Goal: Task Accomplishment & Management: Complete application form

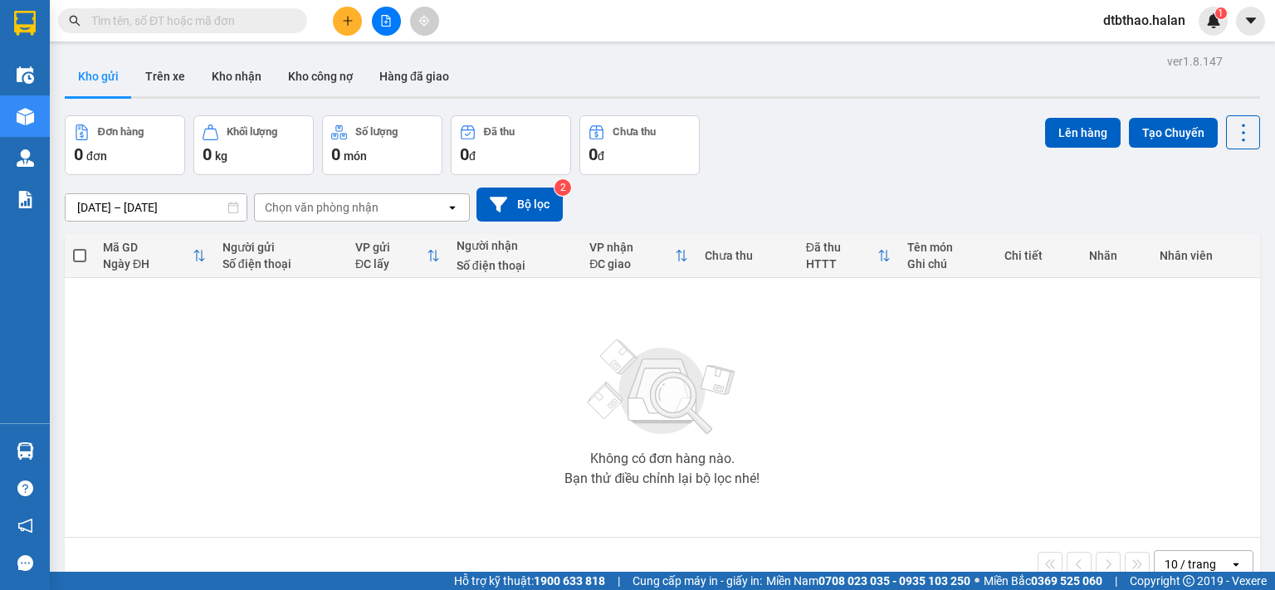
click at [343, 22] on icon "plus" at bounding box center [348, 21] width 12 height 12
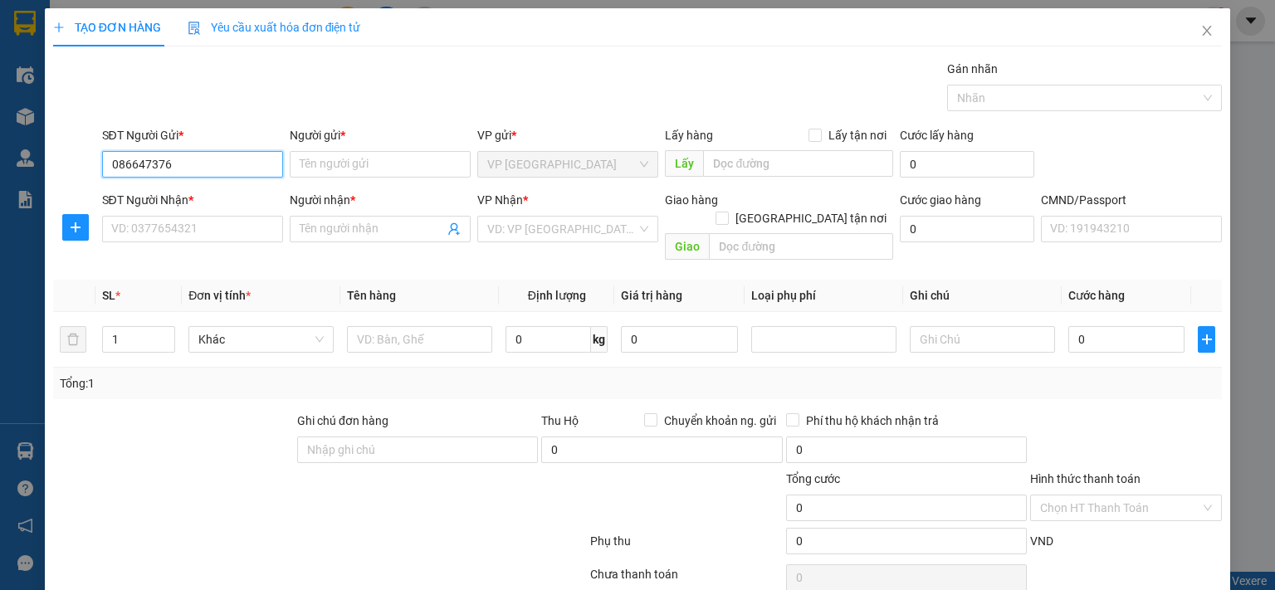
type input "0866473768"
click at [248, 199] on div "0866473768 - HOÀI - [DOMAIN_NAME]" at bounding box center [209, 197] width 199 height 18
type input "HOÀI - [DOMAIN_NAME]"
type input "0866473768"
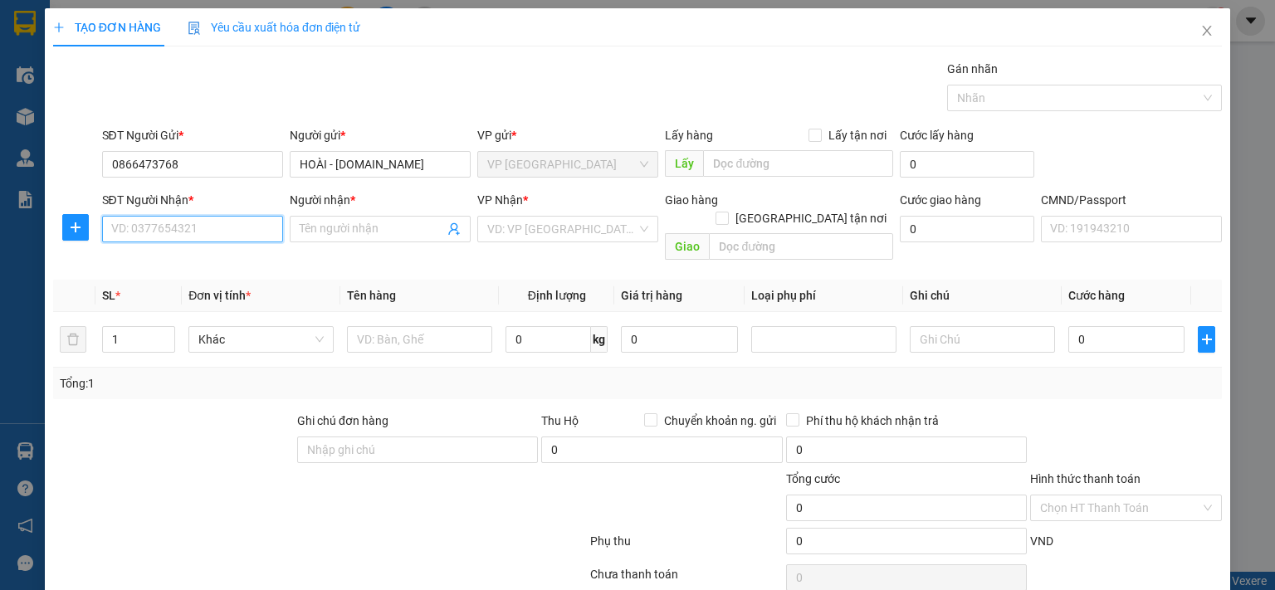
click at [242, 229] on input "SĐT Người Nhận *" at bounding box center [192, 229] width 181 height 27
click at [206, 290] on div "0903285489 - QUÂN" at bounding box center [189, 288] width 159 height 18
type input "0903285489"
type input "QUÂN"
type input "0903285489"
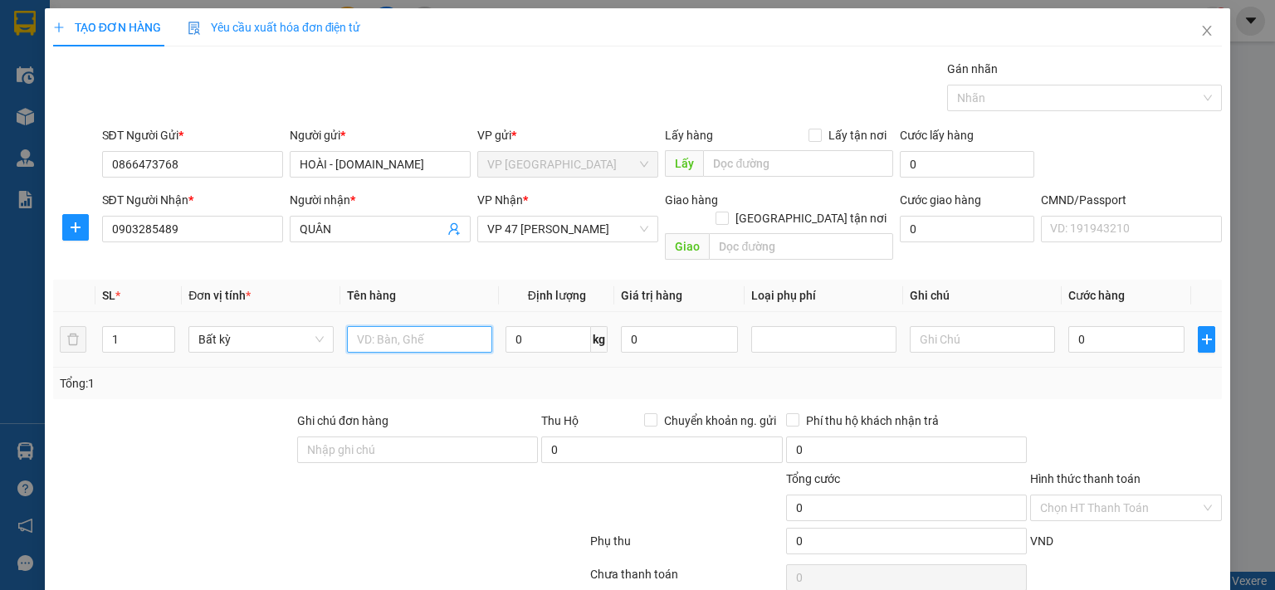
click at [431, 326] on input "text" at bounding box center [419, 339] width 145 height 27
type input "HỘP PT"
click at [526, 326] on input "0" at bounding box center [548, 339] width 85 height 27
type input "2"
click at [1152, 326] on input "0" at bounding box center [1126, 339] width 116 height 27
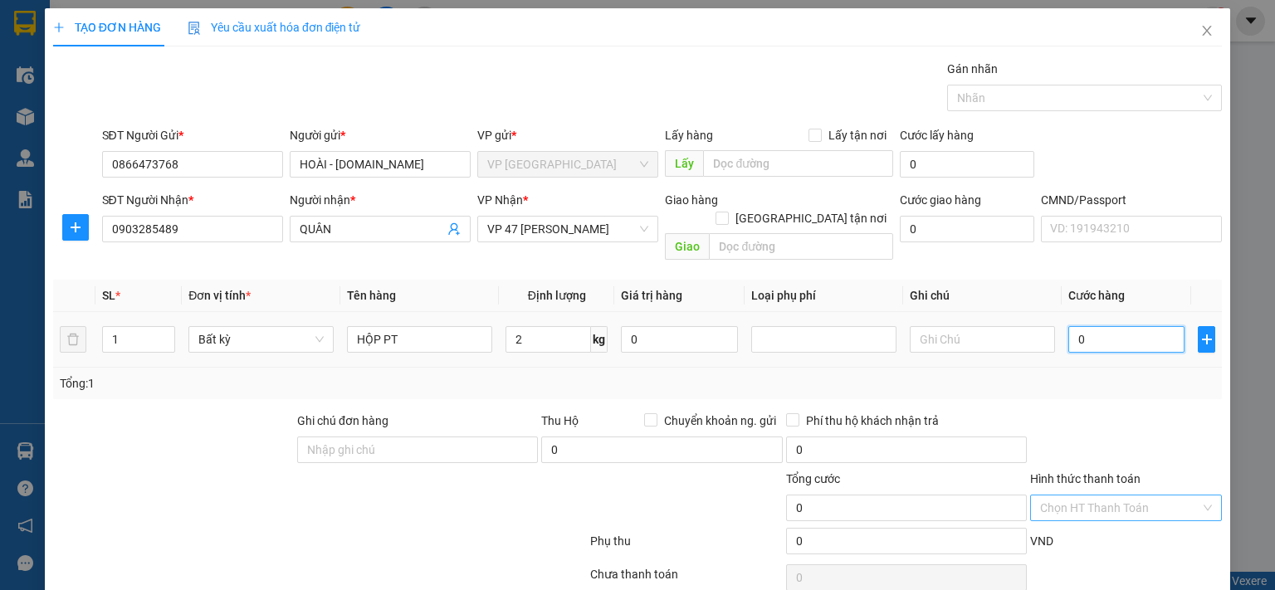
type input "35.000"
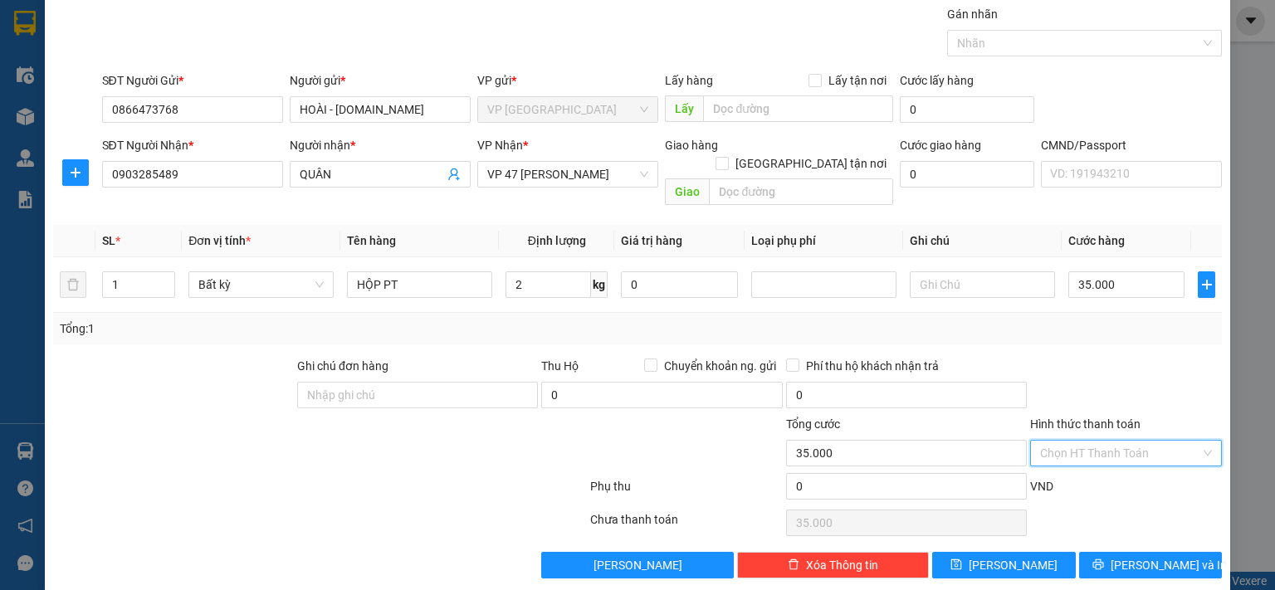
click at [1114, 441] on input "Hình thức thanh toán" at bounding box center [1120, 453] width 160 height 25
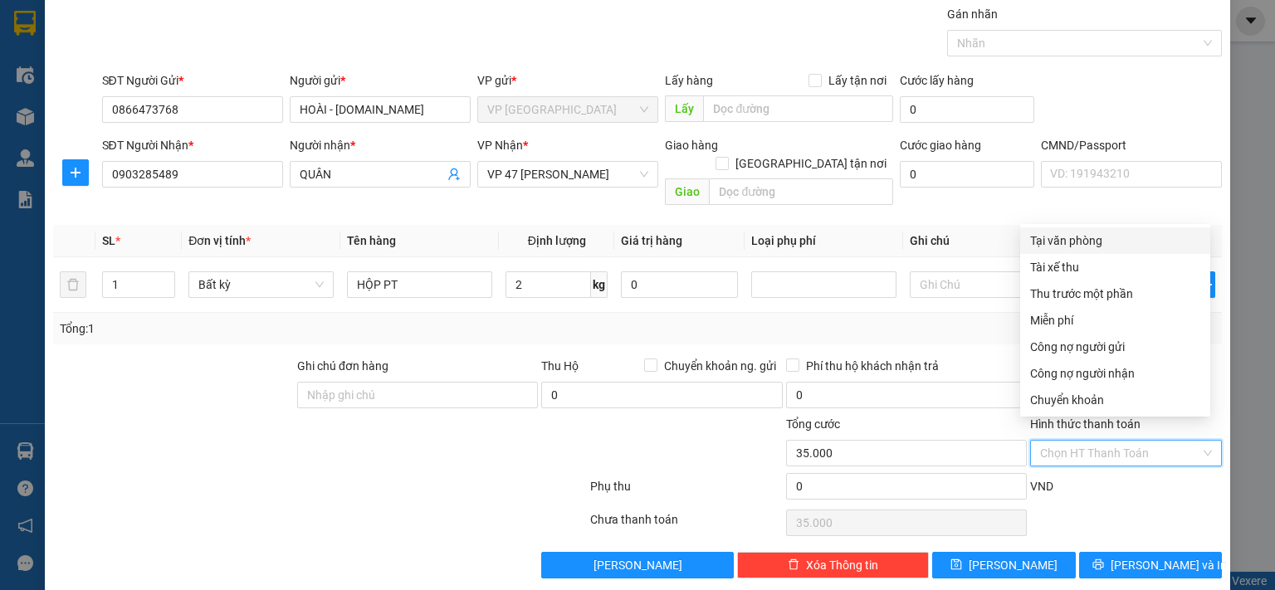
click at [1069, 238] on div "Tại văn phòng" at bounding box center [1115, 241] width 170 height 18
type input "0"
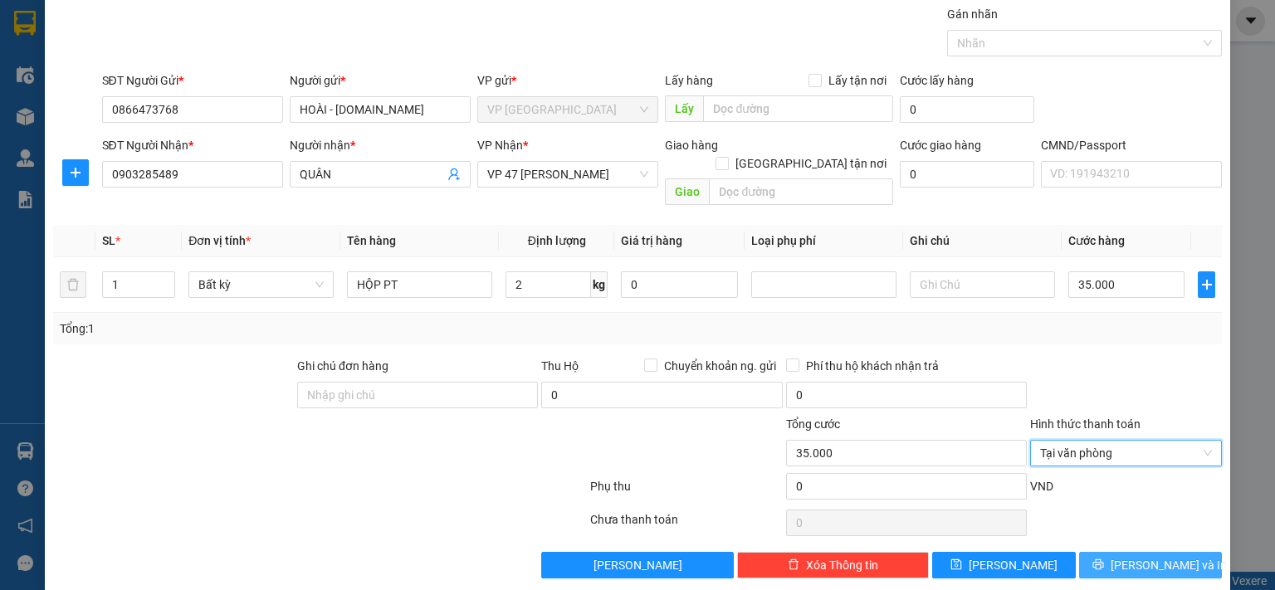
click at [1104, 559] on icon "printer" at bounding box center [1098, 565] width 12 height 12
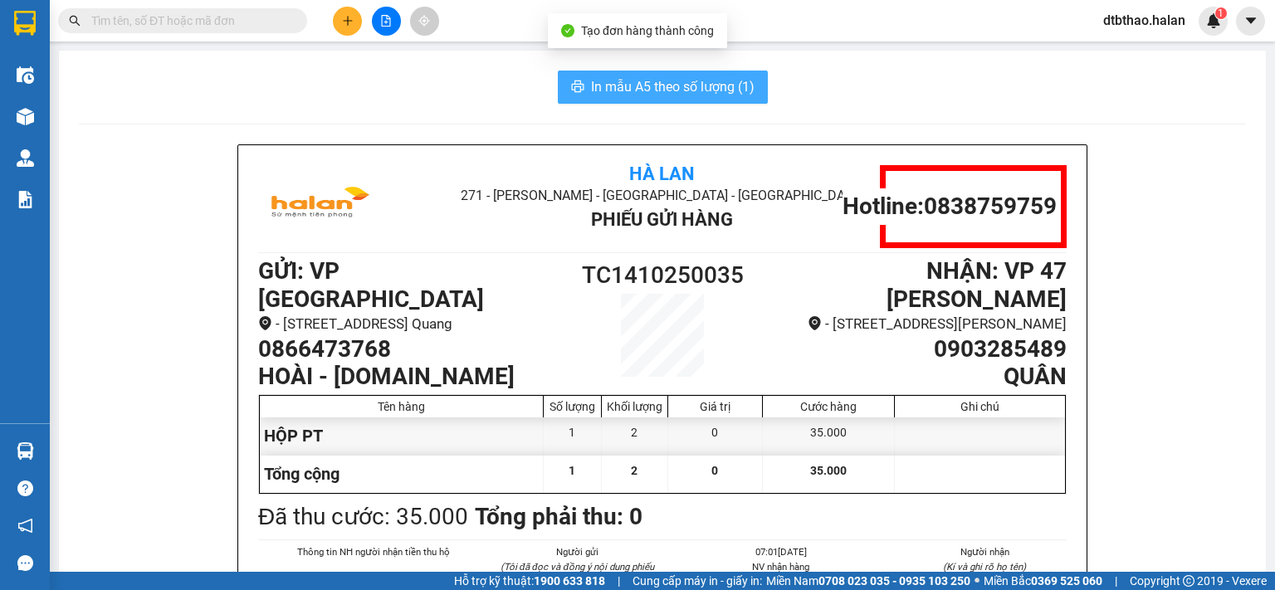
click at [643, 85] on span "In mẫu A5 theo số lượng (1)" at bounding box center [673, 86] width 164 height 21
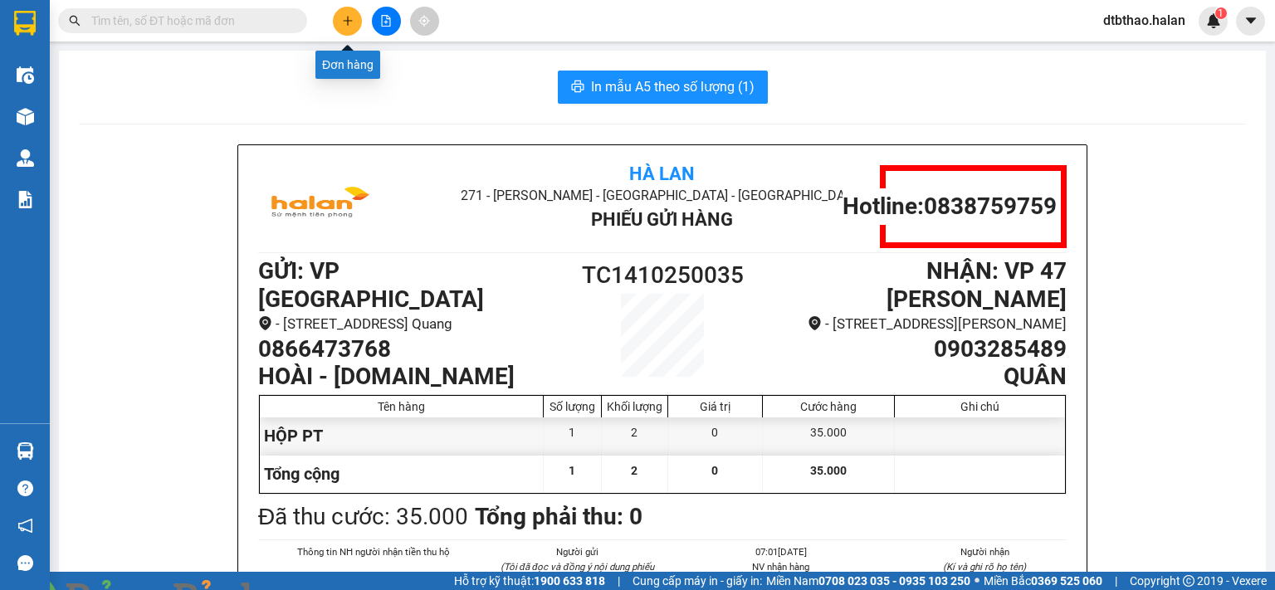
click at [345, 19] on icon "plus" at bounding box center [348, 21] width 12 height 12
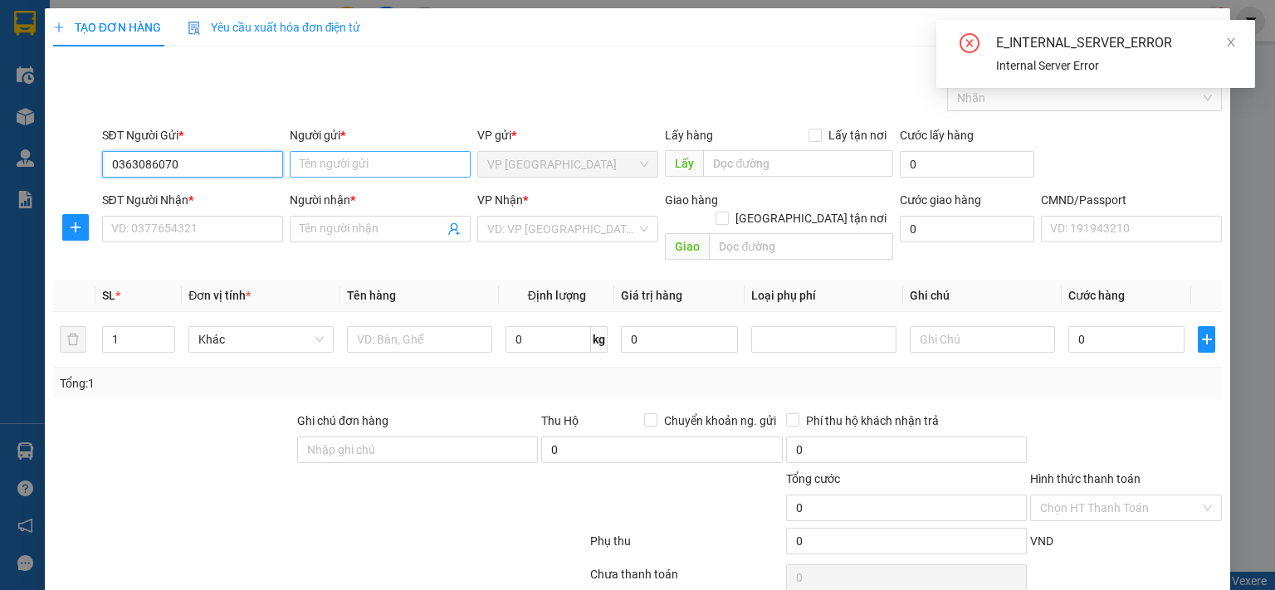
type input "0363086070"
click at [322, 167] on input "Người gửi *" at bounding box center [380, 164] width 181 height 27
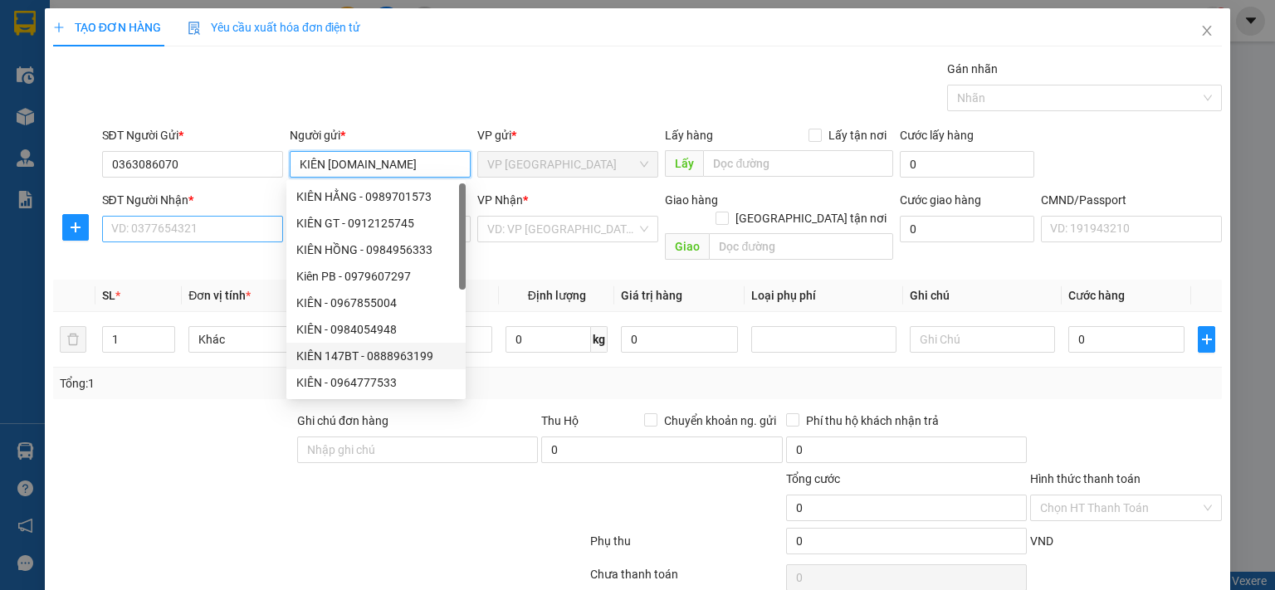
type input "KIÊN [DOMAIN_NAME]"
click at [149, 225] on input "SĐT Người Nhận *" at bounding box center [192, 229] width 181 height 27
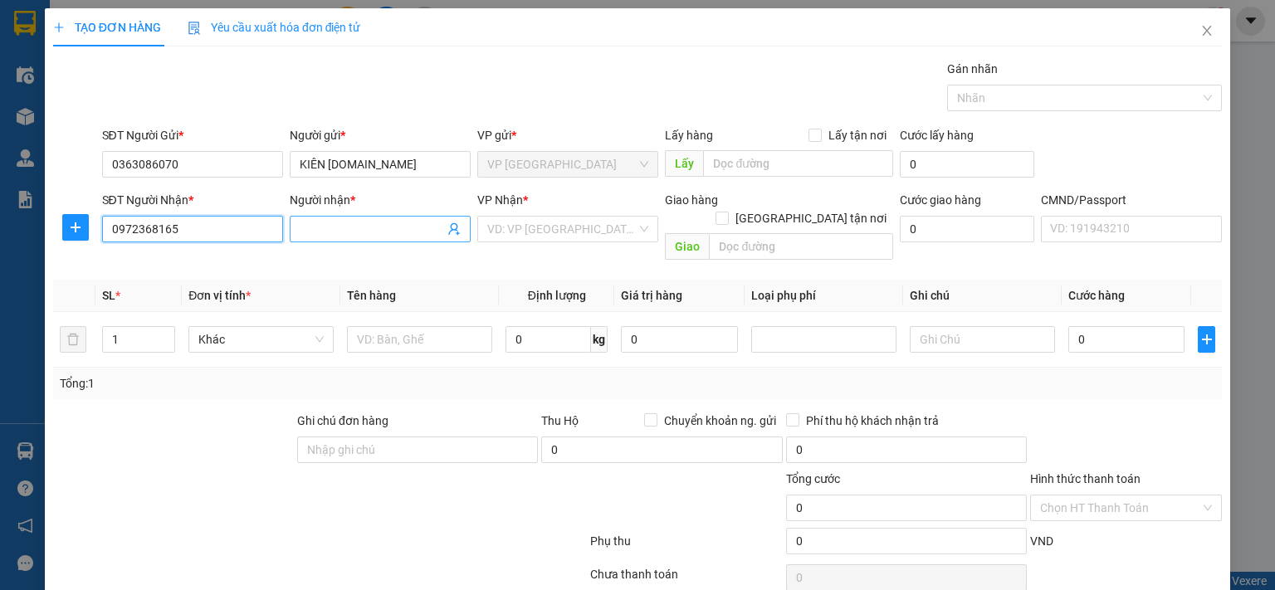
type input "0972368165"
click at [310, 230] on input "Người nhận *" at bounding box center [372, 229] width 144 height 18
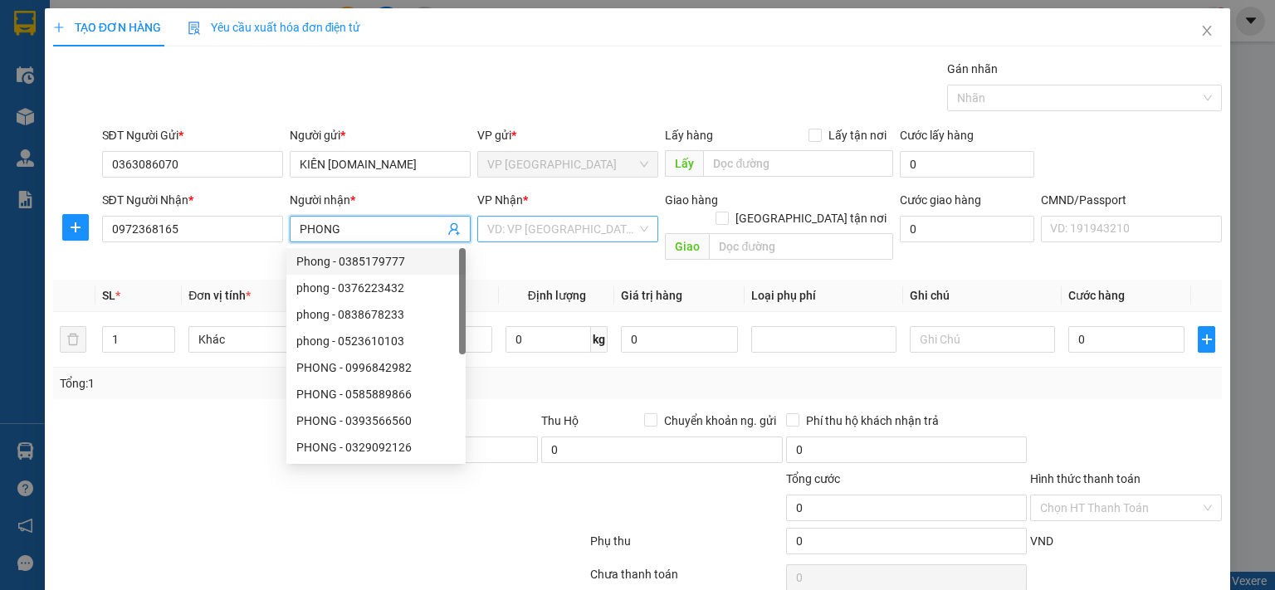
type input "PHONG"
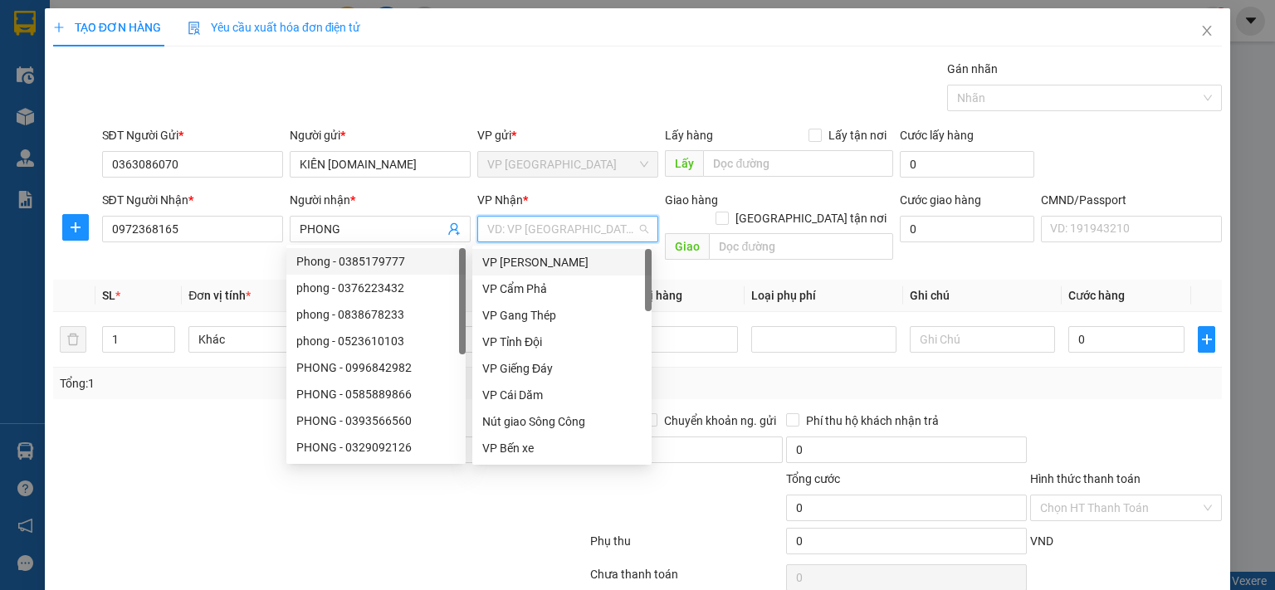
click at [560, 230] on input "search" at bounding box center [561, 229] width 149 height 25
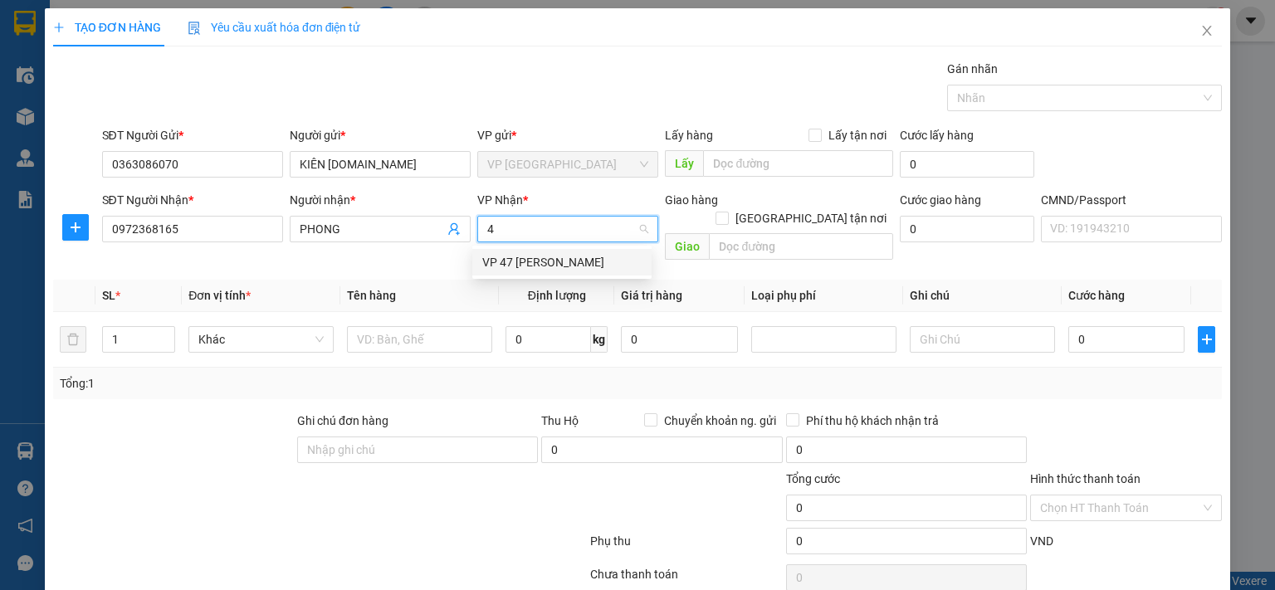
type input "47"
drag, startPoint x: 558, startPoint y: 261, endPoint x: 536, endPoint y: 278, distance: 27.7
click at [558, 261] on div "VP 47 [PERSON_NAME]" at bounding box center [561, 262] width 159 height 18
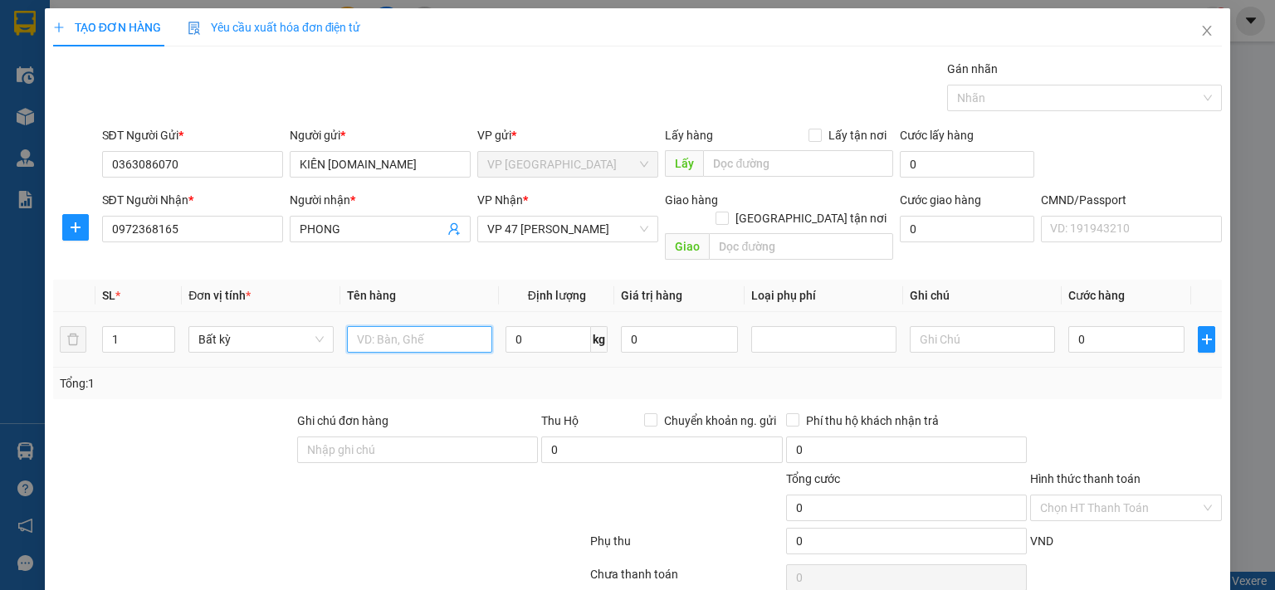
click at [441, 326] on input "text" at bounding box center [419, 339] width 145 height 27
type input "BỌC PT"
click at [539, 326] on input "0" at bounding box center [548, 339] width 85 height 27
type input "3"
click at [1087, 326] on input "0" at bounding box center [1126, 339] width 116 height 27
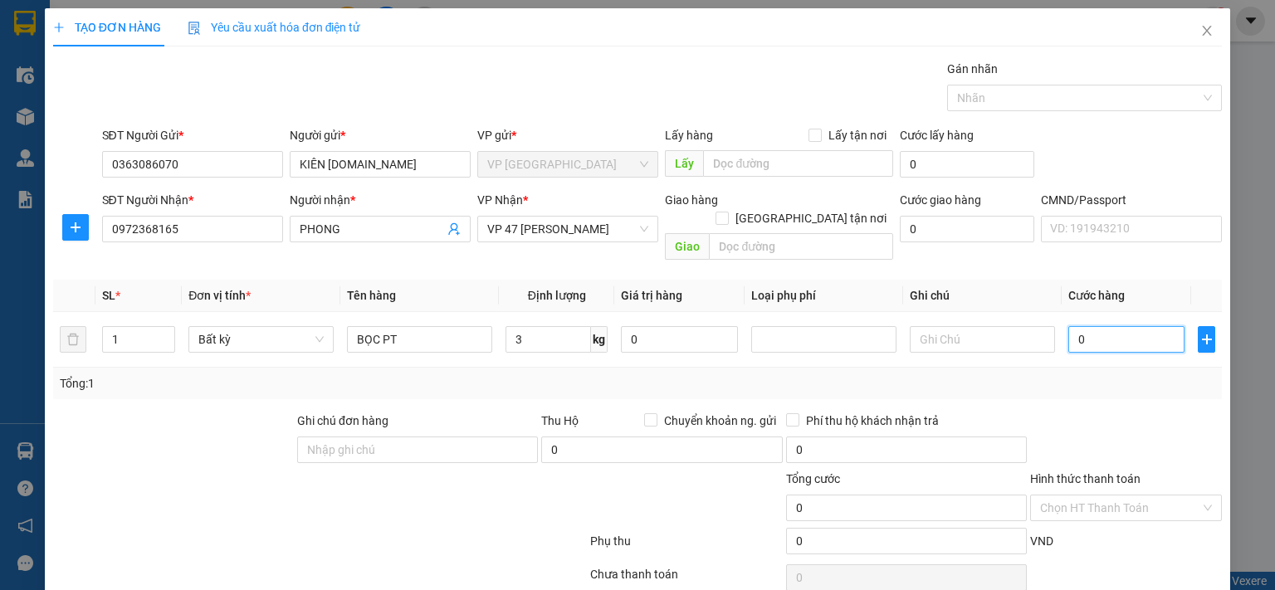
type input "50.000"
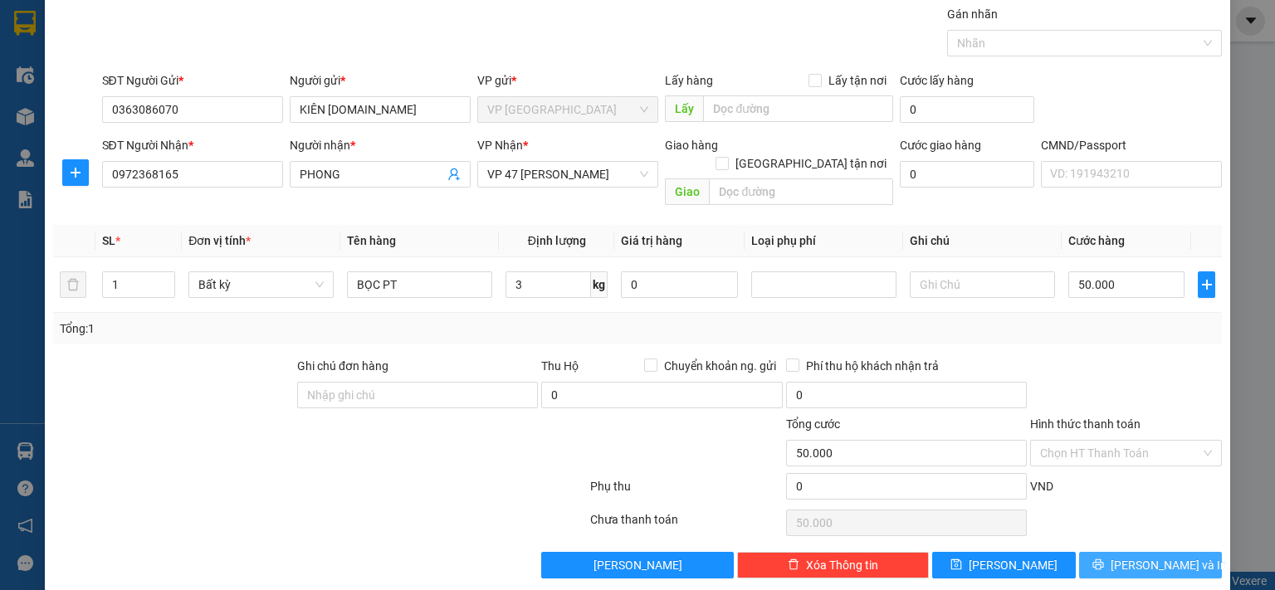
click at [1133, 556] on span "[PERSON_NAME] và In" at bounding box center [1169, 565] width 116 height 18
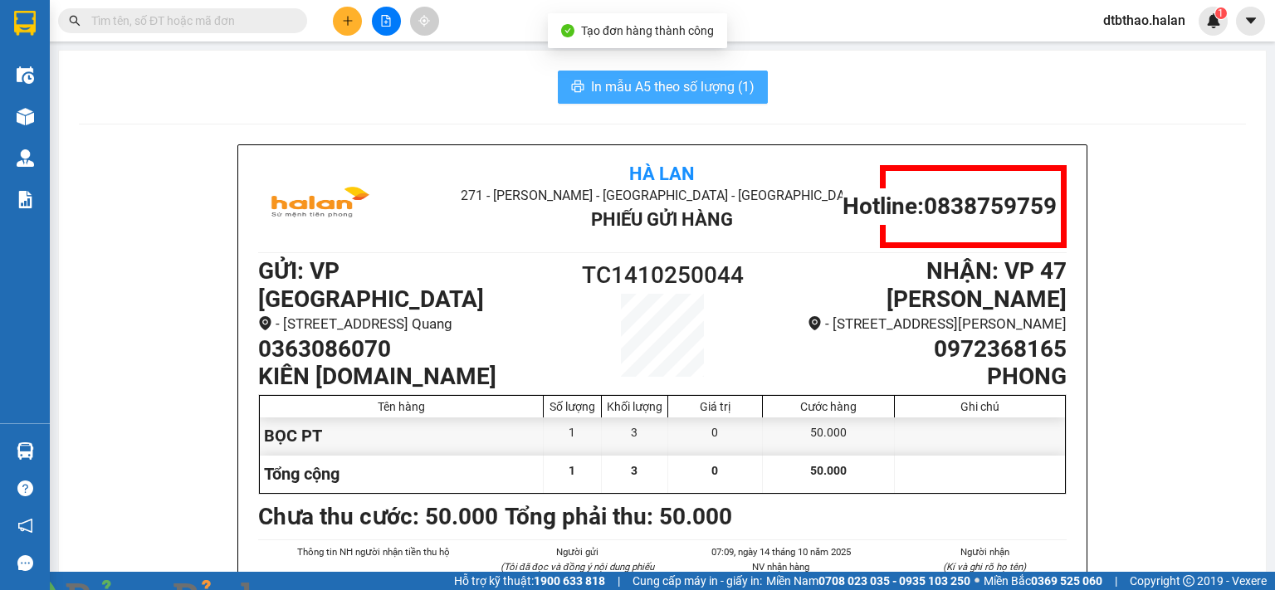
click at [687, 81] on span "In mẫu A5 theo số lượng (1)" at bounding box center [673, 86] width 164 height 21
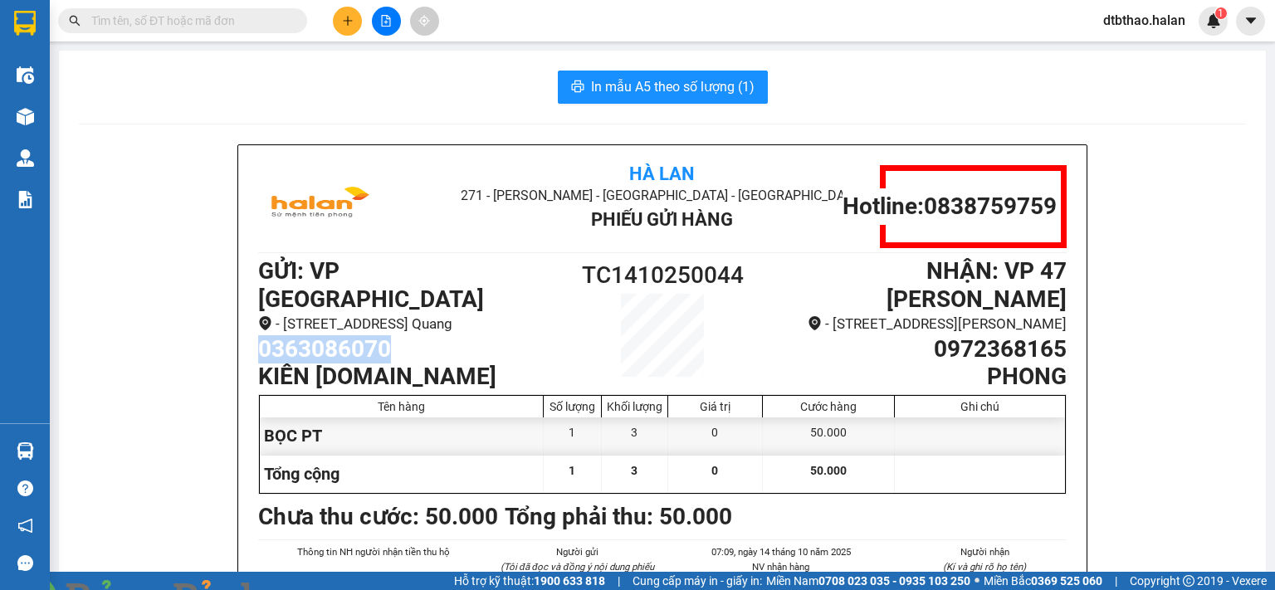
drag, startPoint x: 252, startPoint y: 343, endPoint x: 392, endPoint y: 342, distance: 139.5
click at [392, 342] on h1 "0363086070" at bounding box center [409, 349] width 303 height 28
copy h1 "0363086070"
click at [333, 18] on button at bounding box center [347, 21] width 29 height 29
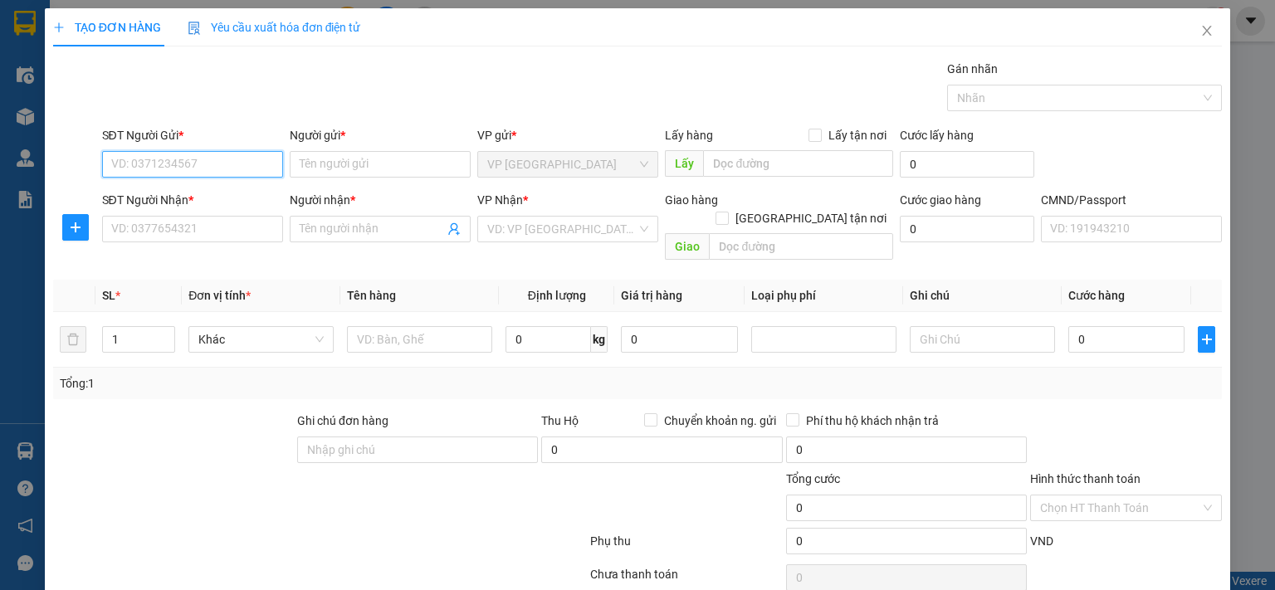
paste input "0363086070"
type input "0363086070"
click at [385, 161] on input "Người gửi *" at bounding box center [380, 164] width 181 height 27
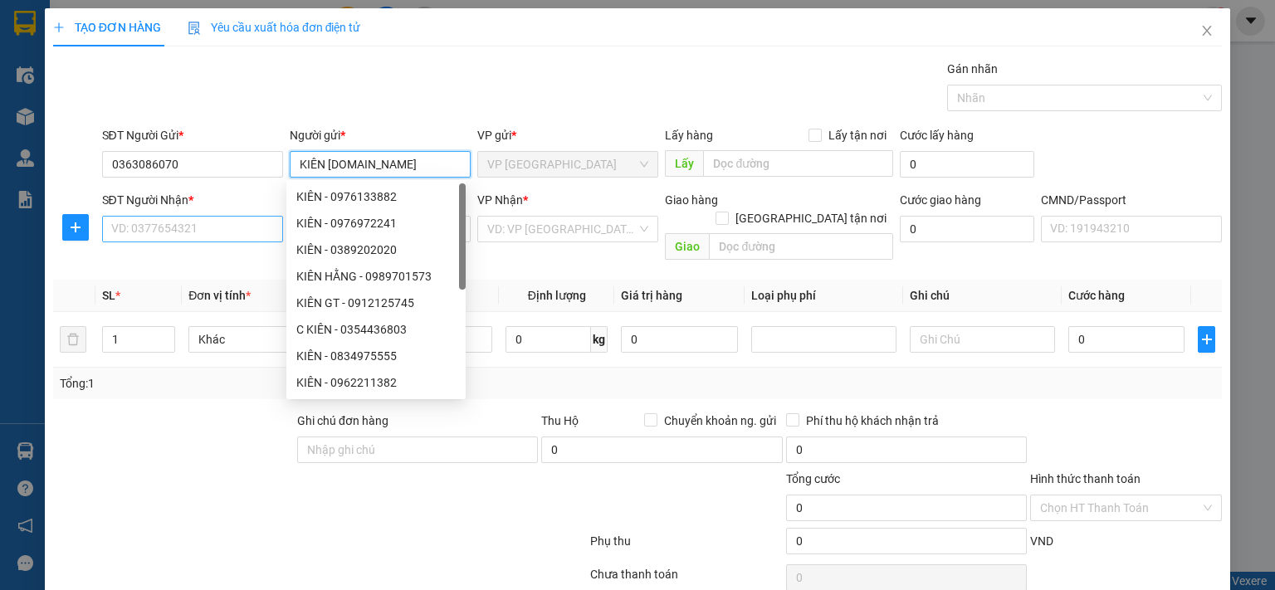
type input "KIÊN [DOMAIN_NAME]"
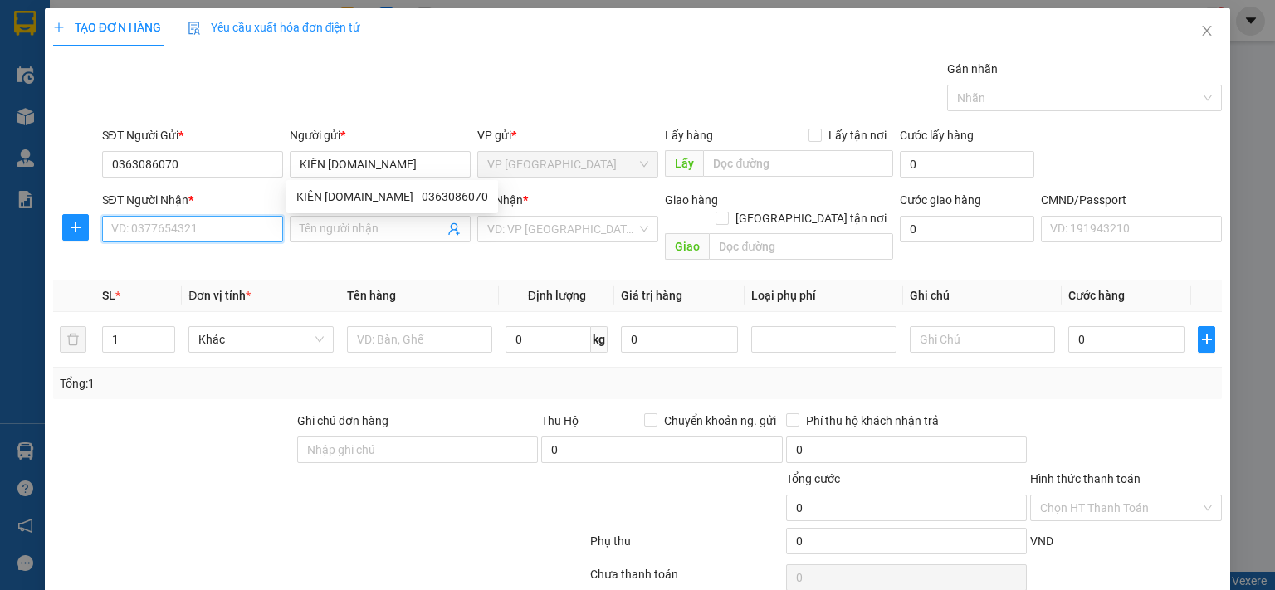
click at [153, 228] on input "SĐT Người Nhận *" at bounding box center [192, 229] width 181 height 27
type input "0366661588"
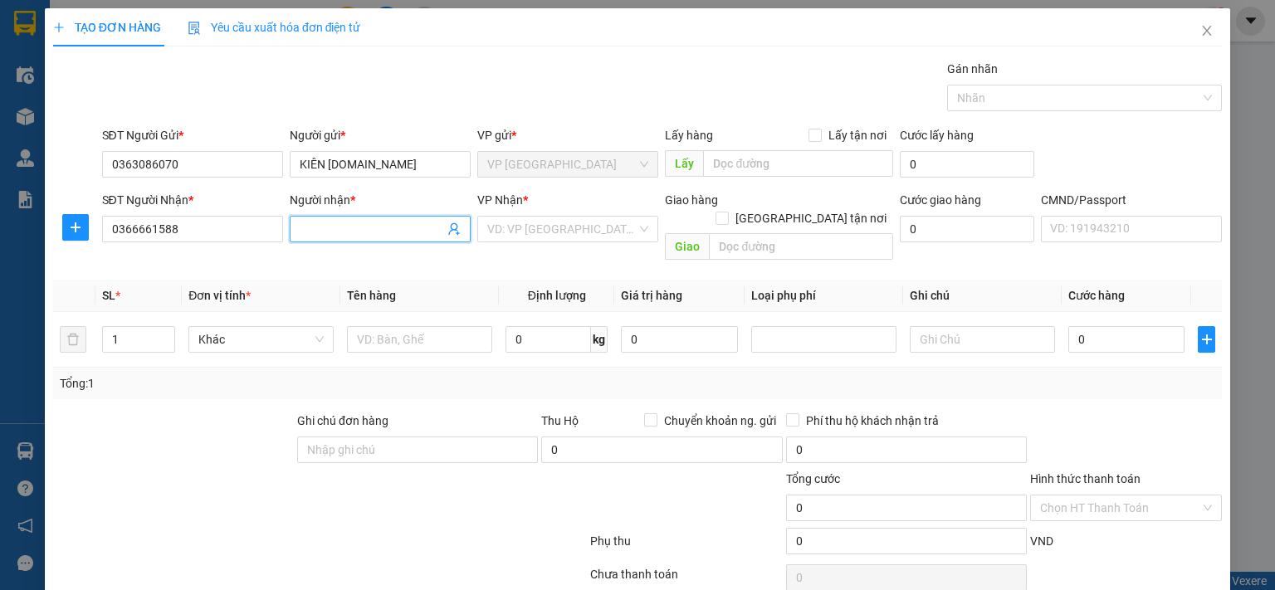
click at [375, 232] on input "Người nhận *" at bounding box center [372, 229] width 144 height 18
type input "NAM"
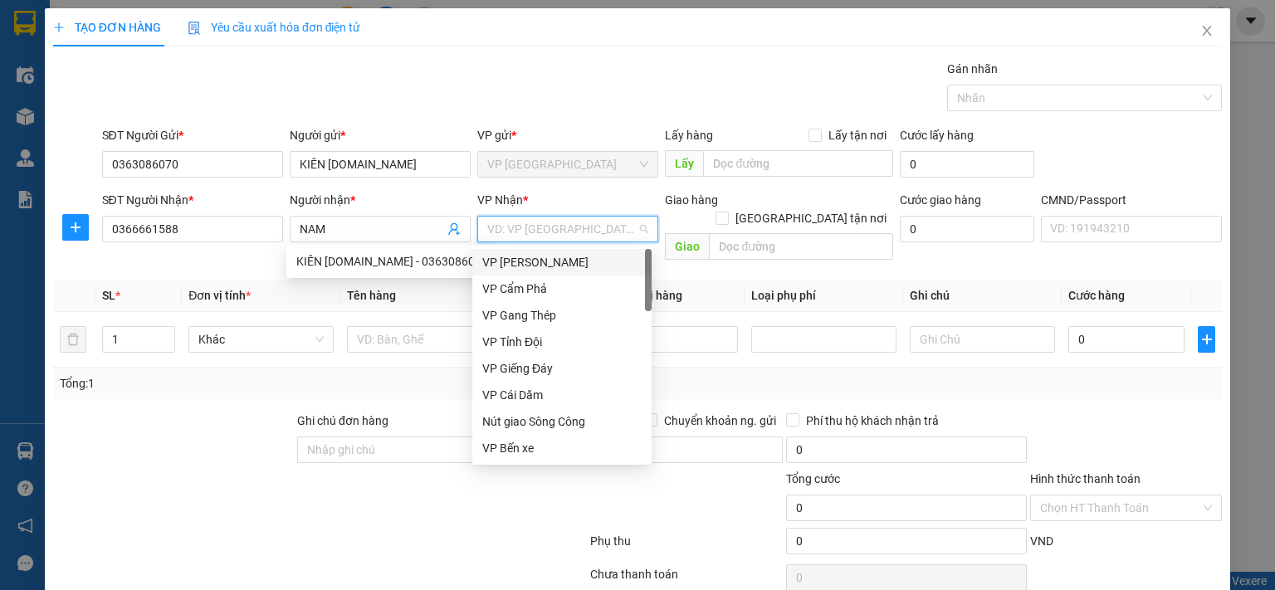
click at [602, 228] on input "search" at bounding box center [561, 229] width 149 height 25
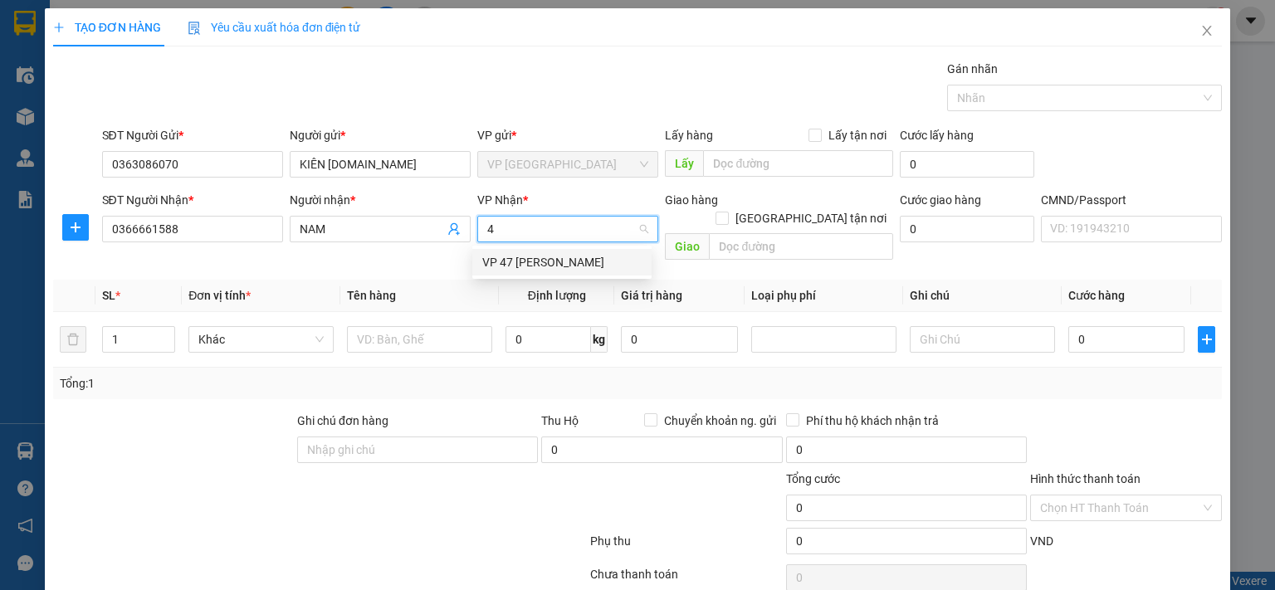
type input "47"
click at [594, 261] on div "VP 47 [PERSON_NAME]" at bounding box center [561, 262] width 159 height 18
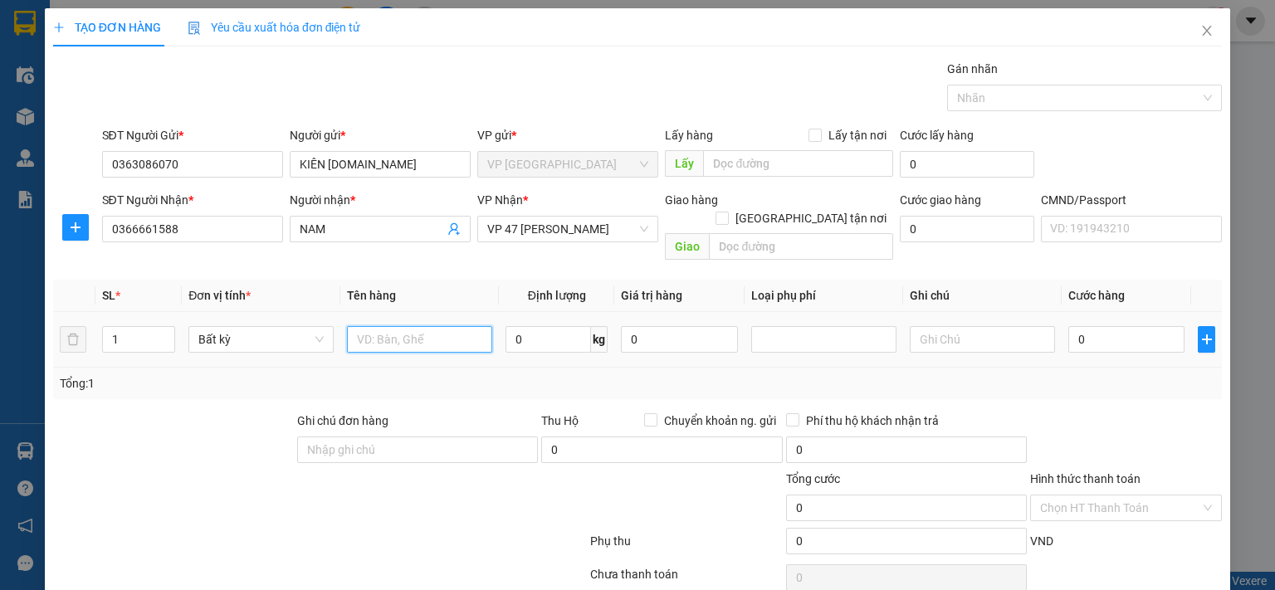
click at [432, 326] on input "text" at bounding box center [419, 339] width 145 height 27
type input "BỌC PT"
click at [535, 326] on input "0" at bounding box center [548, 339] width 85 height 27
type input "1"
drag, startPoint x: 1136, startPoint y: 318, endPoint x: 1146, endPoint y: 392, distance: 74.5
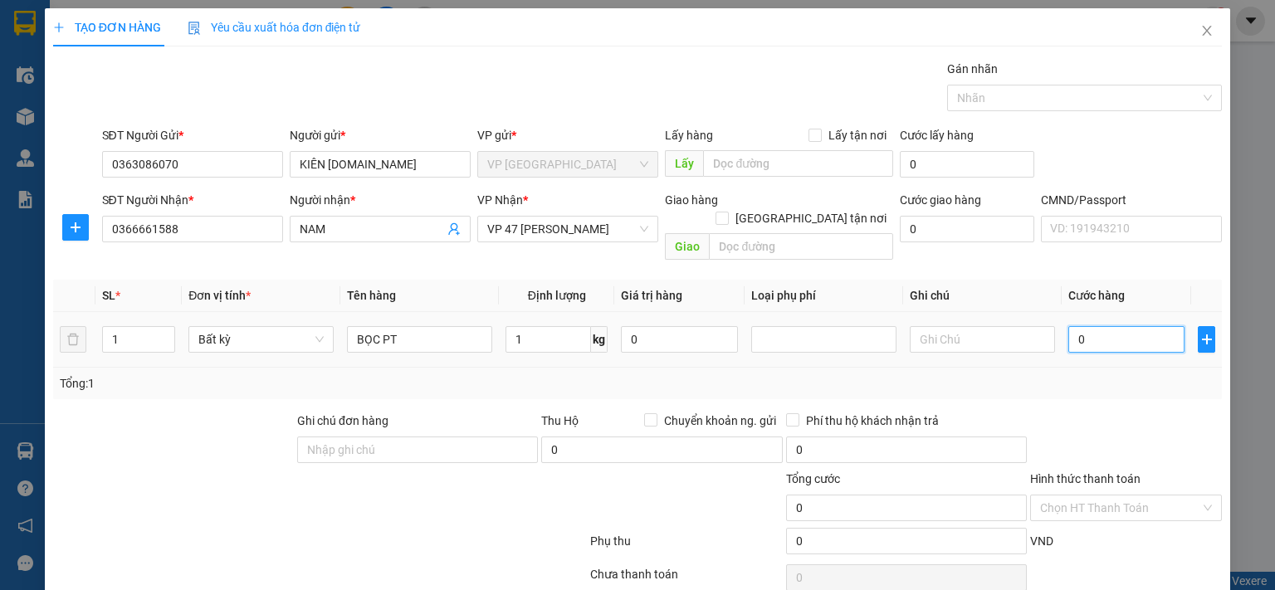
click at [1136, 326] on input "0" at bounding box center [1126, 339] width 116 height 27
type input "35.000"
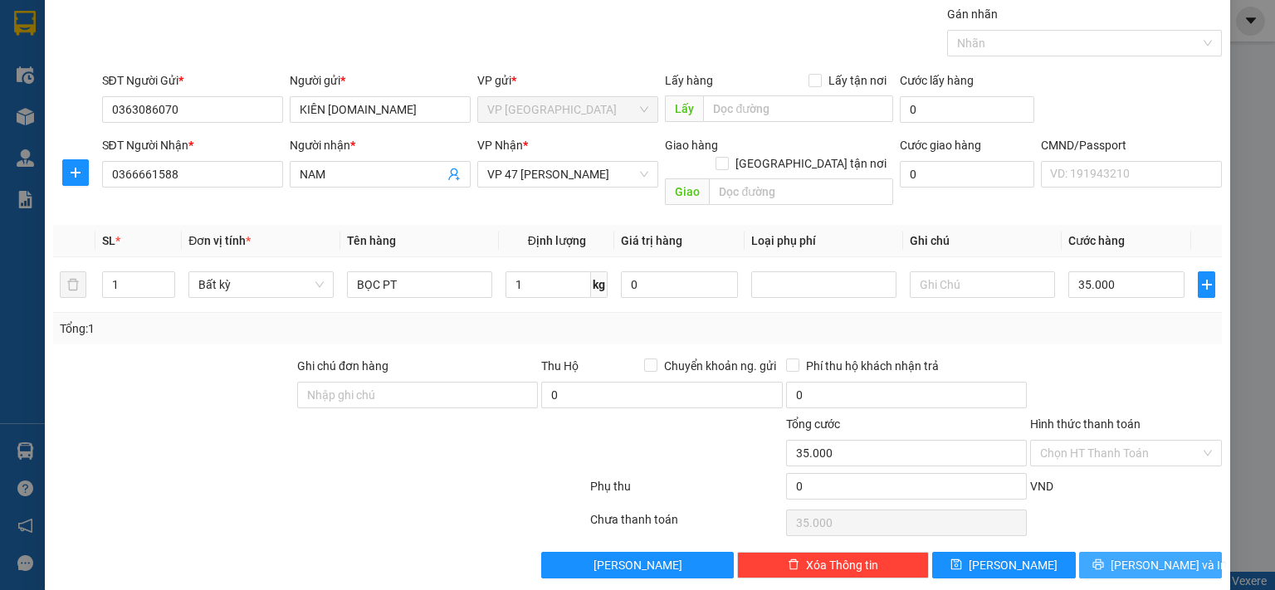
click at [1131, 556] on span "[PERSON_NAME] và In" at bounding box center [1169, 565] width 116 height 18
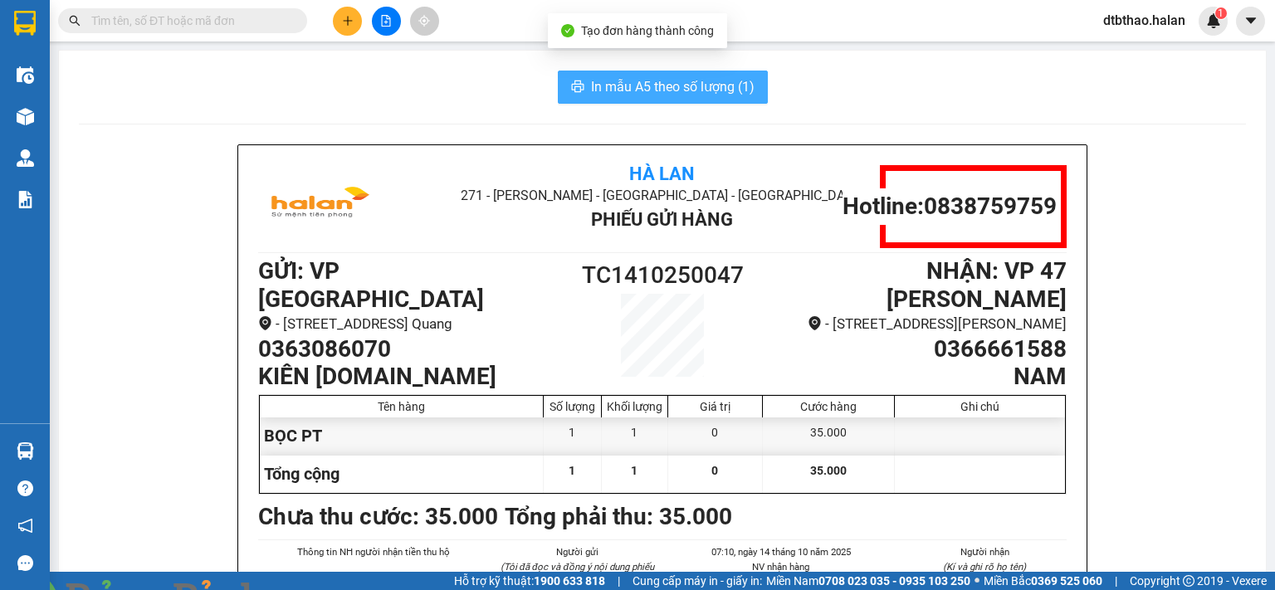
click at [653, 79] on span "In mẫu A5 theo số lượng (1)" at bounding box center [673, 86] width 164 height 21
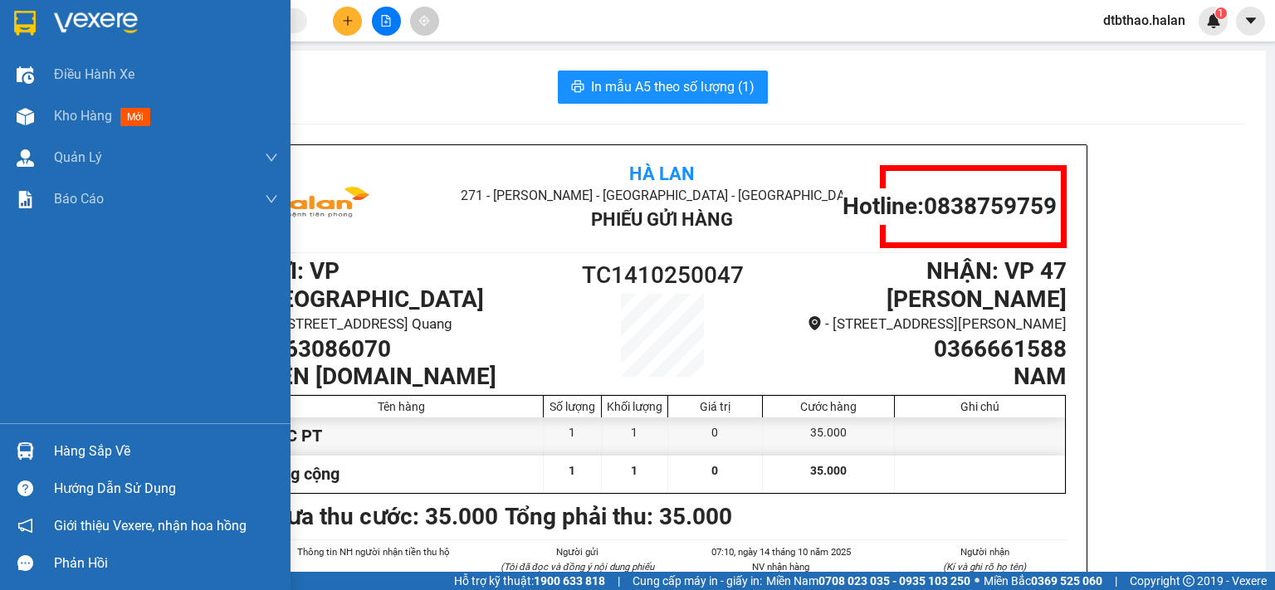
click at [72, 457] on div "Hàng sắp về" at bounding box center [166, 451] width 224 height 25
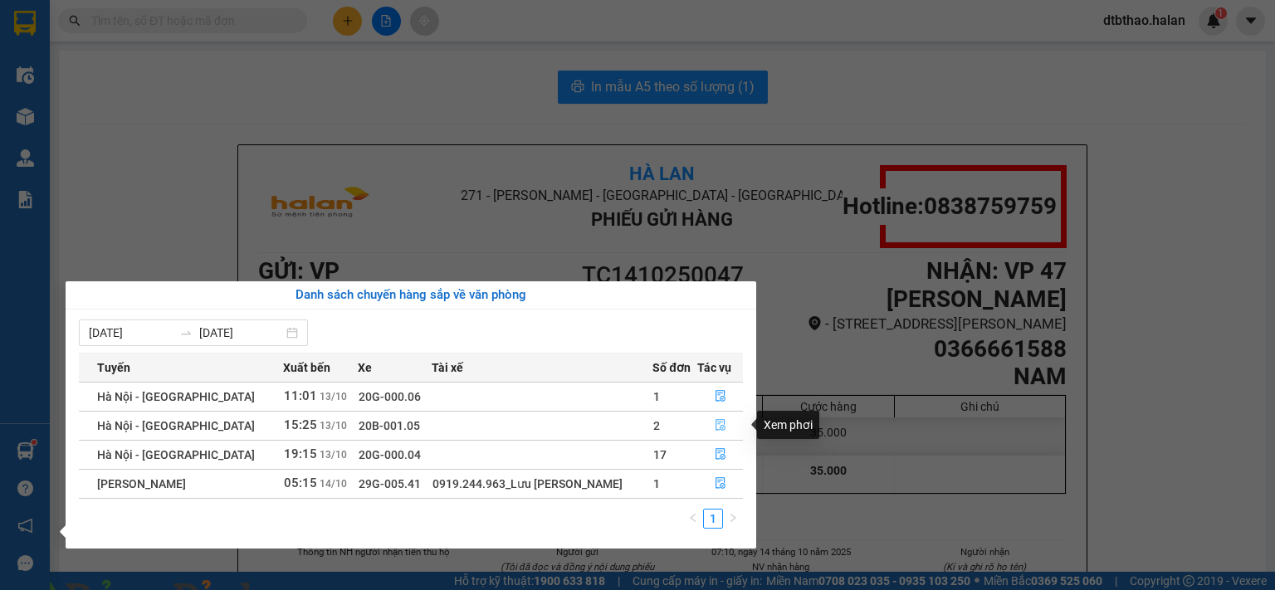
click at [715, 425] on icon "file-done" at bounding box center [721, 425] width 12 height 12
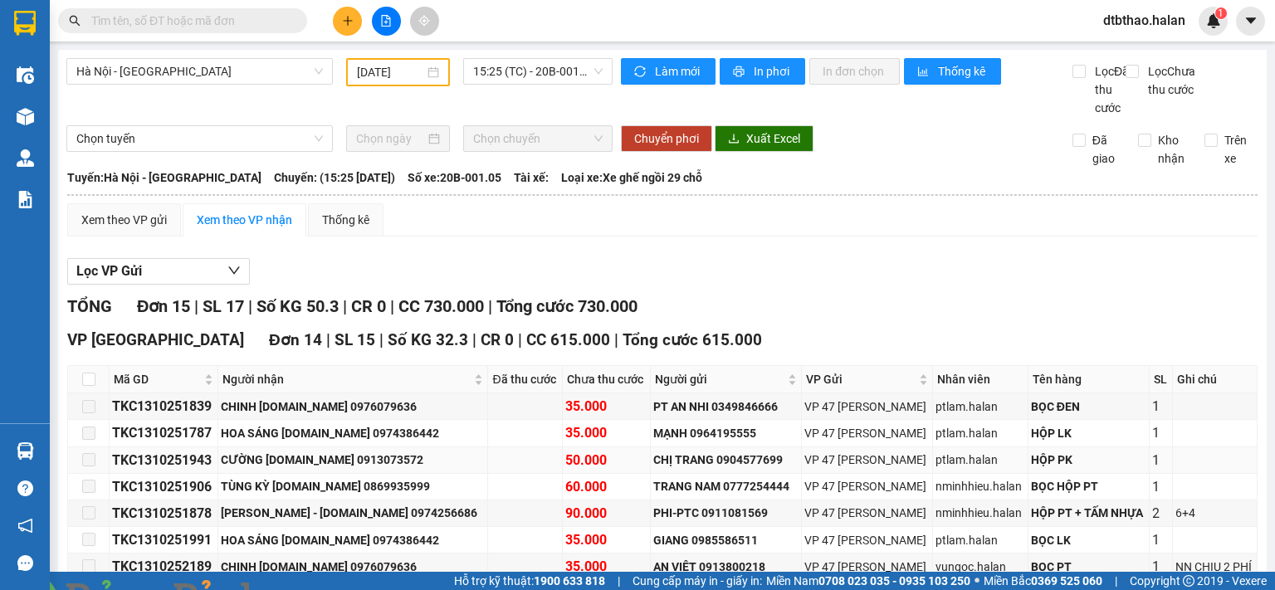
scroll to position [415, 0]
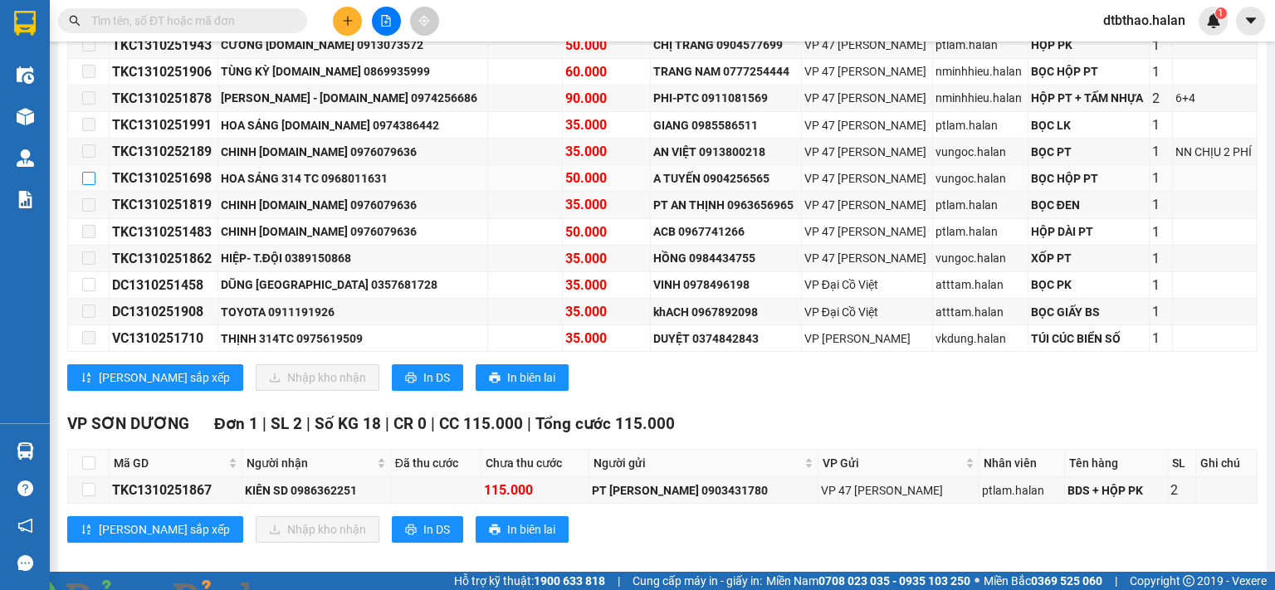
click at [83, 185] on input "checkbox" at bounding box center [88, 178] width 13 height 13
checkbox input "true"
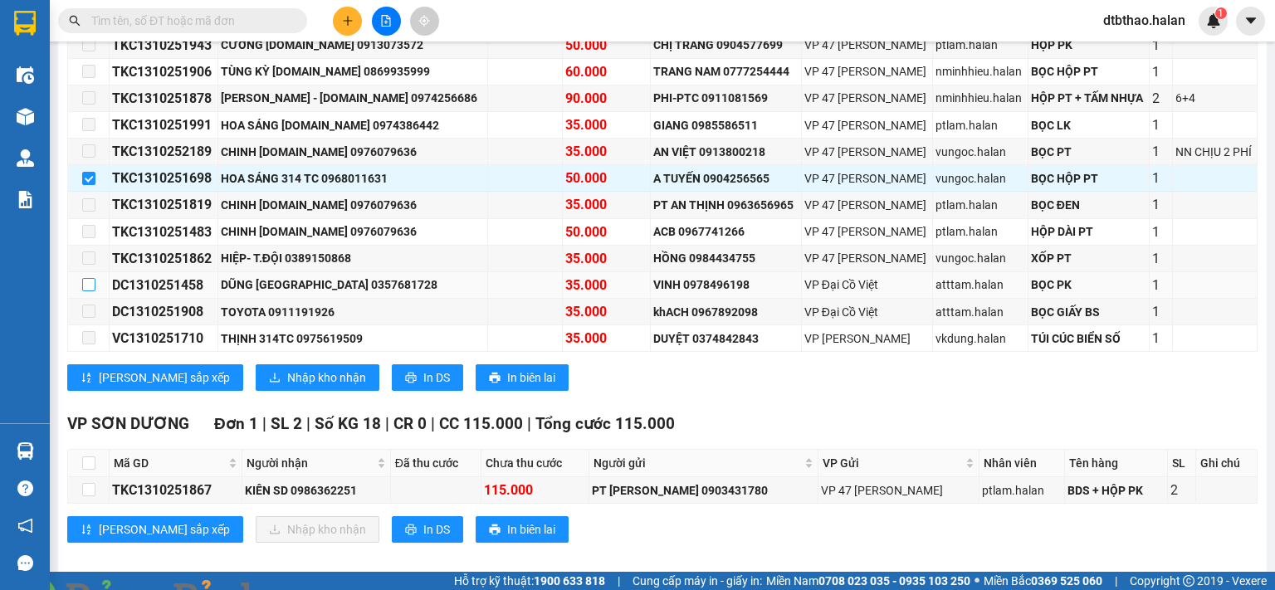
drag, startPoint x: 86, startPoint y: 298, endPoint x: 259, endPoint y: 389, distance: 195.3
click at [85, 291] on input "checkbox" at bounding box center [88, 284] width 13 height 13
checkbox input "true"
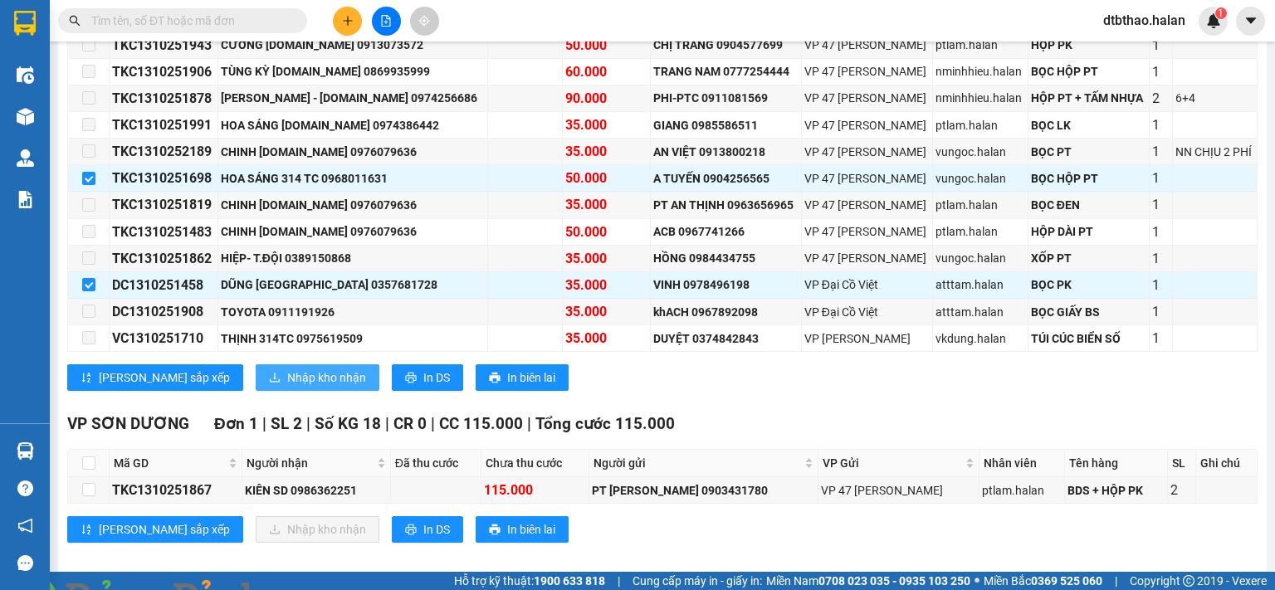
click at [287, 387] on span "Nhập kho nhận" at bounding box center [326, 378] width 79 height 18
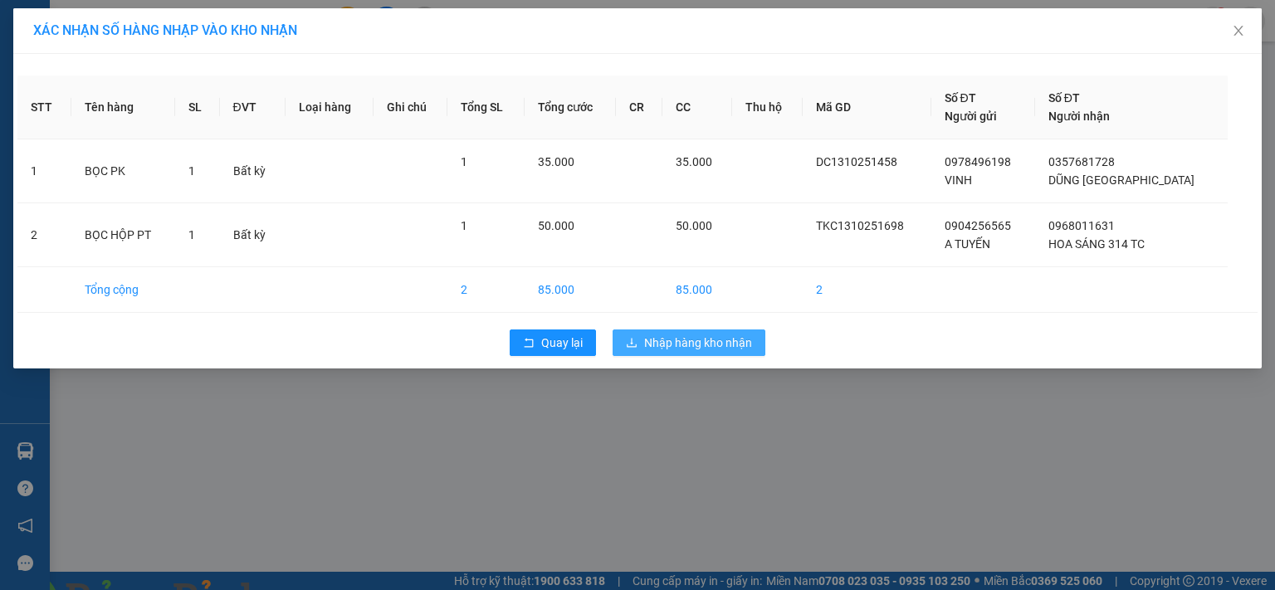
click at [703, 341] on span "Nhập hàng kho nhận" at bounding box center [698, 343] width 108 height 18
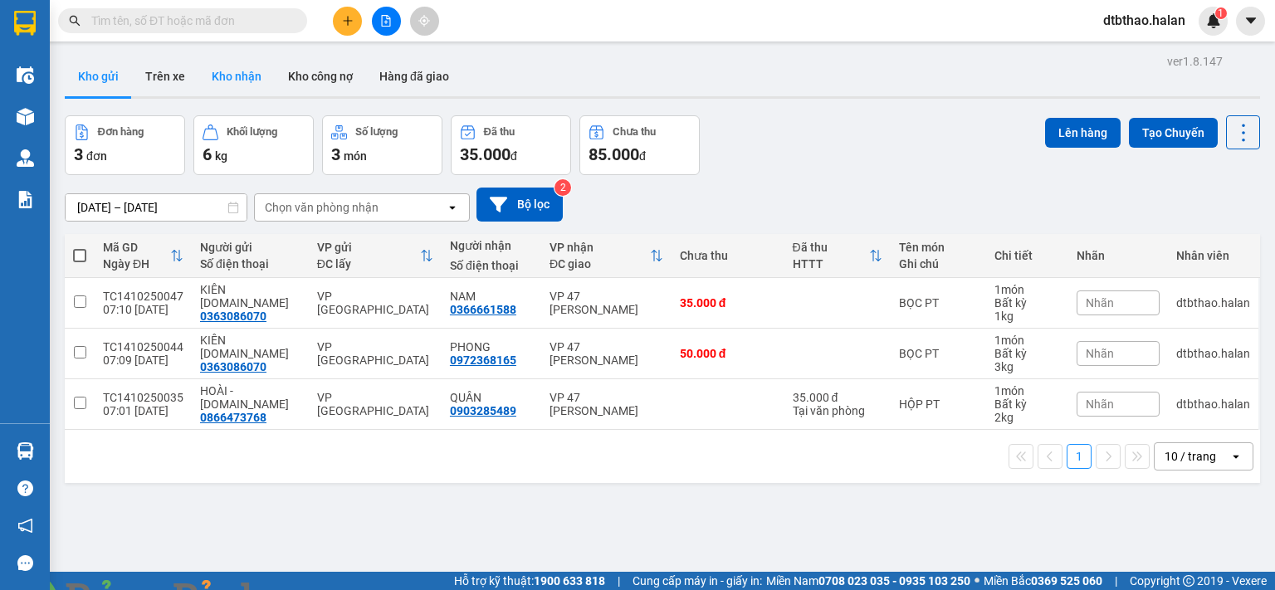
click at [239, 80] on button "Kho nhận" at bounding box center [236, 76] width 76 height 40
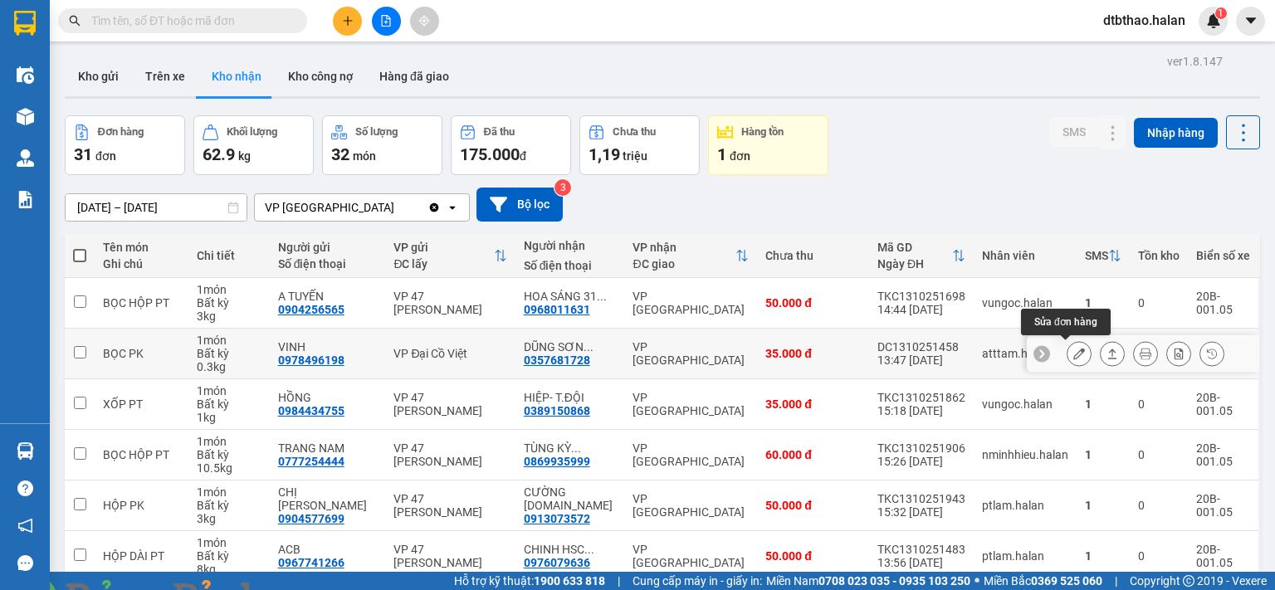
click at [1073, 351] on icon at bounding box center [1079, 354] width 12 height 12
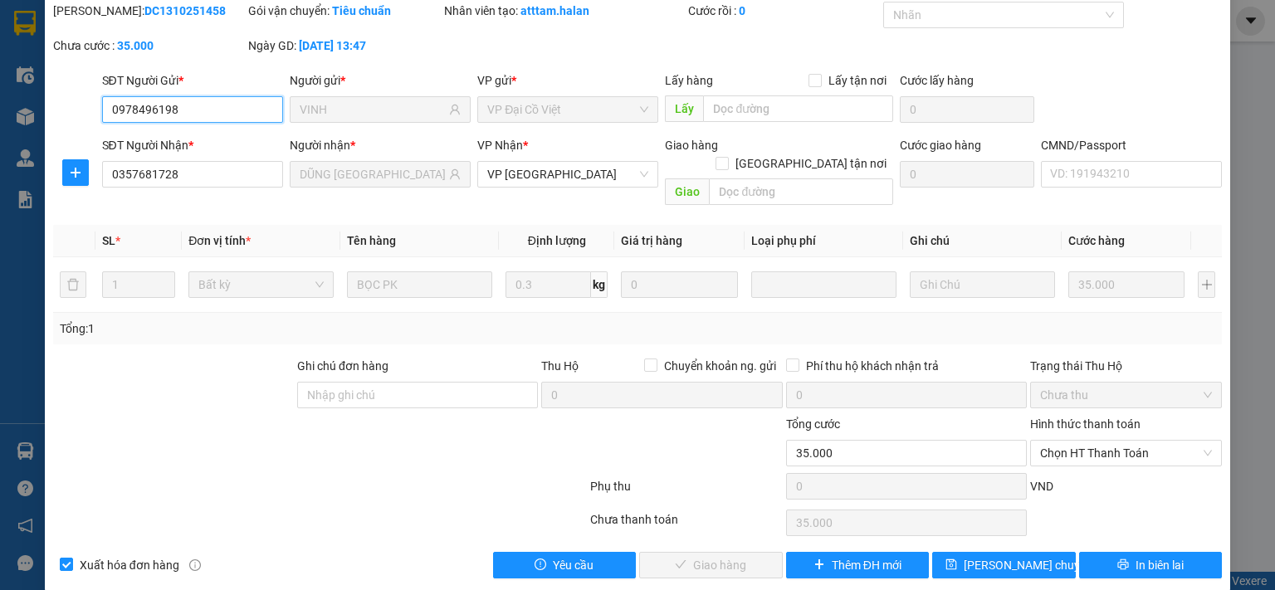
type input "0978496198"
type input "VINH"
type input "0357681728"
type input "DŨNG [GEOGRAPHIC_DATA]"
type input "0"
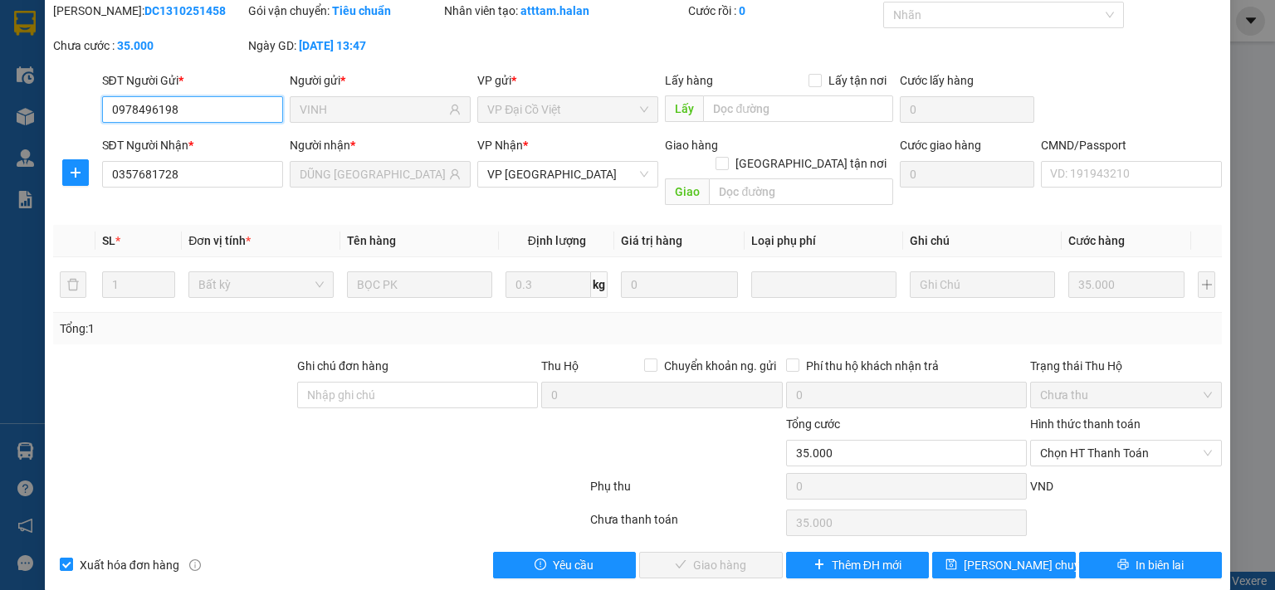
type input "35.000"
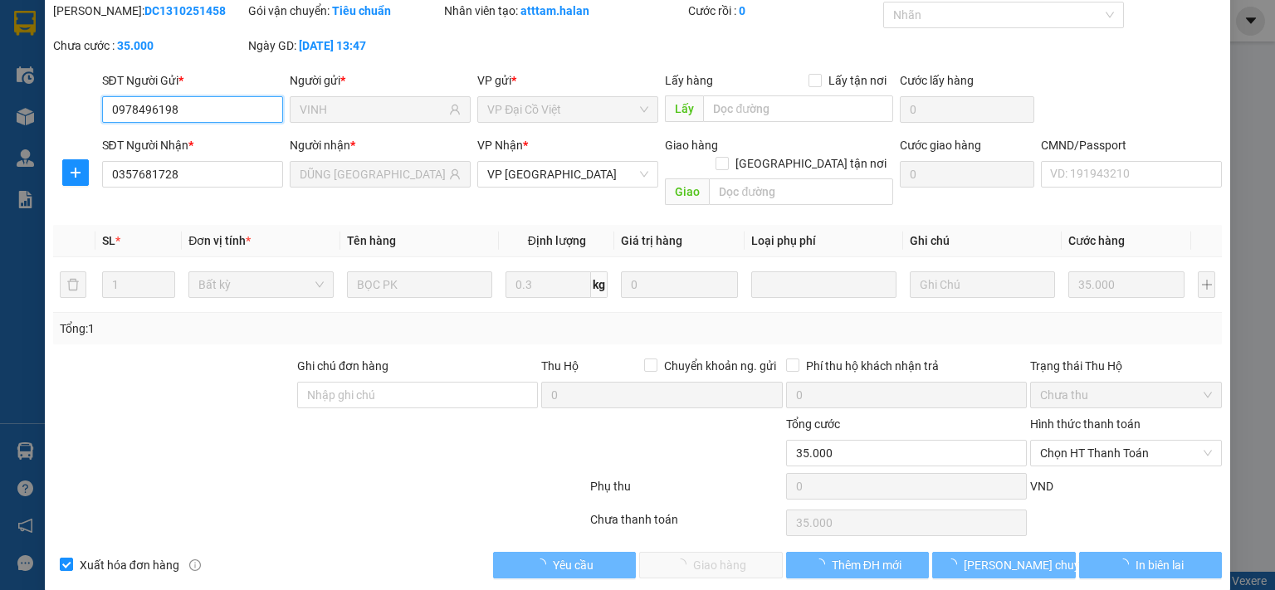
scroll to position [59, 0]
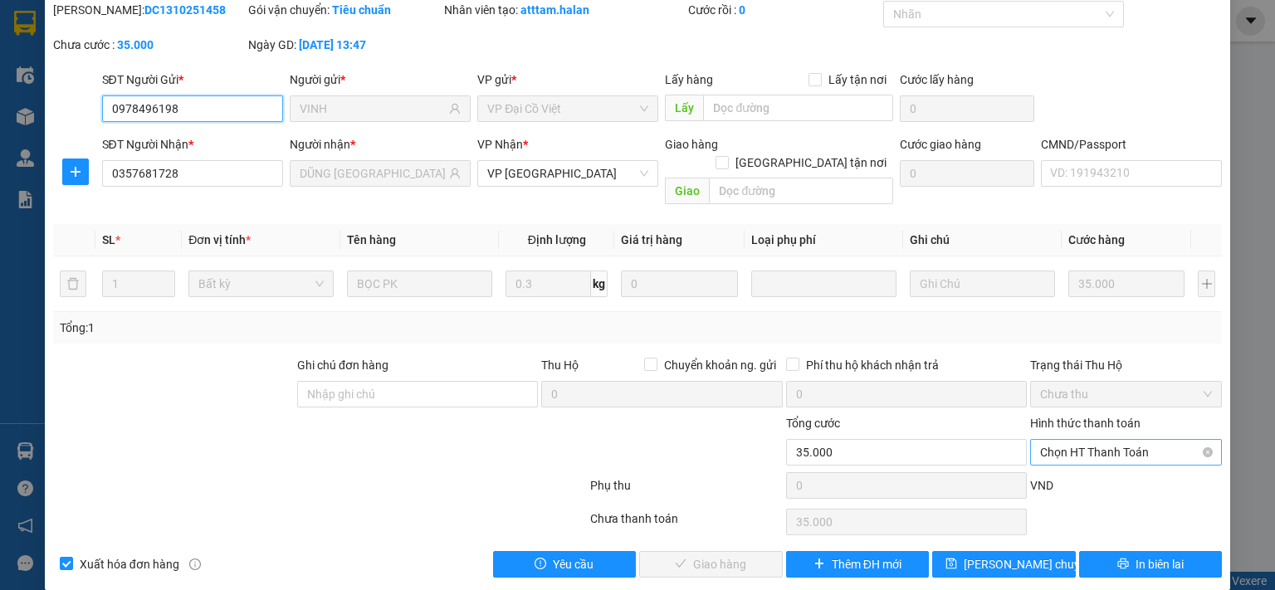
click at [1069, 440] on span "Chọn HT Thanh Toán" at bounding box center [1126, 452] width 172 height 25
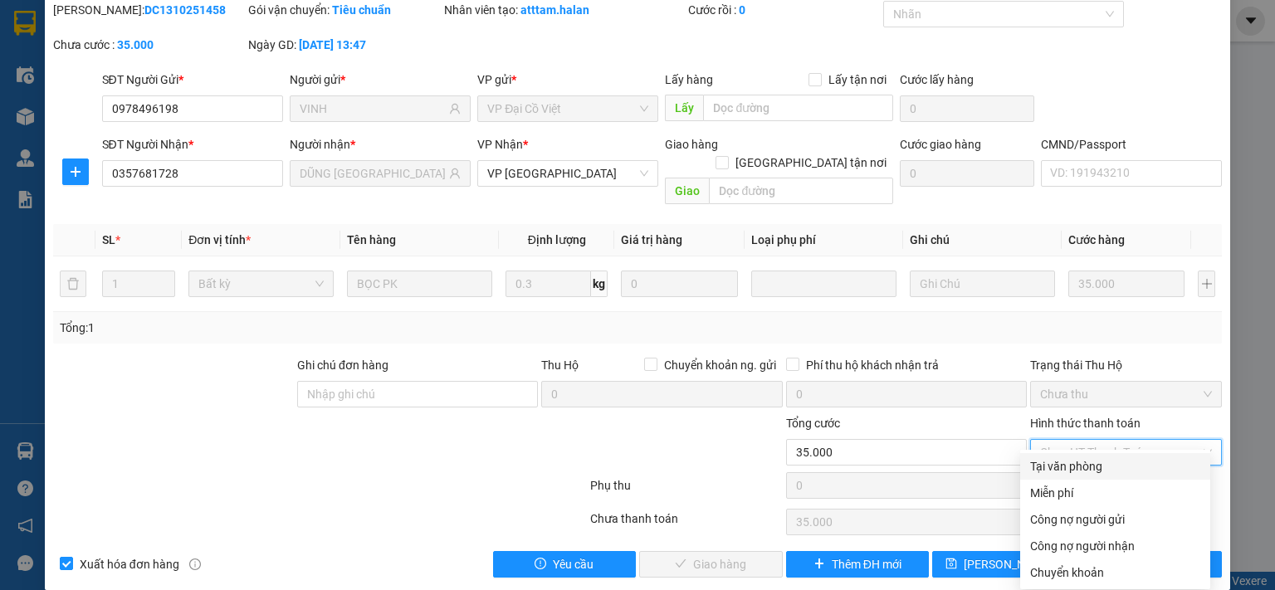
drag, startPoint x: 1063, startPoint y: 470, endPoint x: 909, endPoint y: 526, distance: 164.4
click at [1058, 473] on div "Tại văn phòng" at bounding box center [1115, 466] width 170 height 18
type input "0"
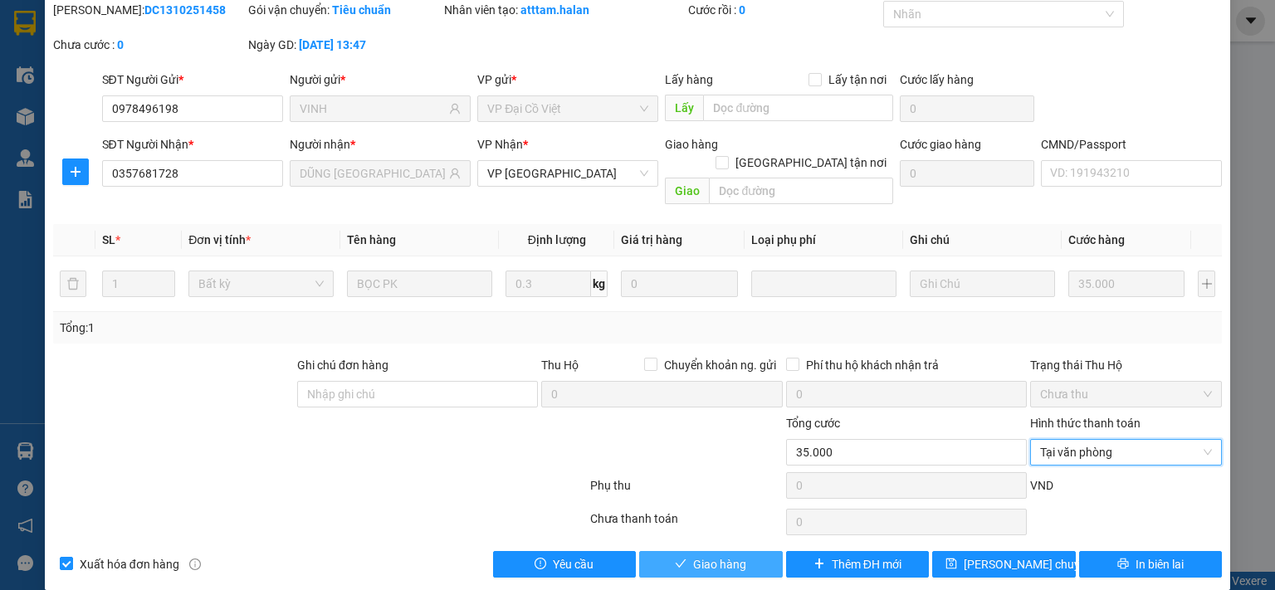
click at [747, 551] on button "Giao hàng" at bounding box center [711, 564] width 144 height 27
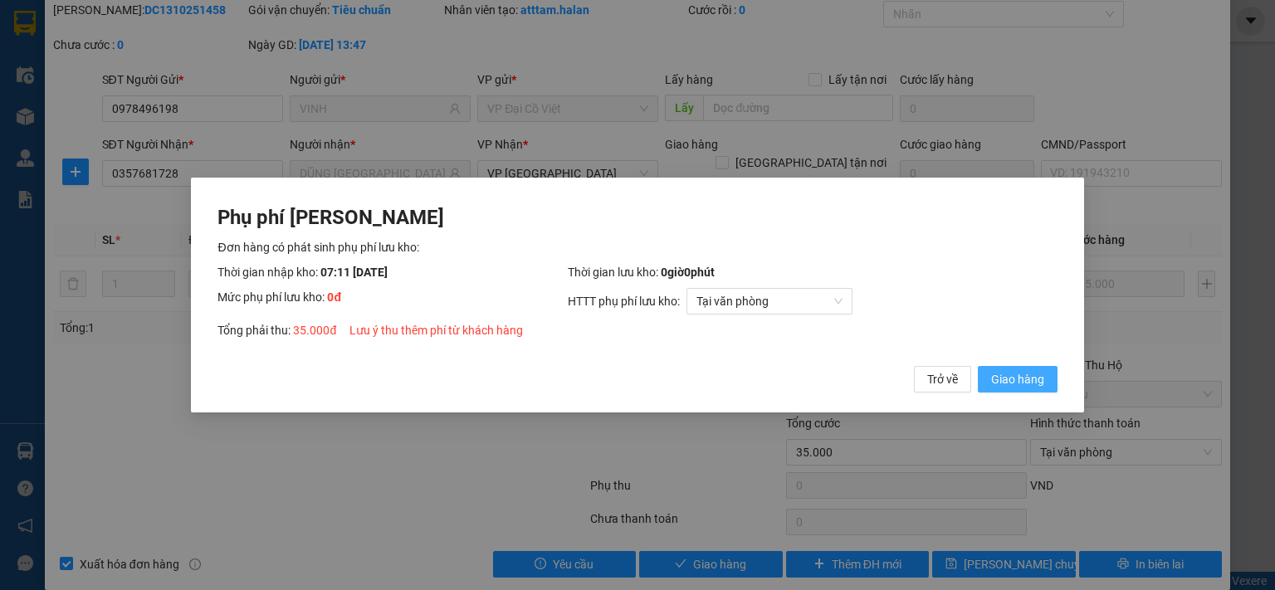
drag, startPoint x: 1036, startPoint y: 384, endPoint x: 727, endPoint y: 490, distance: 326.3
click at [1035, 384] on span "Giao hàng" at bounding box center [1017, 379] width 53 height 18
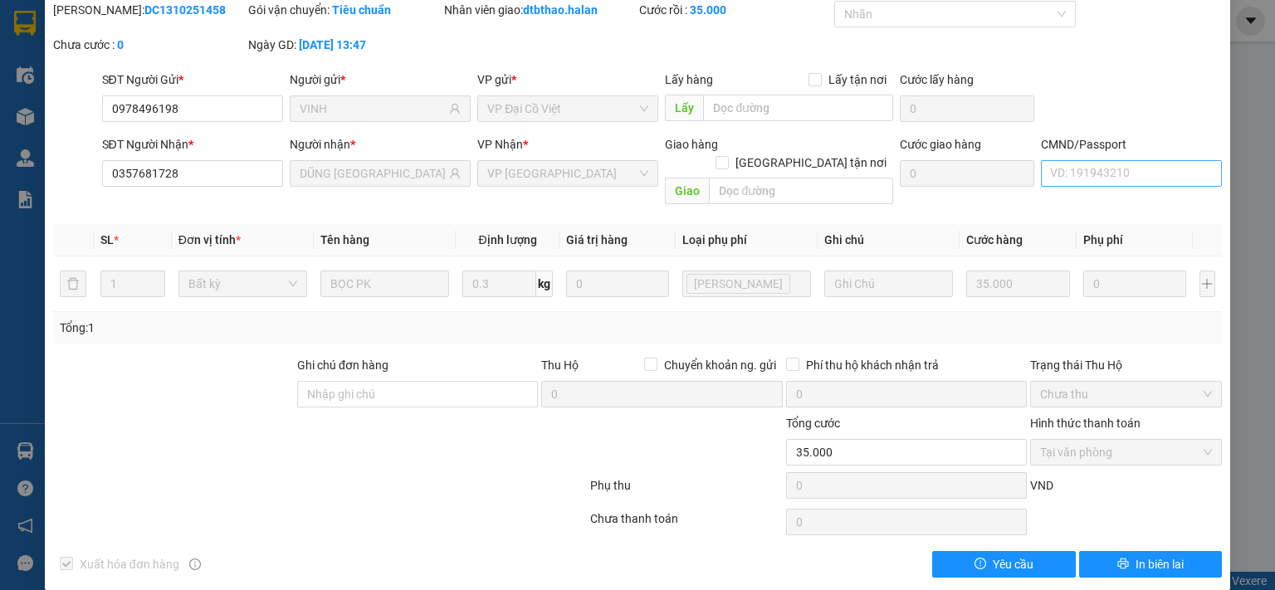
scroll to position [0, 0]
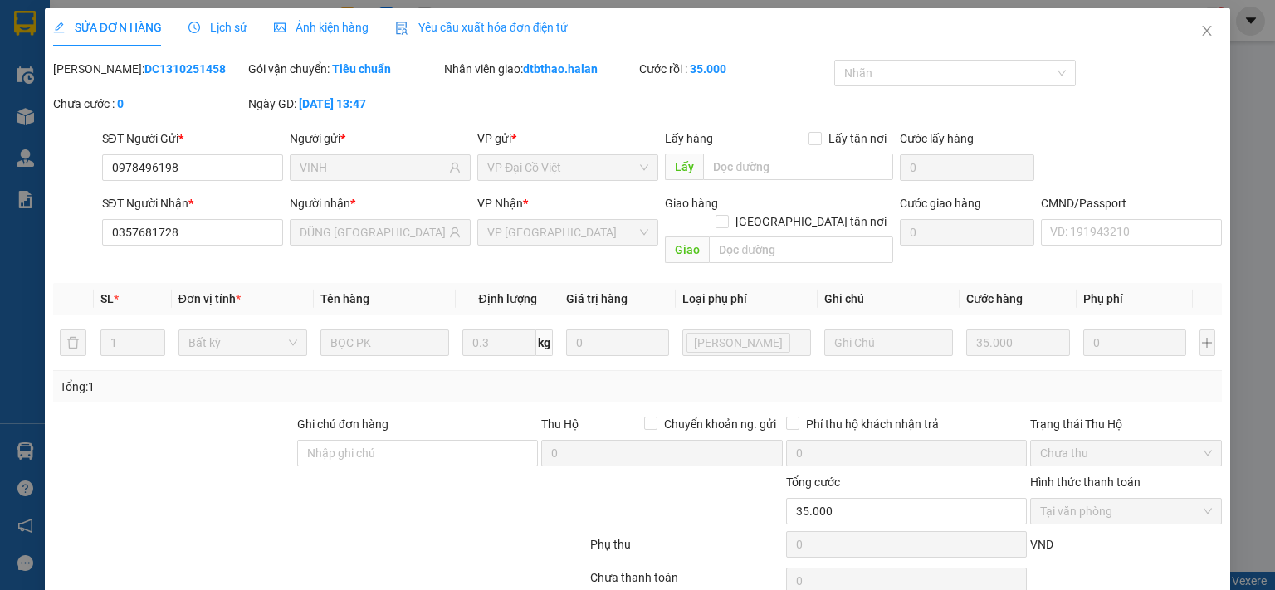
click at [305, 589] on img at bounding box center [301, 600] width 10 height 10
drag, startPoint x: 1192, startPoint y: 29, endPoint x: 63, endPoint y: 584, distance: 1257.7
click at [1203, 29] on icon "close" at bounding box center [1207, 31] width 9 height 10
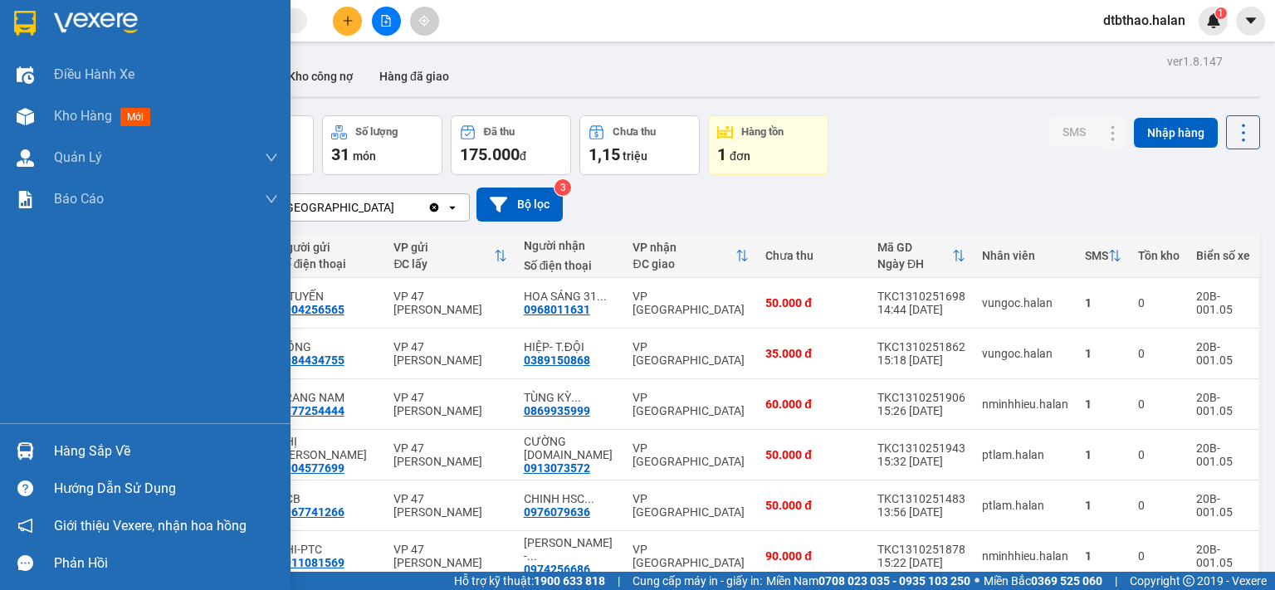
click at [65, 454] on div "Hàng sắp về" at bounding box center [166, 451] width 224 height 25
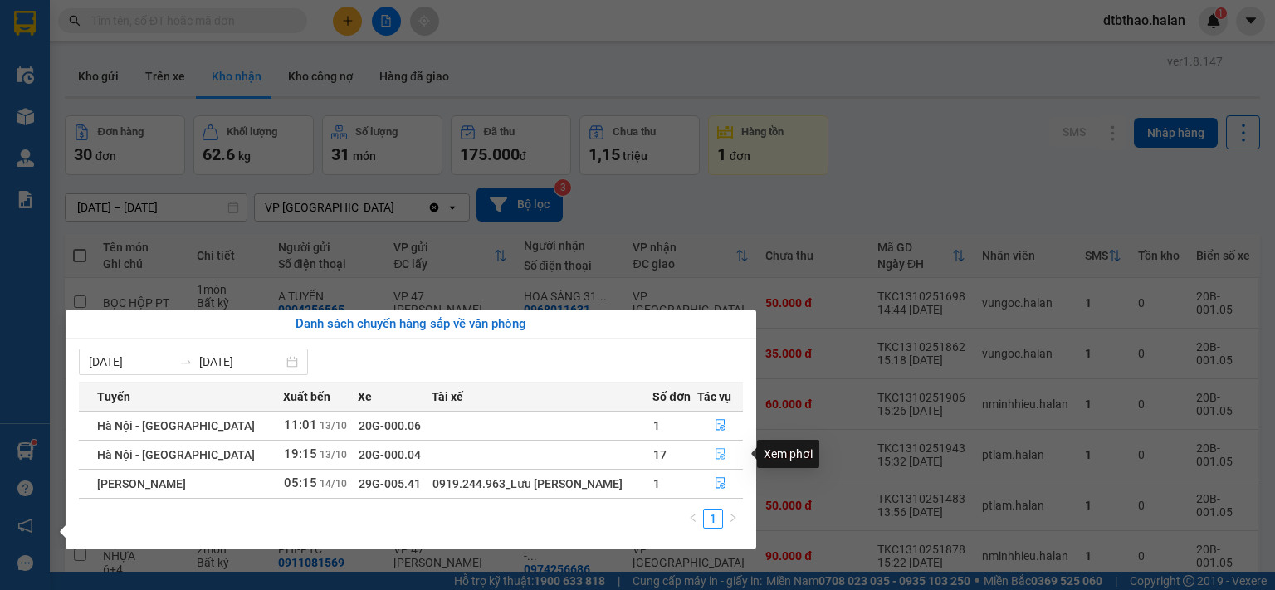
click at [716, 453] on icon "file-done" at bounding box center [721, 455] width 10 height 12
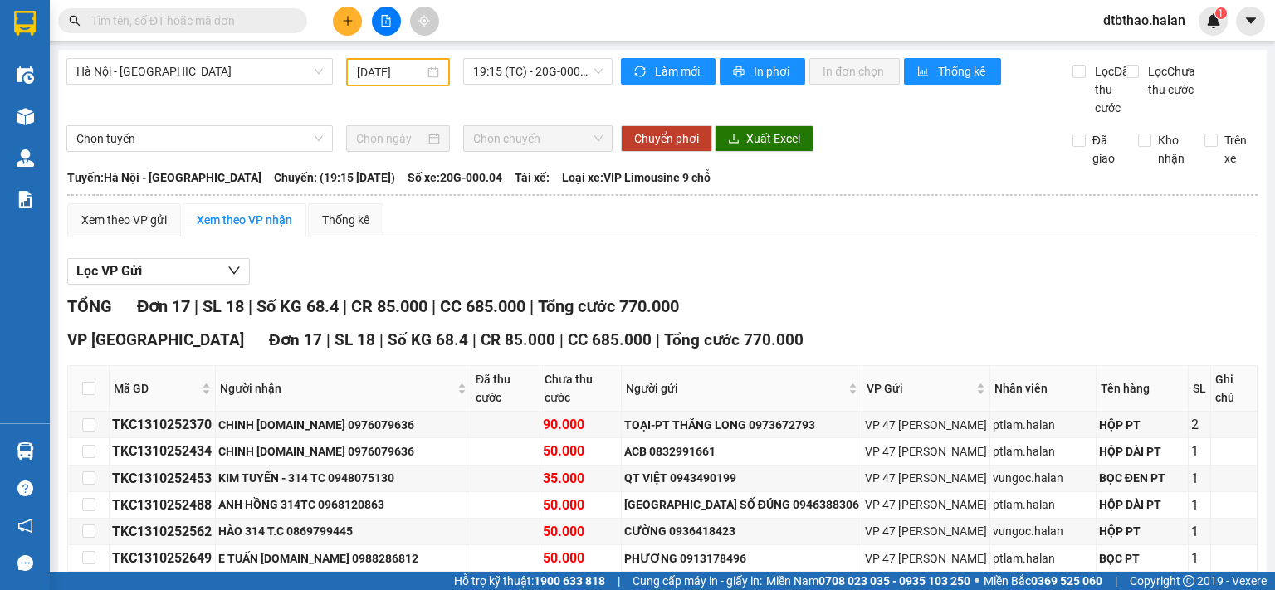
scroll to position [332, 0]
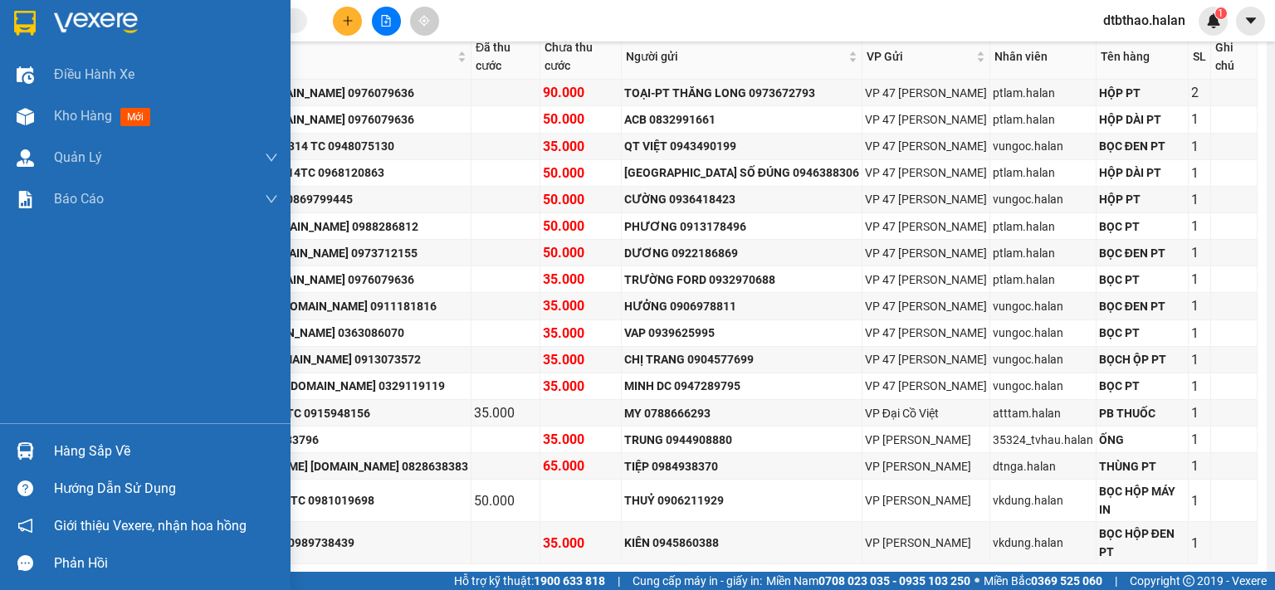
click at [73, 454] on div "Hàng sắp về" at bounding box center [166, 451] width 224 height 25
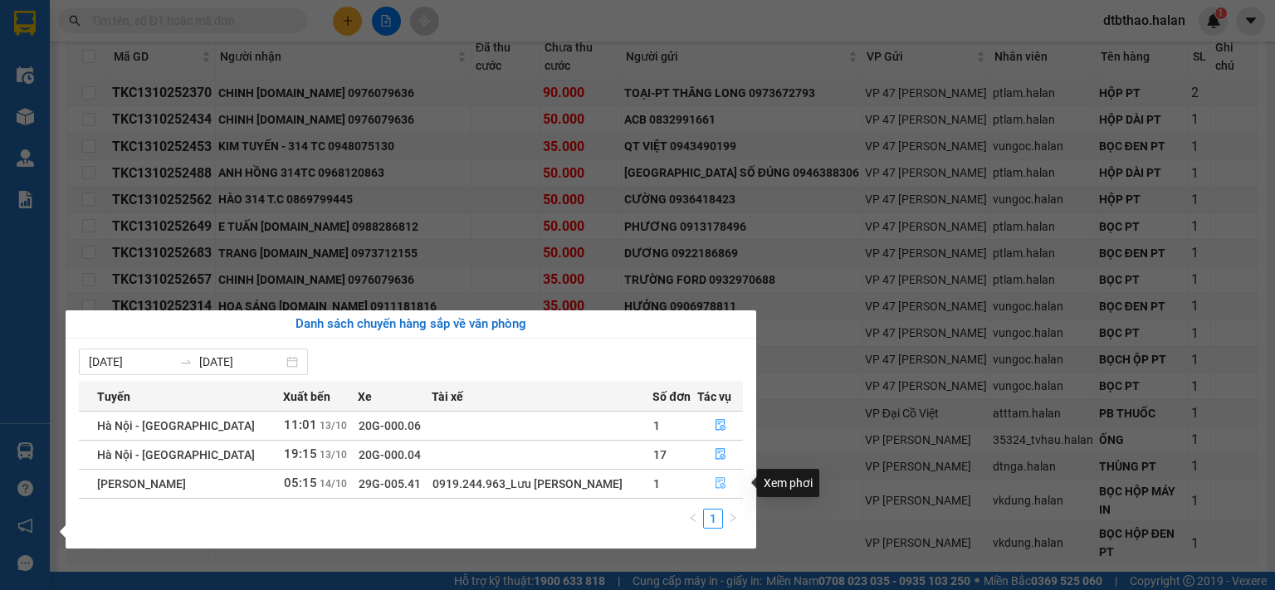
click at [711, 485] on button "button" at bounding box center [720, 484] width 44 height 27
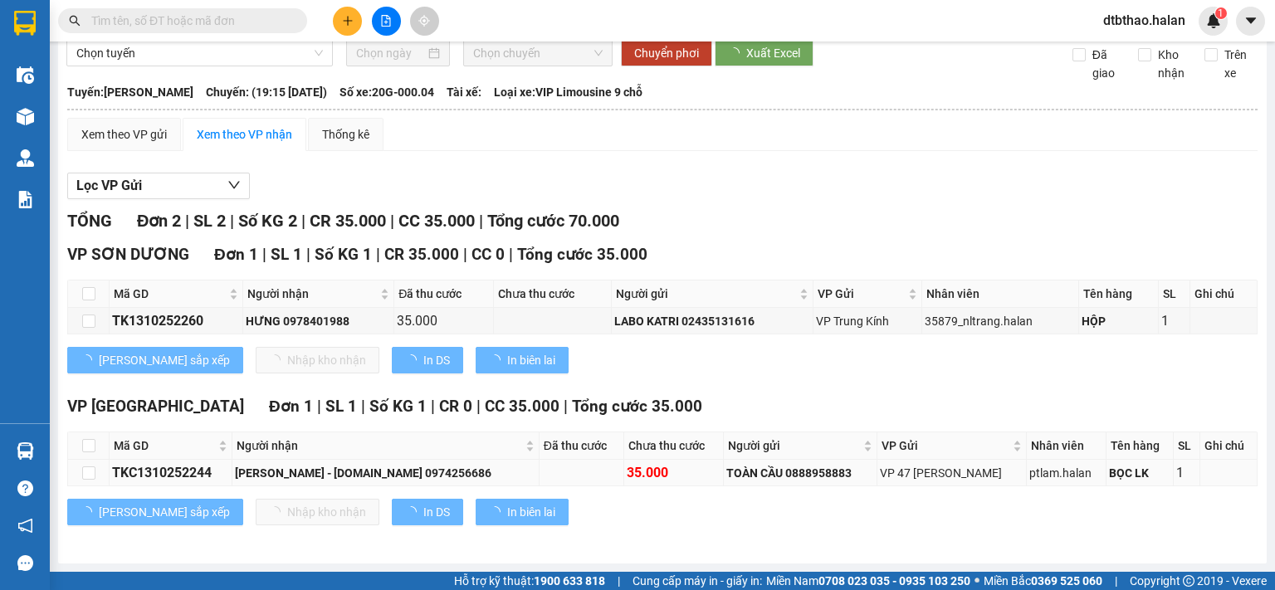
scroll to position [102, 0]
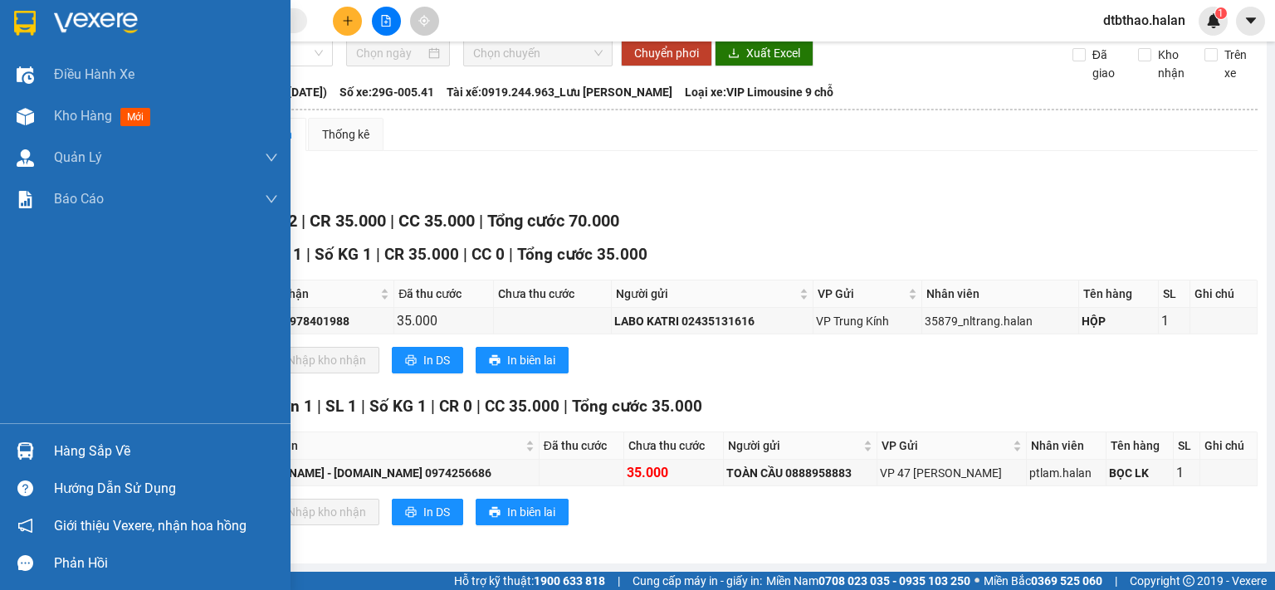
click at [94, 447] on div "Hàng sắp về" at bounding box center [166, 451] width 224 height 25
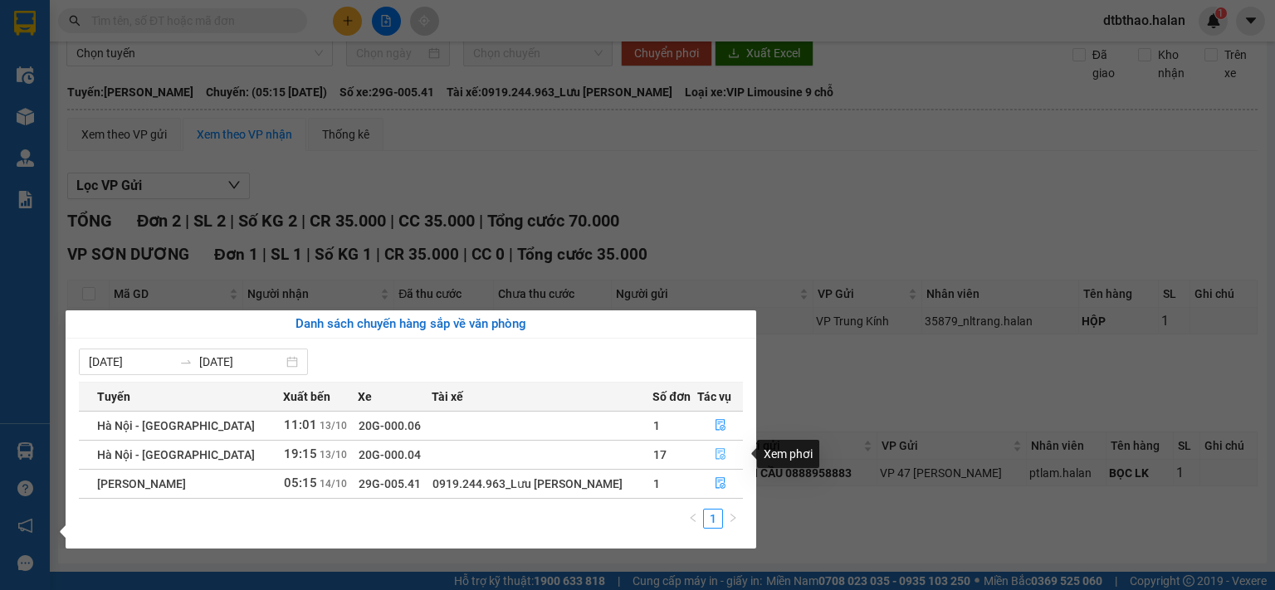
click at [716, 454] on icon "file-done" at bounding box center [721, 455] width 10 height 12
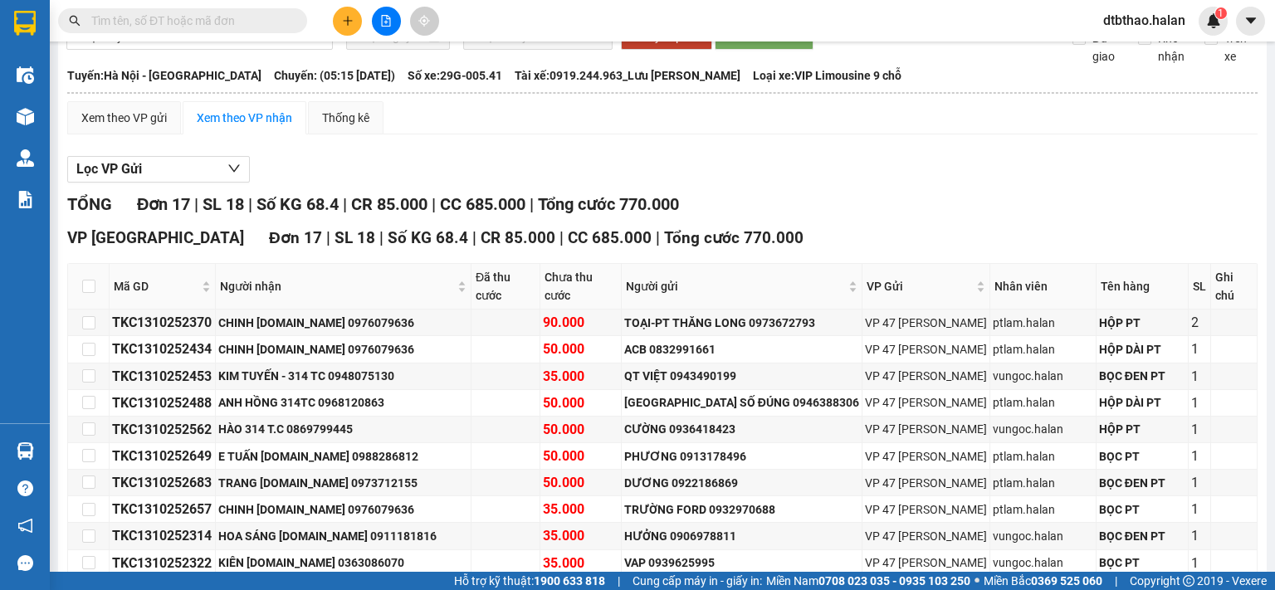
type input "[DATE]"
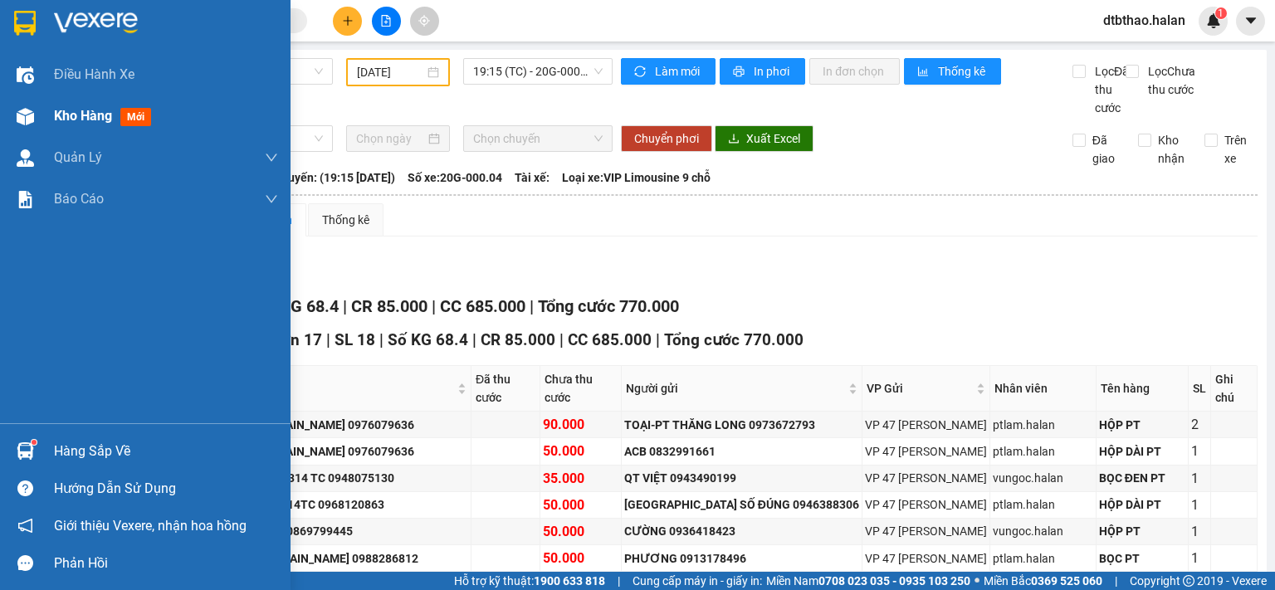
click at [94, 129] on div "Kho hàng mới" at bounding box center [166, 116] width 224 height 42
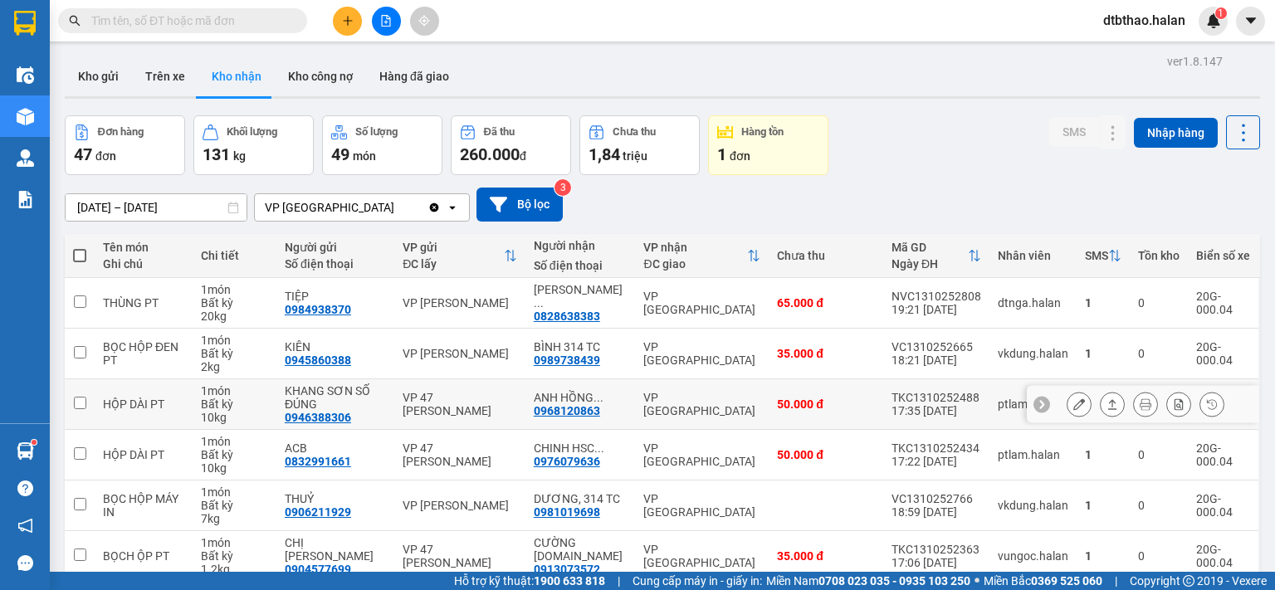
scroll to position [277, 0]
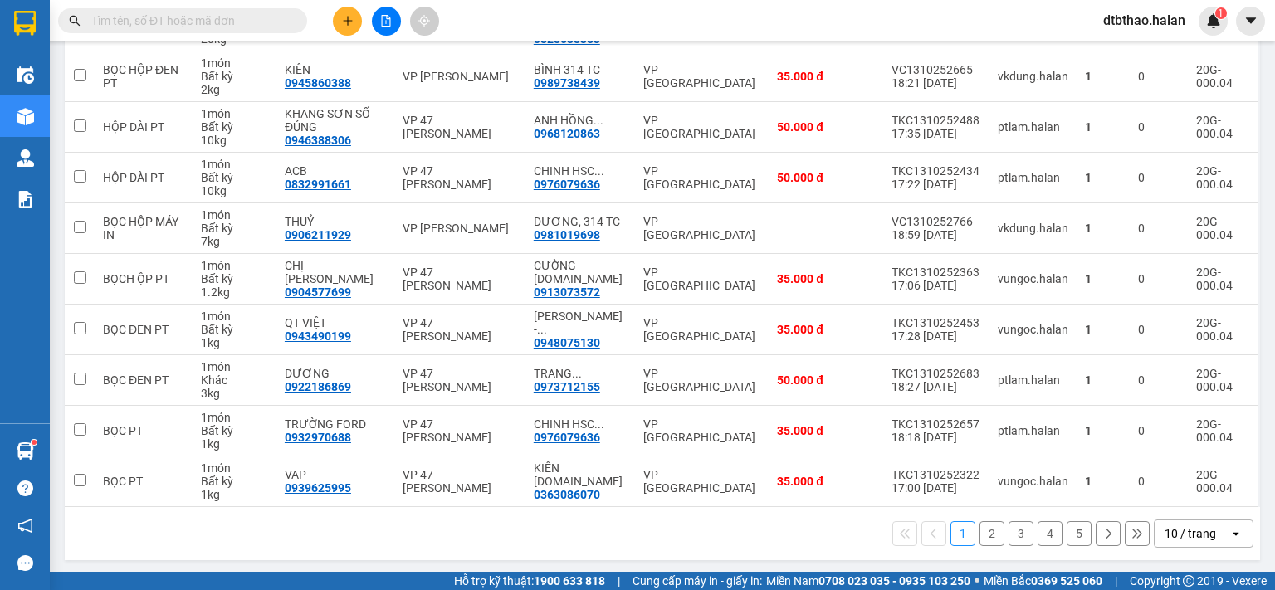
click at [211, 16] on input "text" at bounding box center [189, 21] width 196 height 18
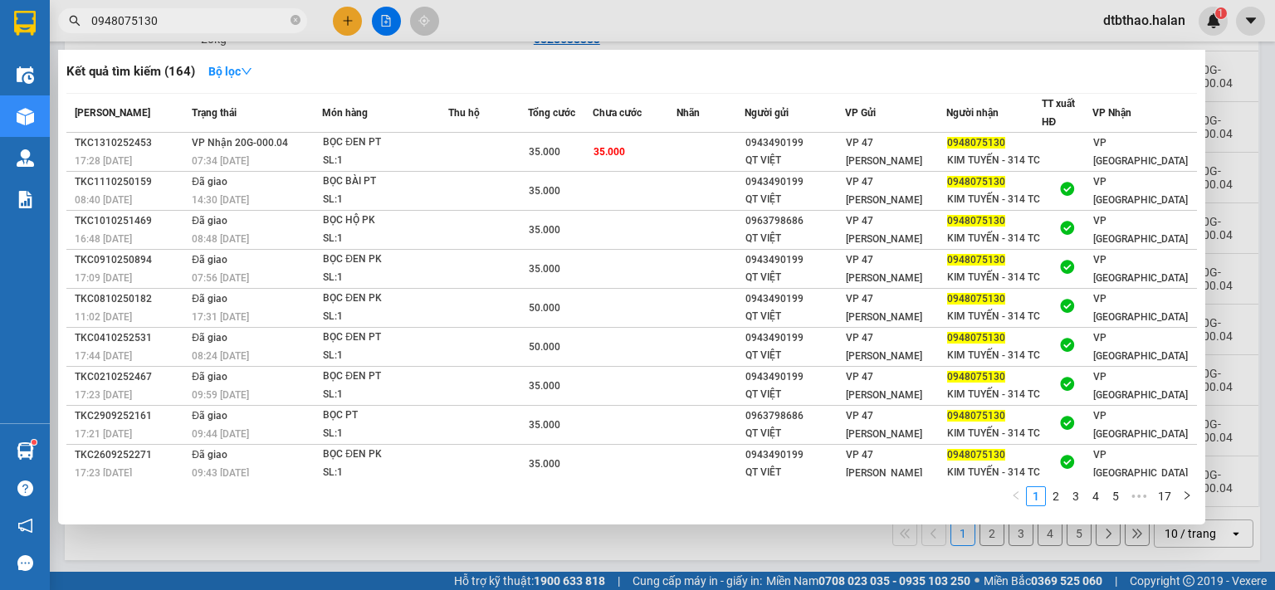
type input "0948075130"
click at [335, 540] on div at bounding box center [637, 295] width 1275 height 590
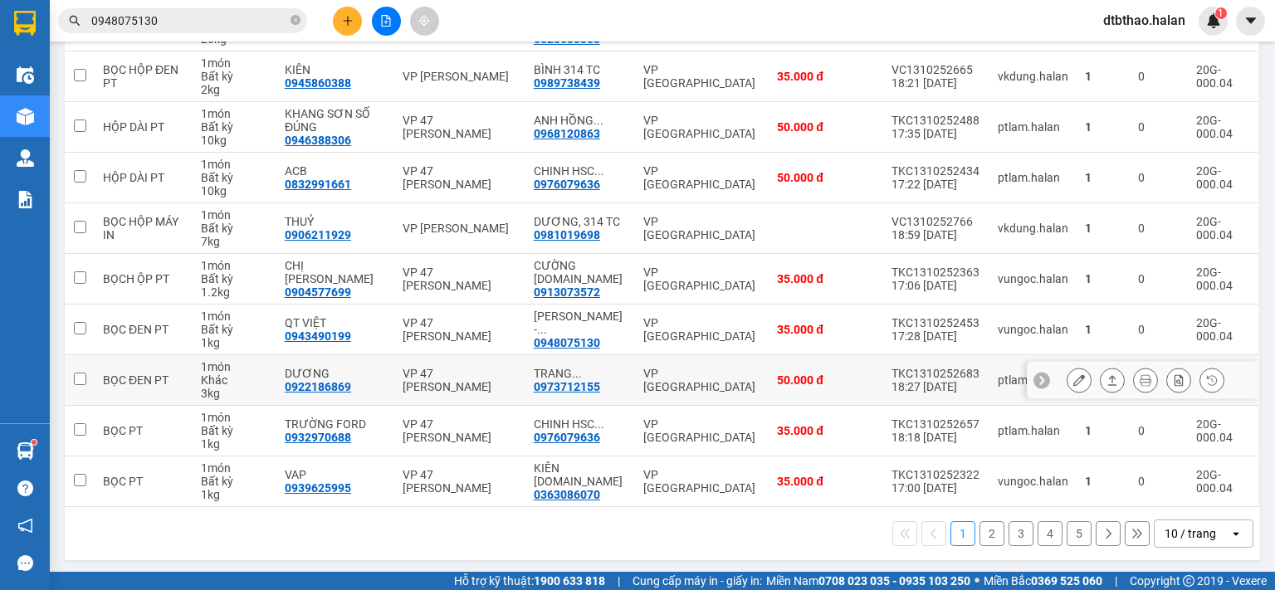
scroll to position [0, 0]
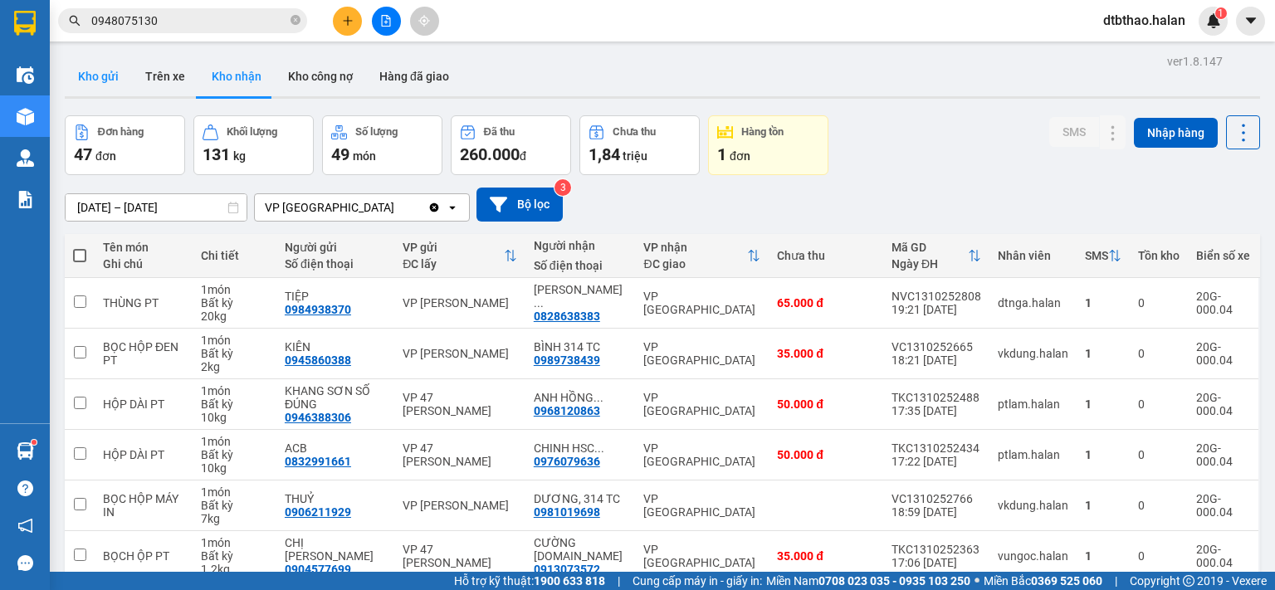
click at [97, 71] on button "Kho gửi" at bounding box center [98, 76] width 67 height 40
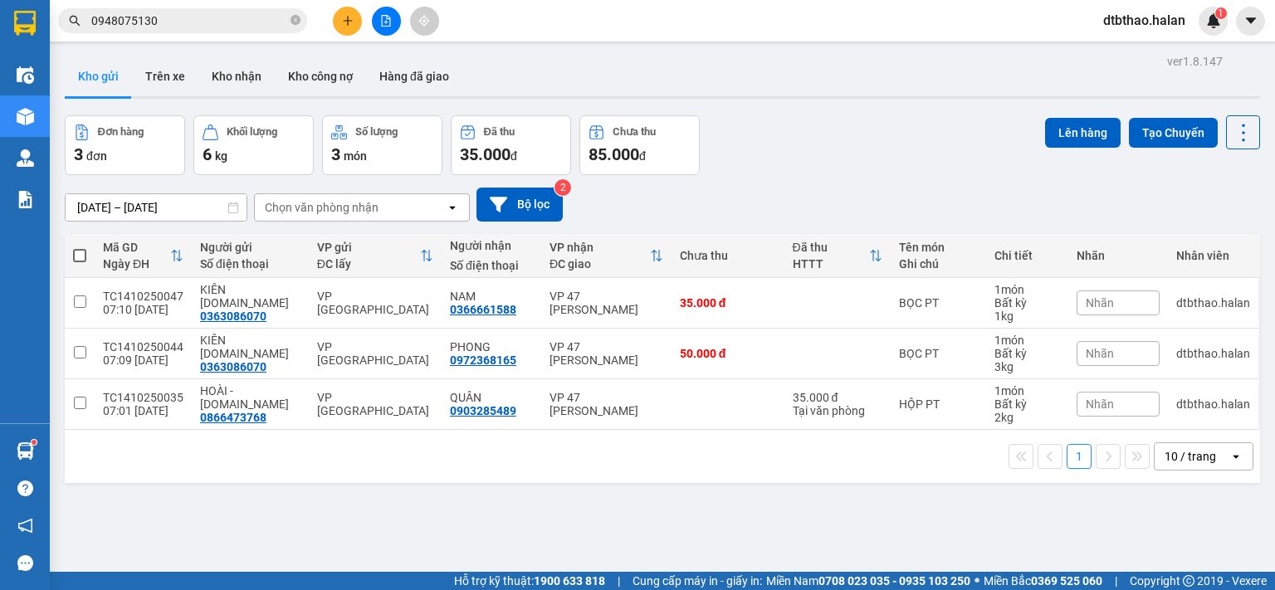
click at [80, 254] on span at bounding box center [79, 255] width 13 height 13
click at [80, 247] on input "checkbox" at bounding box center [80, 247] width 0 height 0
checkbox input "true"
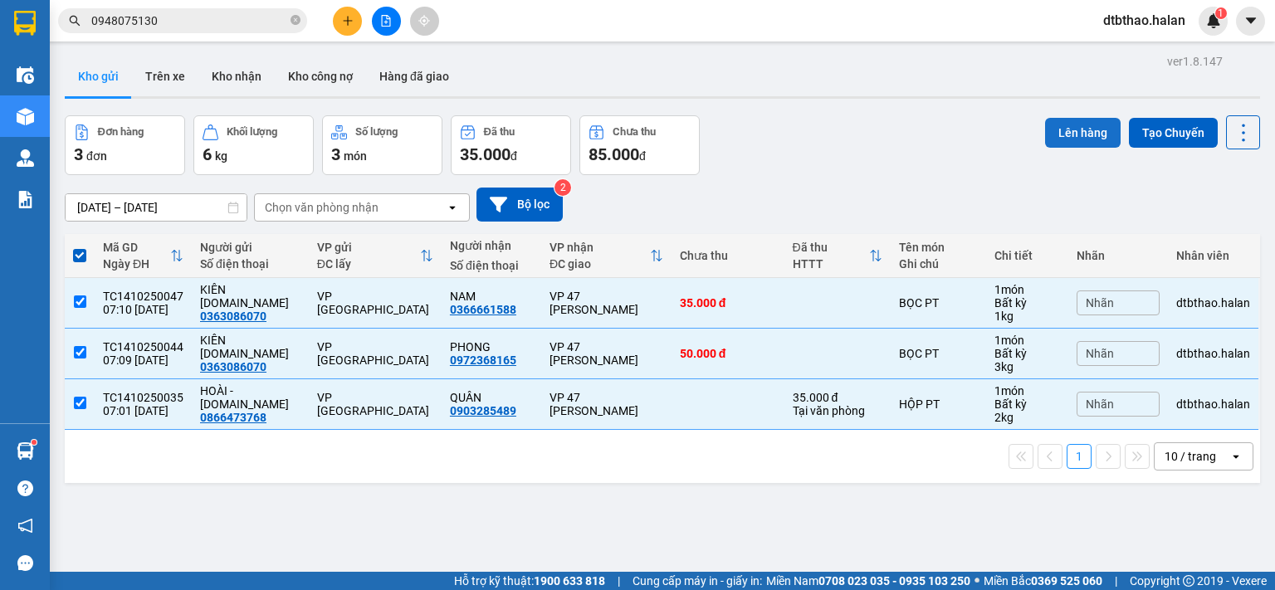
click at [1050, 130] on button "Lên hàng" at bounding box center [1083, 133] width 76 height 30
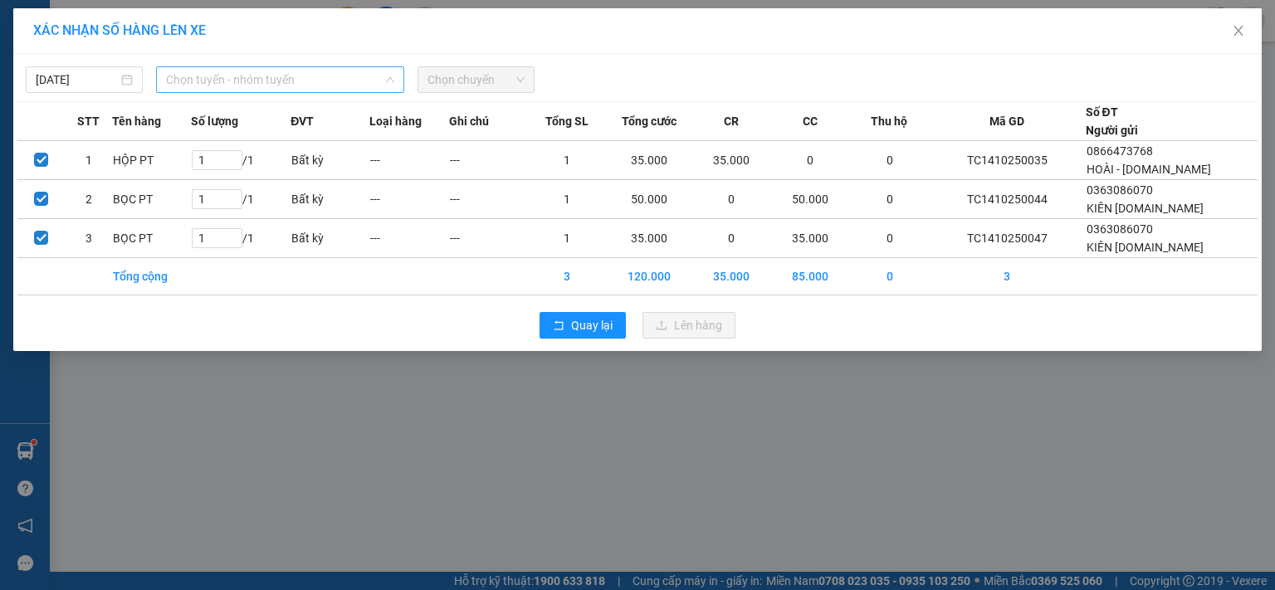
click at [372, 74] on span "Chọn tuyến - nhóm tuyến" at bounding box center [280, 79] width 228 height 25
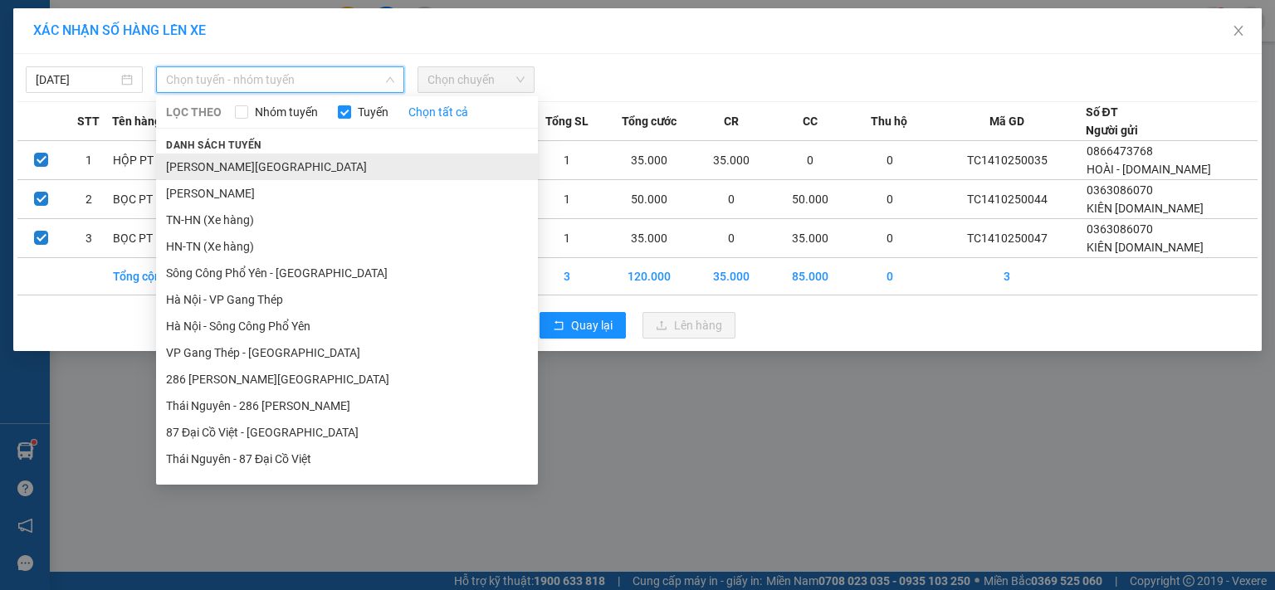
click at [286, 166] on li "[PERSON_NAME][GEOGRAPHIC_DATA]" at bounding box center [347, 167] width 382 height 27
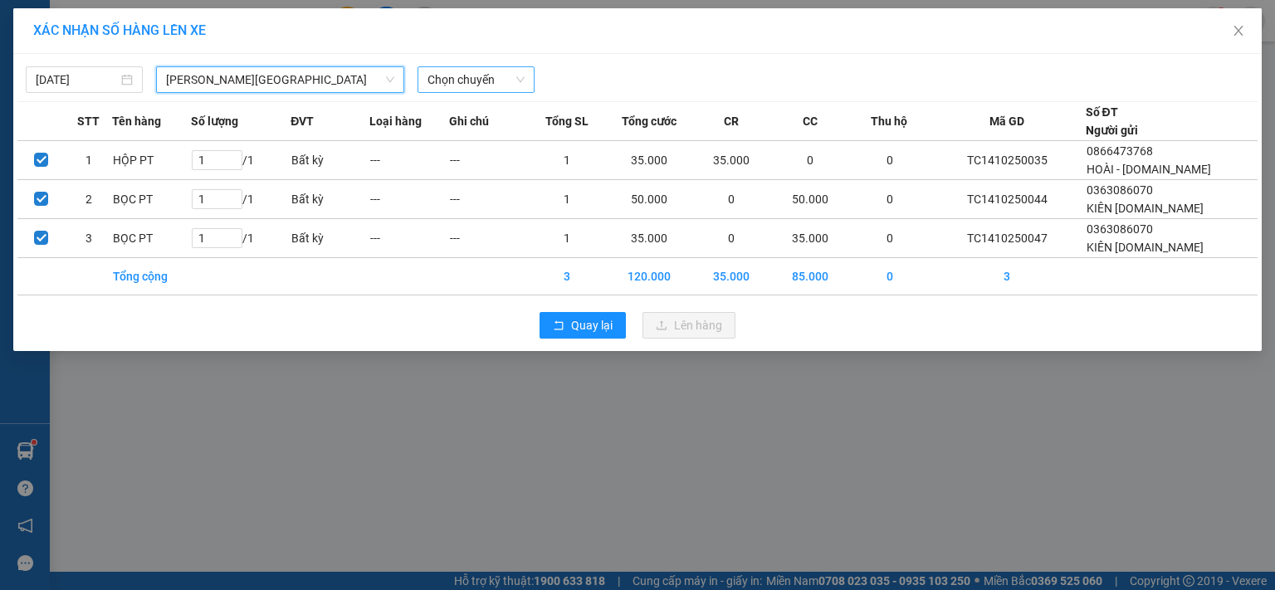
click at [487, 81] on span "Chọn chuyến" at bounding box center [475, 79] width 97 height 25
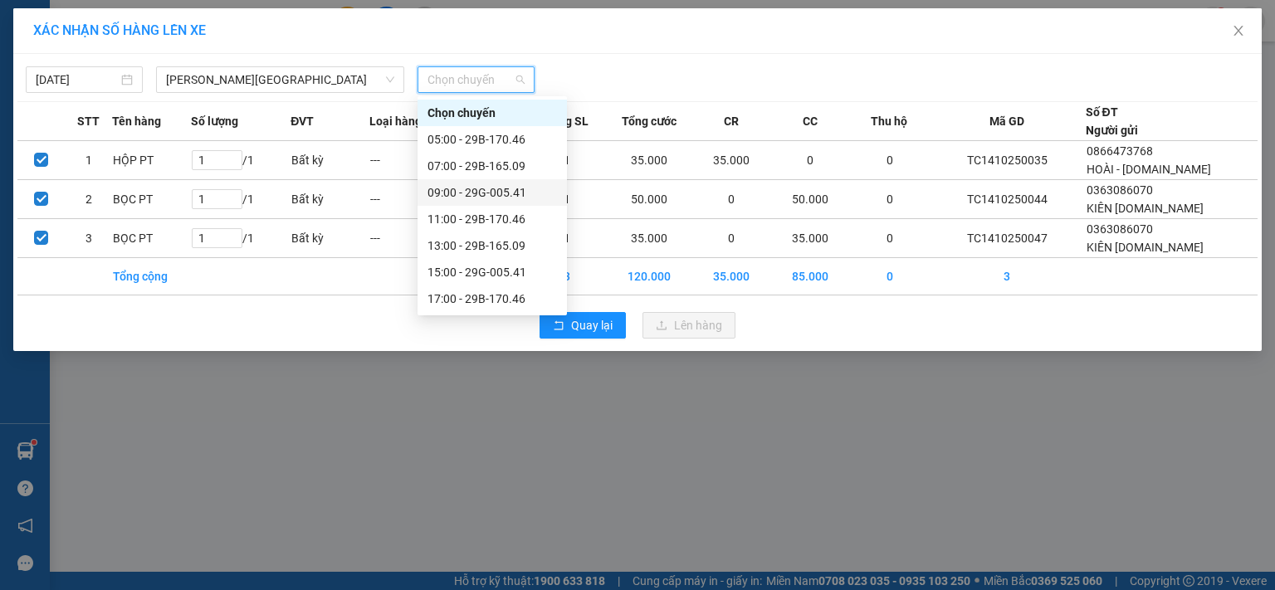
click at [479, 195] on div "09:00 - 29G-005.41" at bounding box center [491, 192] width 129 height 18
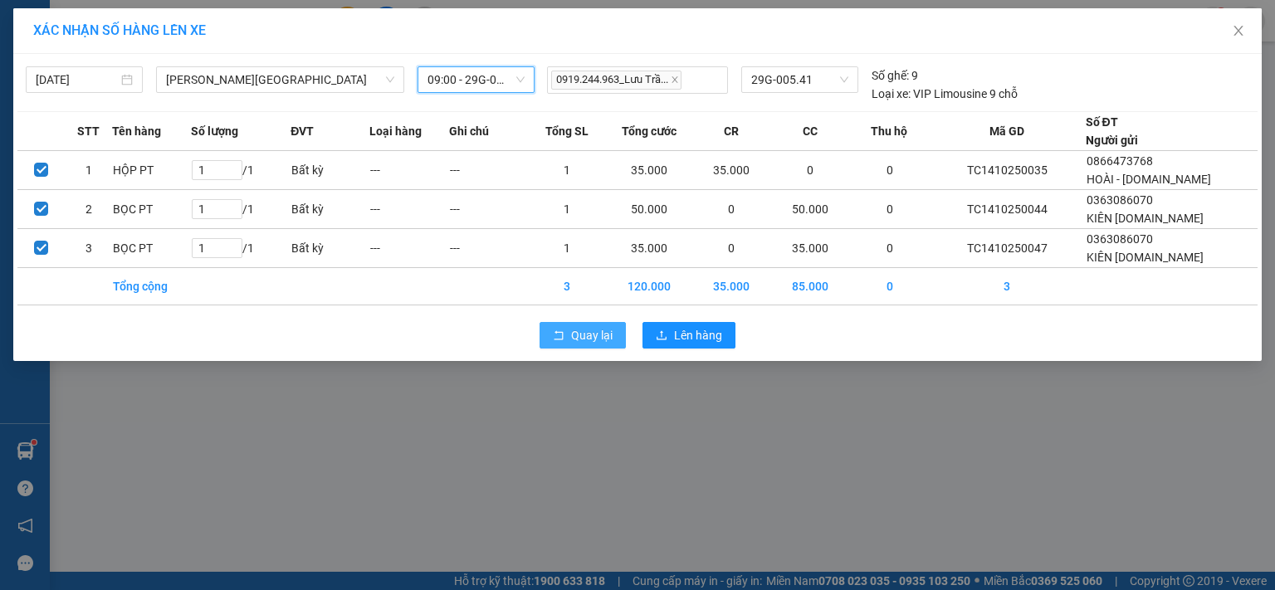
click at [584, 333] on span "Quay lại" at bounding box center [592, 335] width 42 height 18
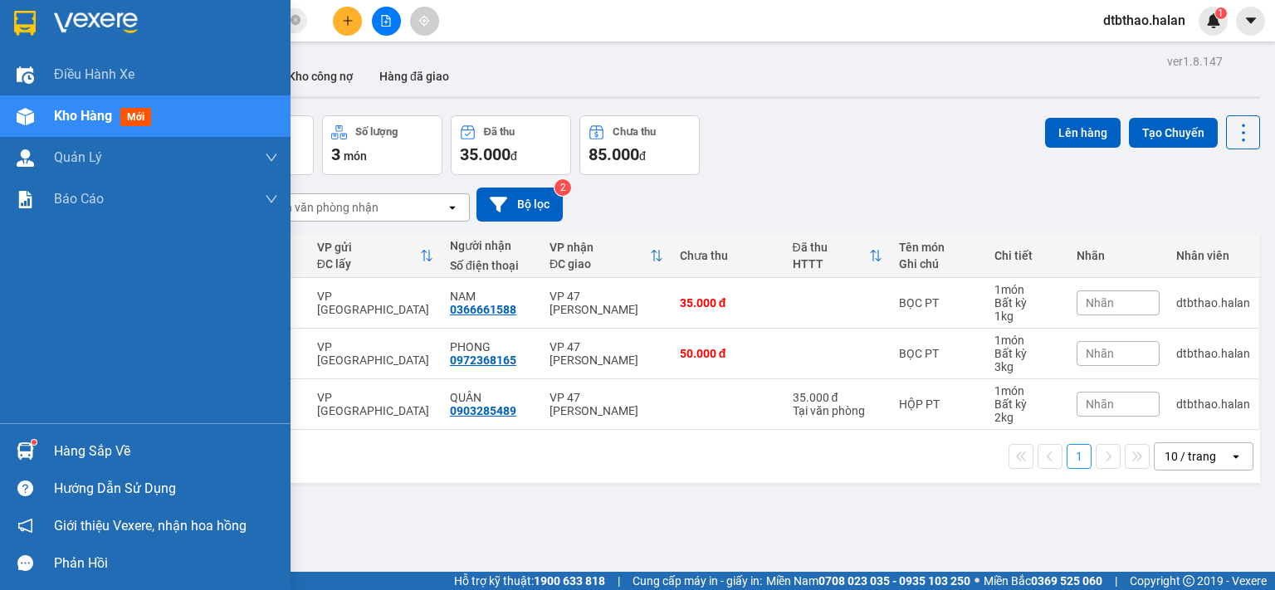
click at [71, 447] on div "Hàng sắp về" at bounding box center [166, 451] width 224 height 25
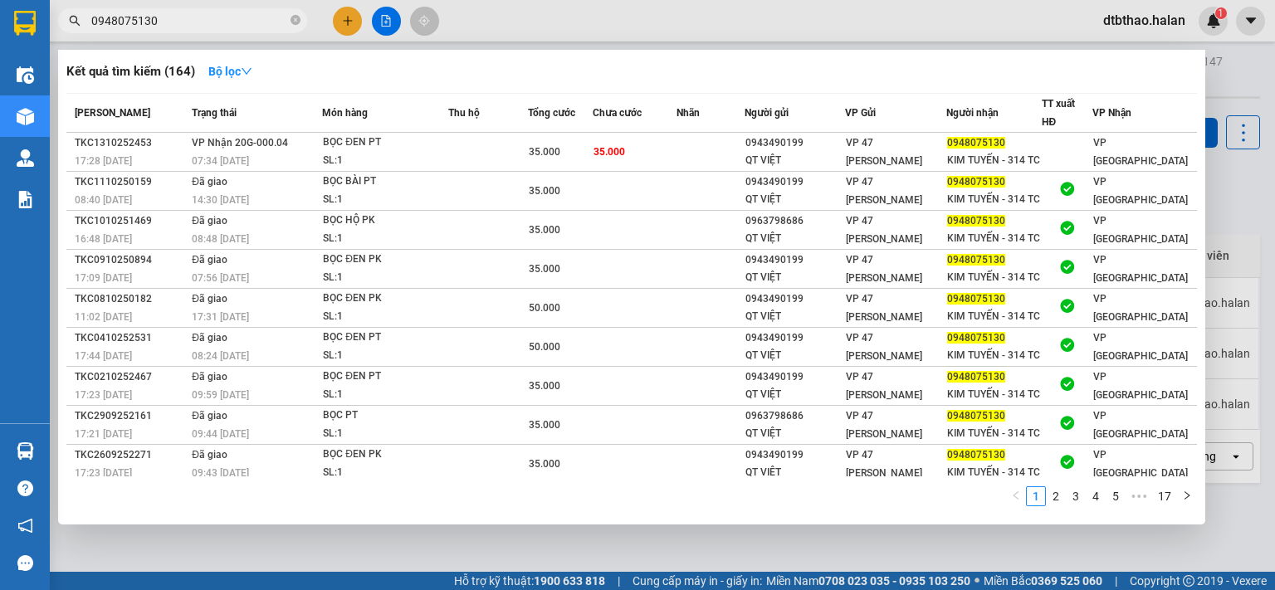
drag, startPoint x: 168, startPoint y: 12, endPoint x: 70, endPoint y: 14, distance: 98.0
click at [70, 14] on section "Kết quả tìm kiếm ( 164 ) Bộ lọc Mã ĐH Trạng thái Món hàng Thu hộ Tổng cước Chưa…" at bounding box center [637, 295] width 1275 height 590
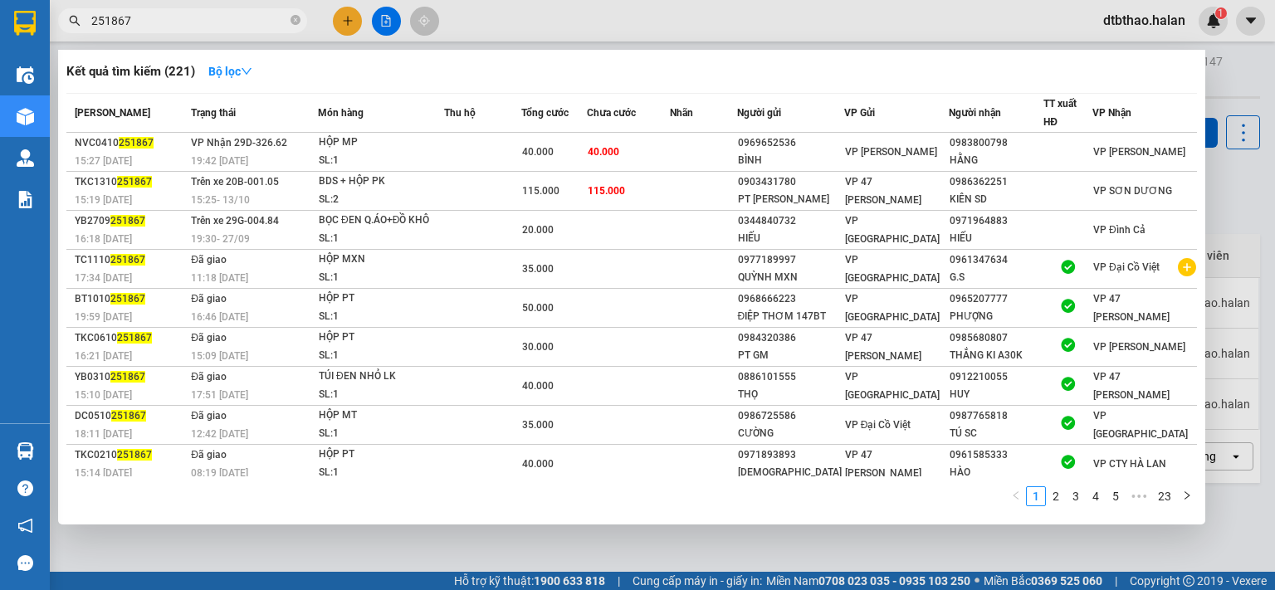
type input "251867"
click at [345, 18] on div at bounding box center [637, 295] width 1275 height 590
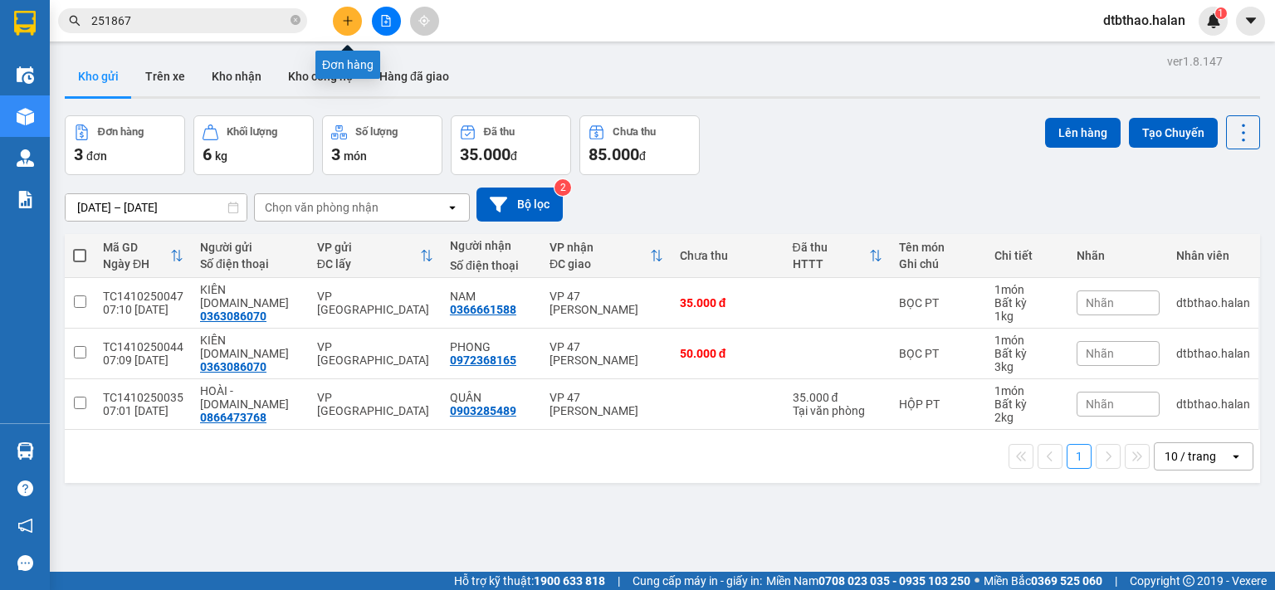
click at [346, 29] on button at bounding box center [347, 21] width 29 height 29
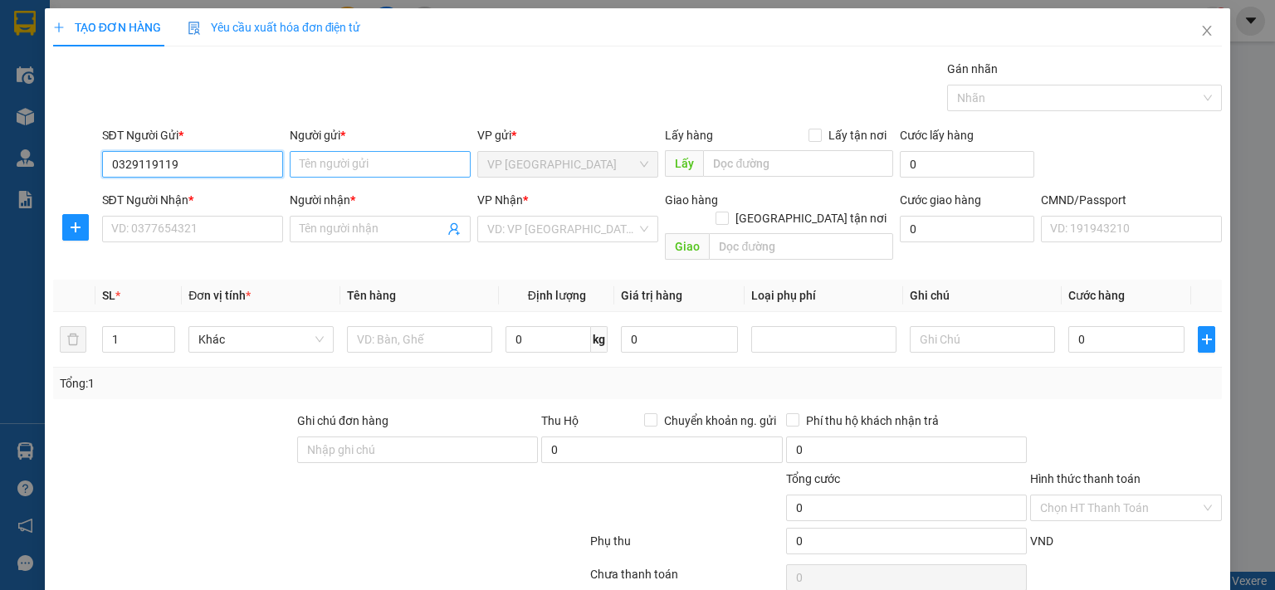
type input "0329119119"
click at [343, 165] on input "Người gửi *" at bounding box center [380, 164] width 181 height 27
type input "QUỲNH NGA - [DOMAIN_NAME]"
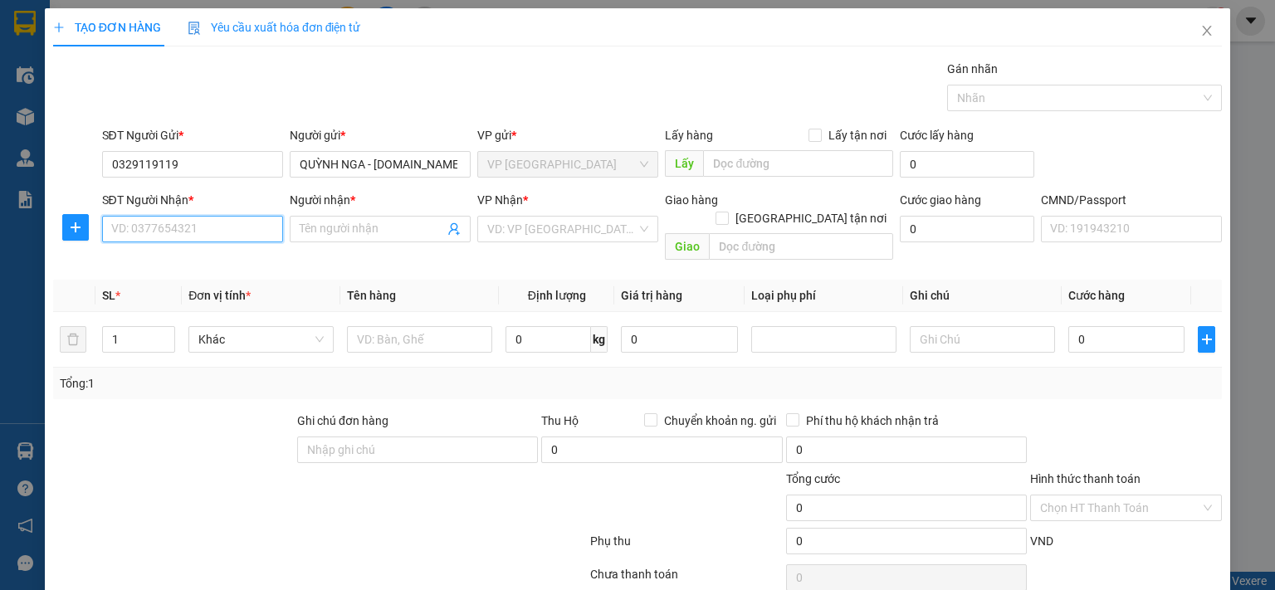
click at [208, 228] on input "SĐT Người Nhận *" at bounding box center [192, 229] width 181 height 27
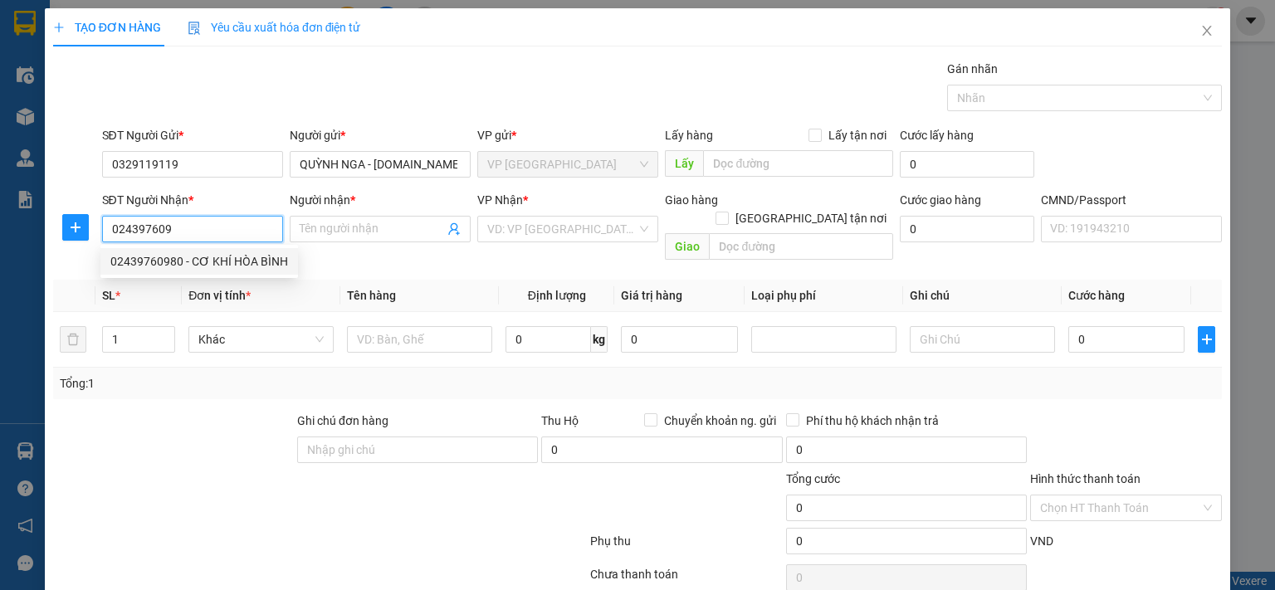
click at [232, 261] on div "02439760980 - CƠ KHÍ HÒA BÌNH" at bounding box center [199, 261] width 178 height 18
type input "02439760980"
type input "CƠ KHÍ HÒA BÌNH"
checkbox input "true"
type input "22 P. [GEOGRAPHIC_DATA], [GEOGRAPHIC_DATA], [GEOGRAPHIC_DATA], [GEOGRAPHIC_DATA…"
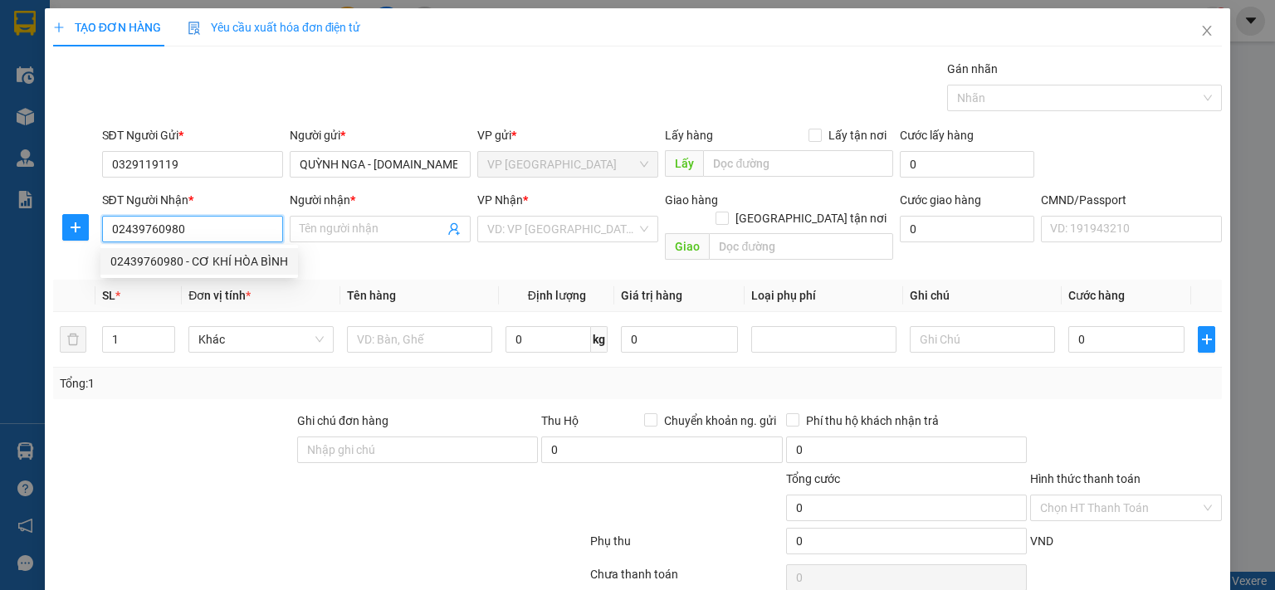
type input "50.000"
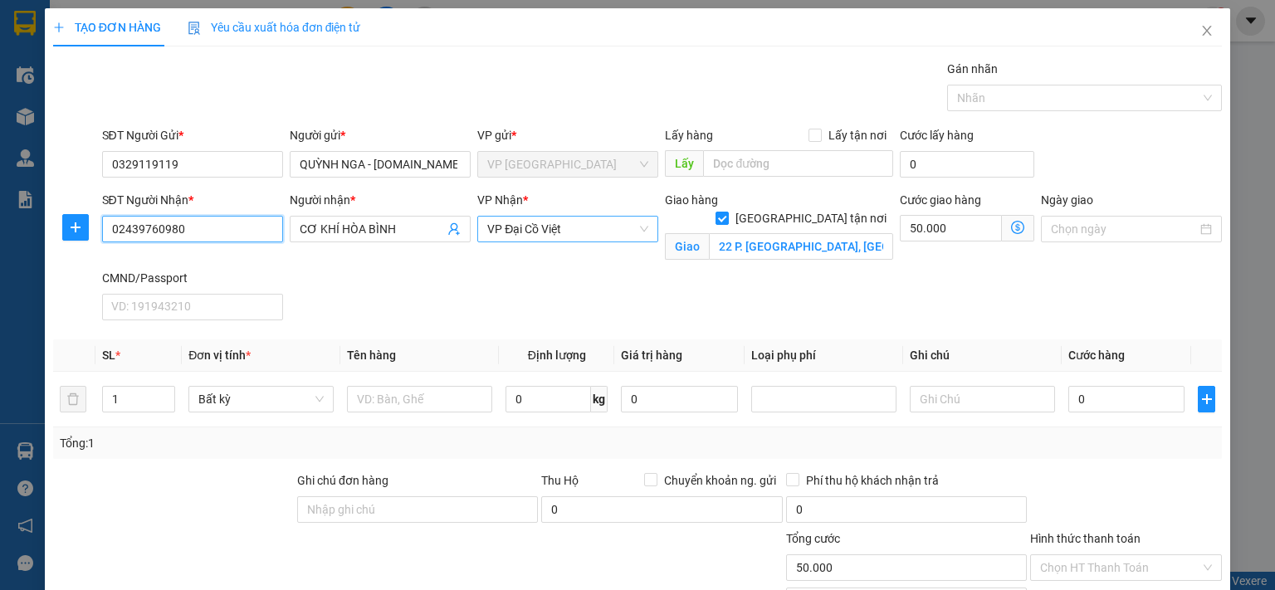
click at [535, 231] on span "VP Đại Cồ Việt" at bounding box center [567, 229] width 161 height 25
type input "02439760980"
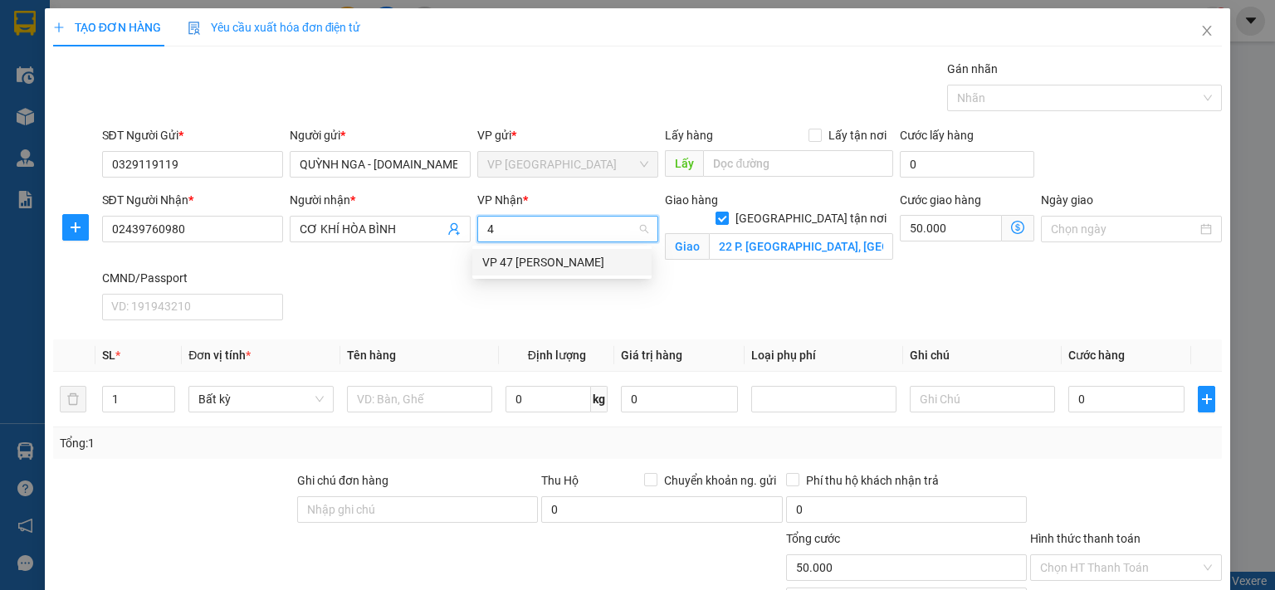
type input "47"
click at [530, 265] on div "VP 47 [PERSON_NAME]" at bounding box center [561, 262] width 159 height 18
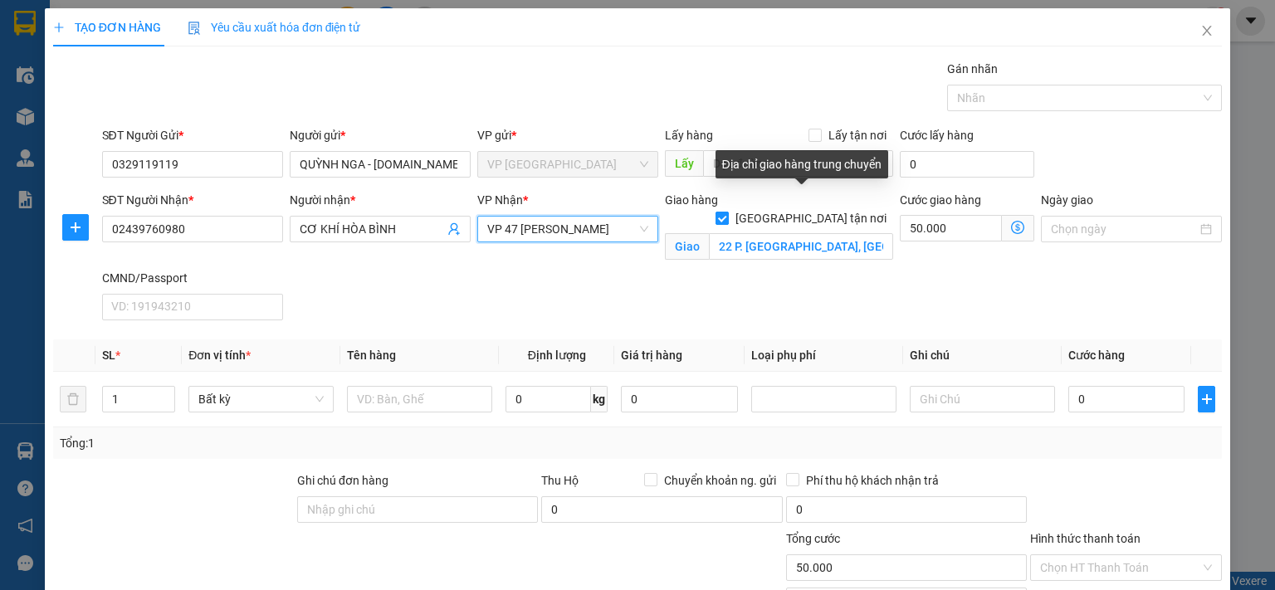
click at [727, 212] on input "[GEOGRAPHIC_DATA] tận nơi" at bounding box center [722, 218] width 12 height 12
checkbox input "false"
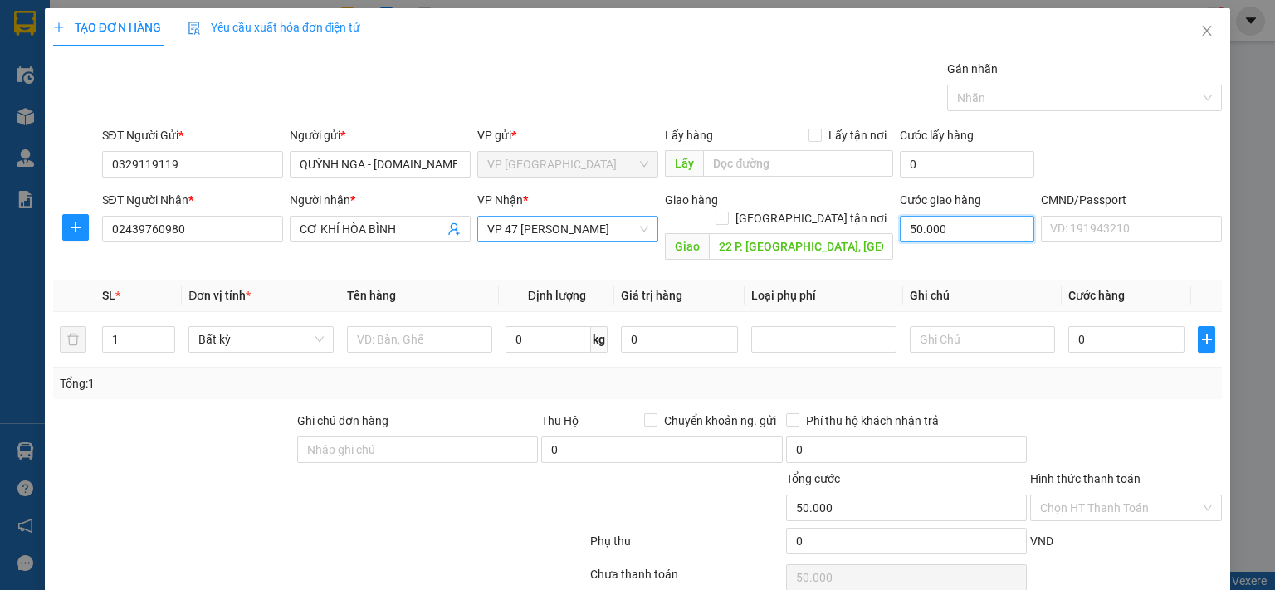
click at [901, 225] on input "50.000" at bounding box center [967, 229] width 134 height 27
type input "0"
click at [778, 233] on input "22 P. [GEOGRAPHIC_DATA], [GEOGRAPHIC_DATA], [GEOGRAPHIC_DATA], [GEOGRAPHIC_DATA…" at bounding box center [801, 246] width 184 height 27
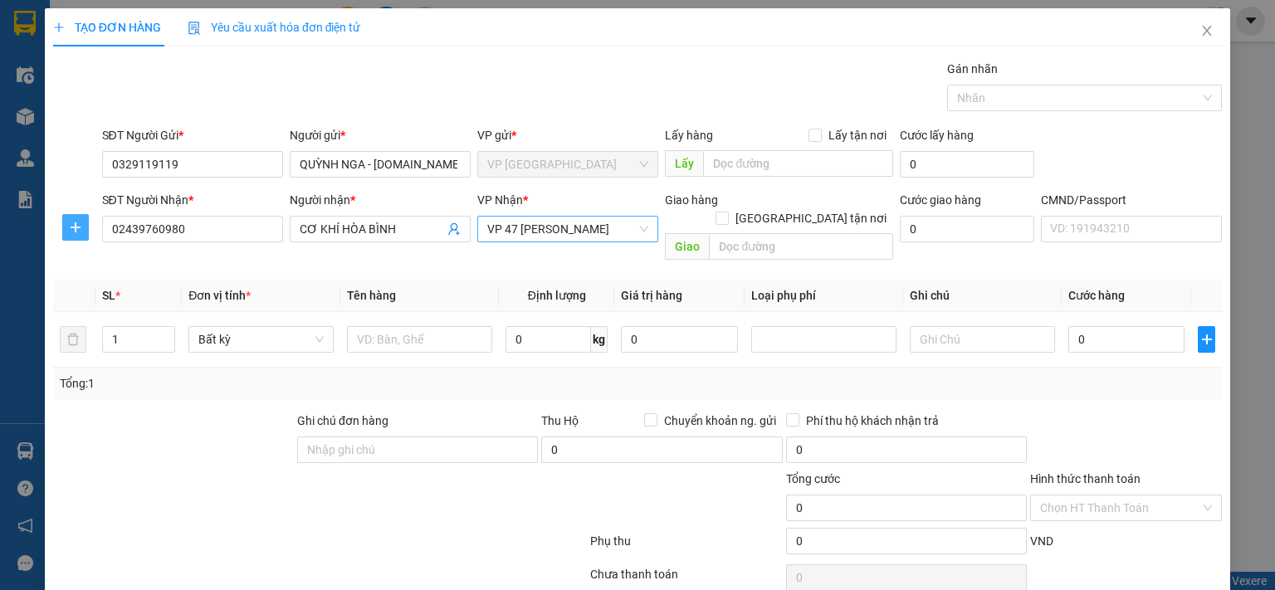
click at [71, 225] on icon "plus" at bounding box center [75, 227] width 13 height 13
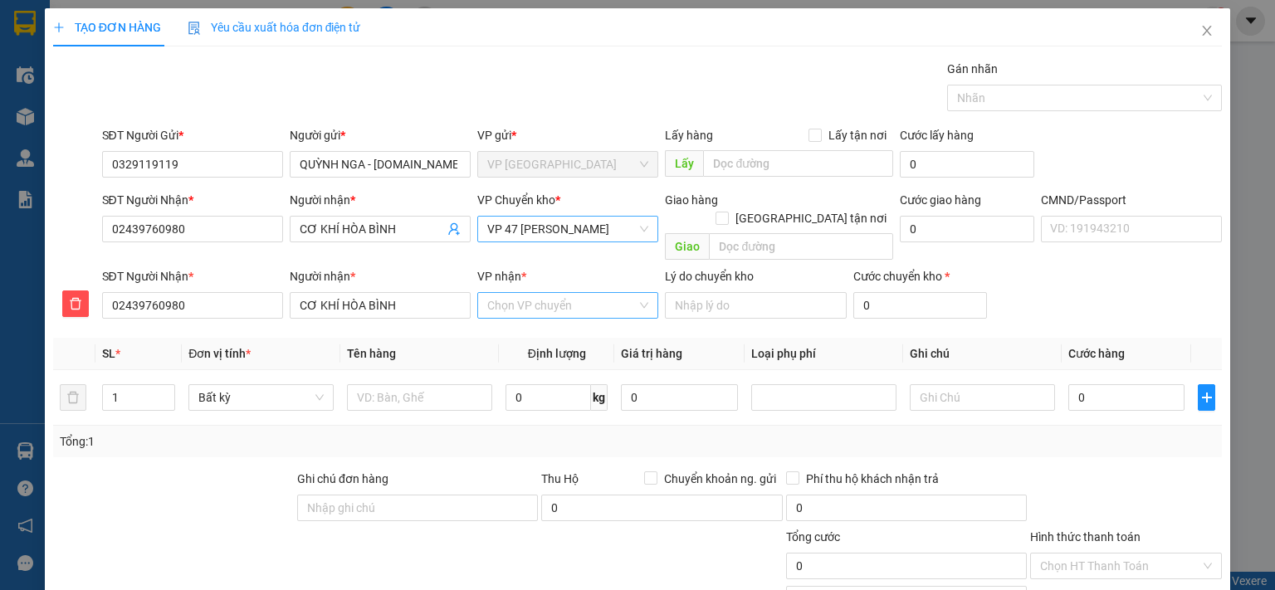
click at [506, 293] on input "VP nhận *" at bounding box center [561, 305] width 149 height 25
type input "47"
click at [537, 328] on div "VP 47 [PERSON_NAME]" at bounding box center [561, 320] width 159 height 18
click at [595, 227] on span "VP 47 [PERSON_NAME]" at bounding box center [567, 229] width 161 height 25
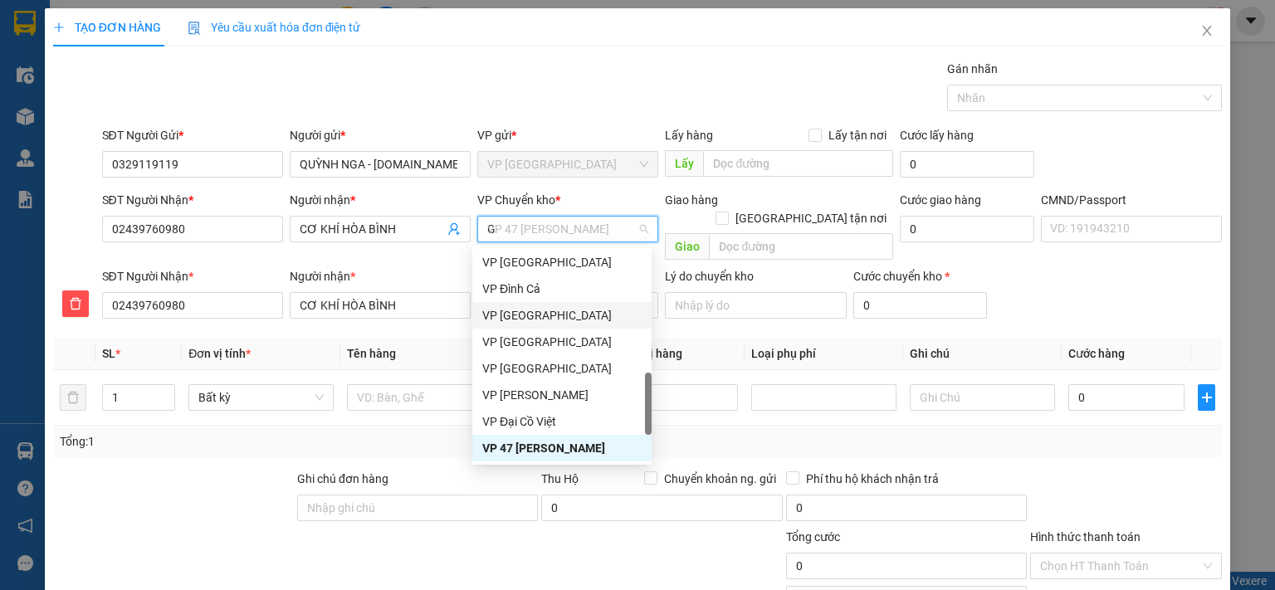
scroll to position [159, 0]
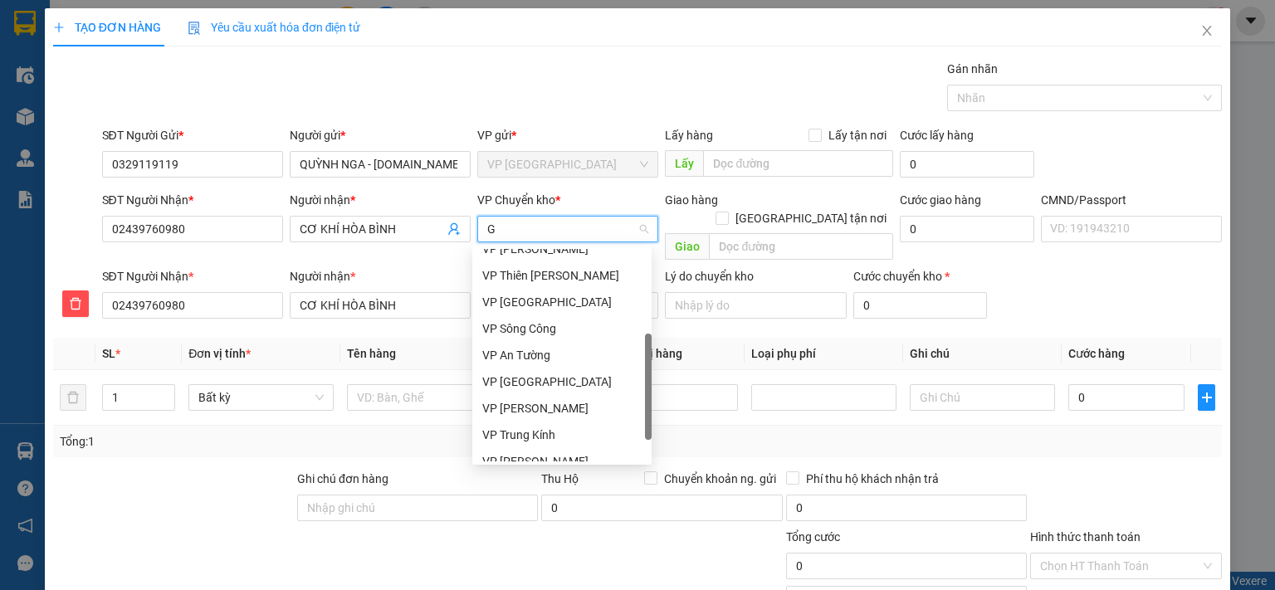
type input "GI"
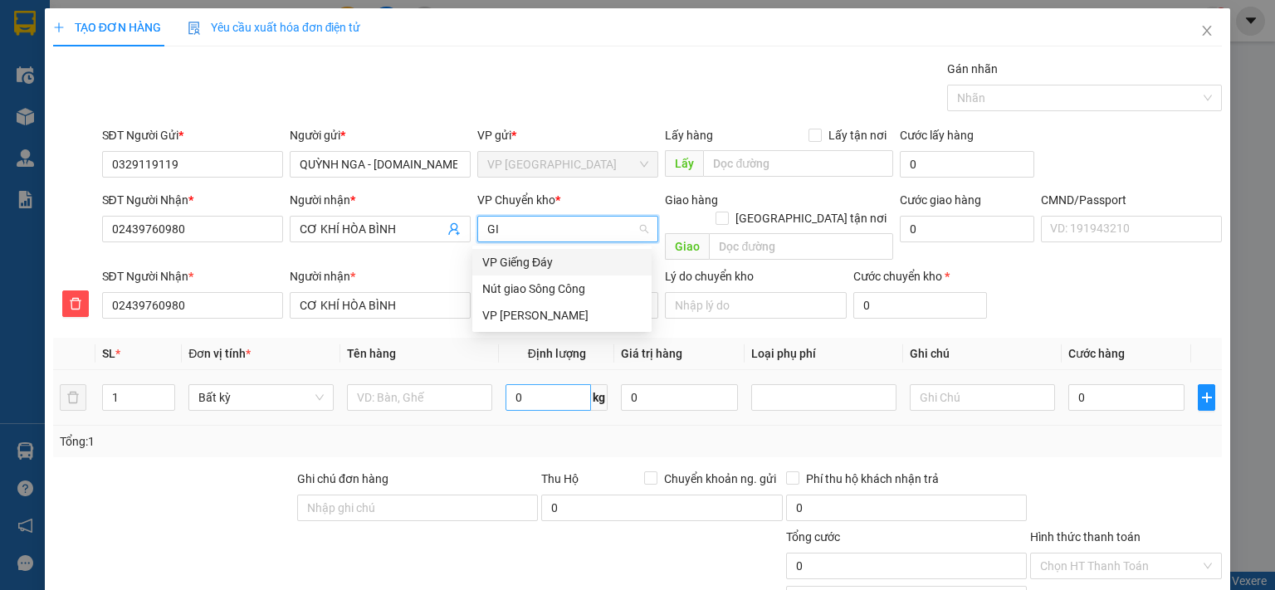
scroll to position [0, 0]
click at [548, 311] on div "VP [PERSON_NAME]" at bounding box center [561, 315] width 159 height 18
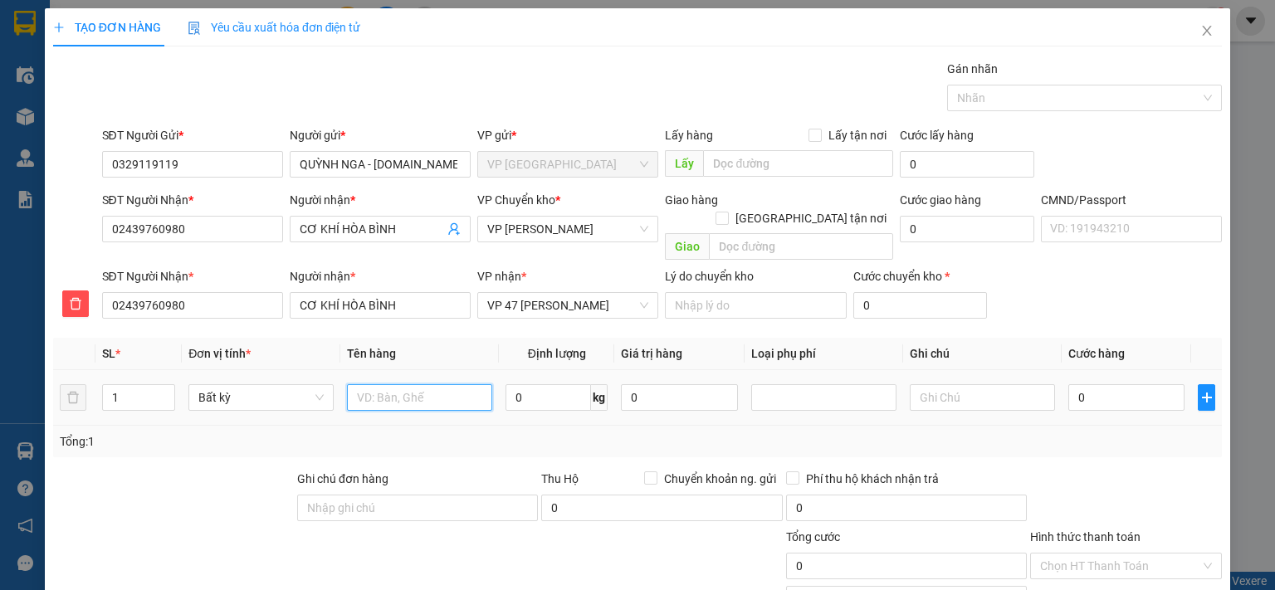
click at [452, 384] on input "text" at bounding box center [419, 397] width 145 height 27
type input "BỌC PT"
click at [521, 384] on input "0" at bounding box center [548, 397] width 85 height 27
type input "2"
click at [1148, 384] on input "0" at bounding box center [1126, 397] width 116 height 27
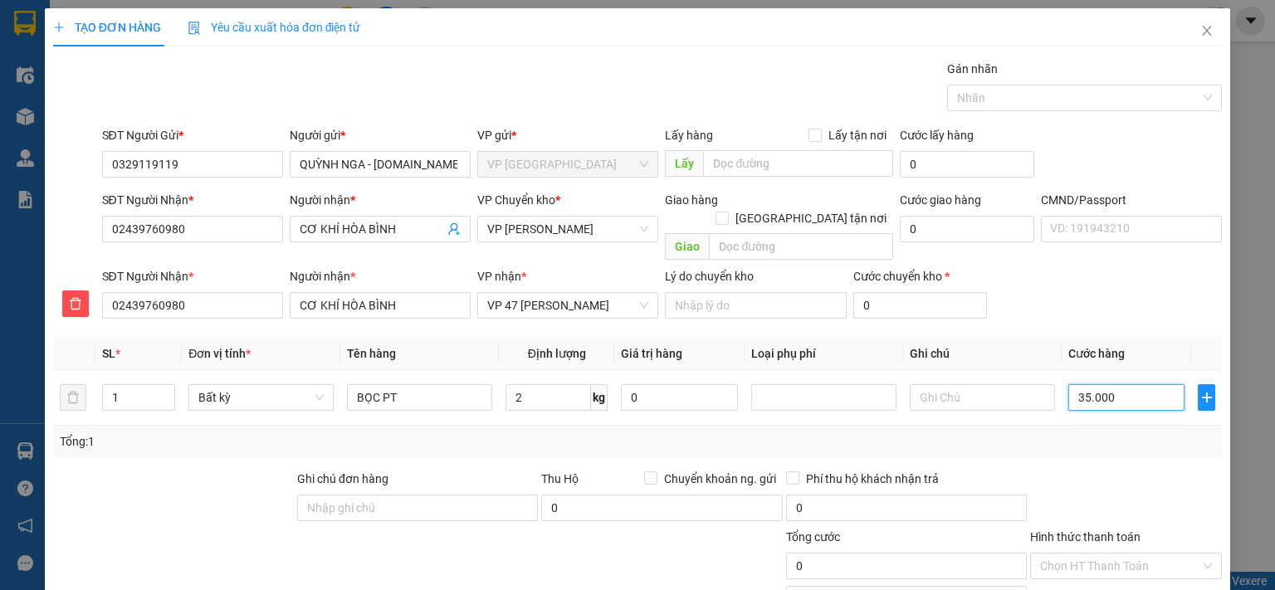
type input "35.000"
type input "350.003"
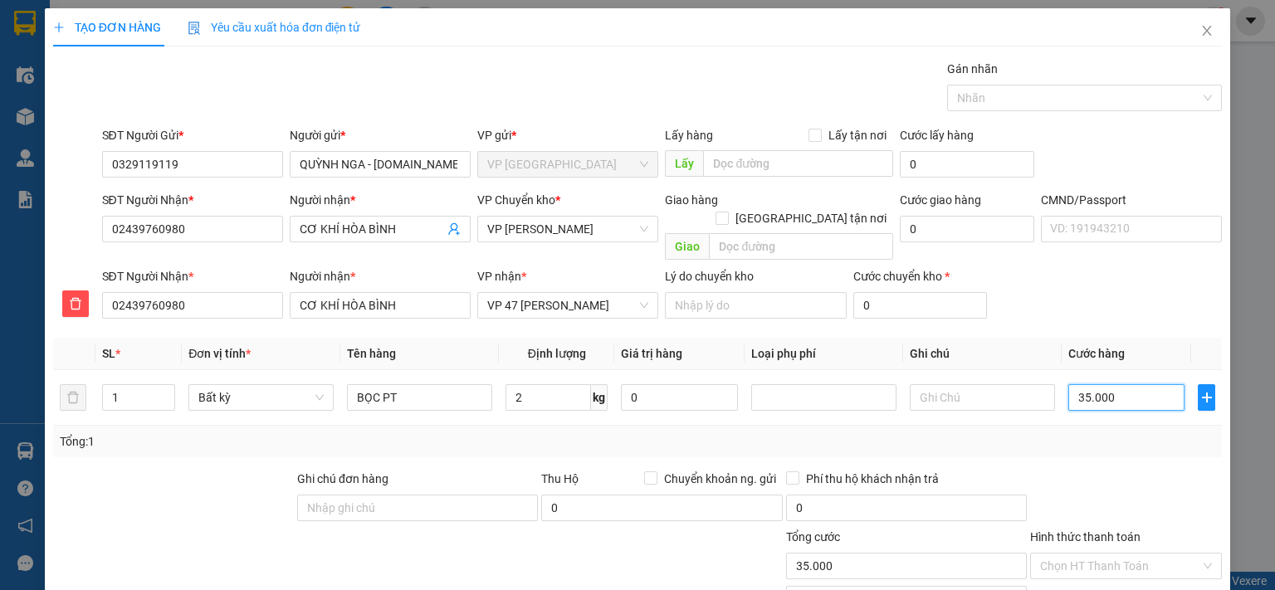
type input "350.003"
type input "35.000"
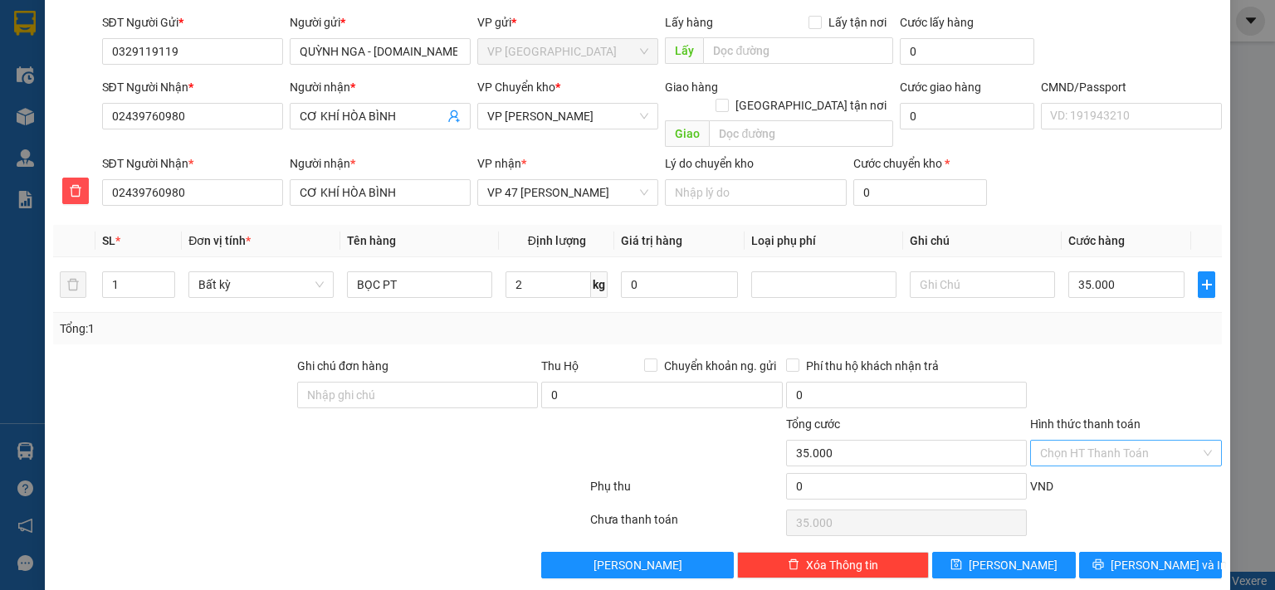
click at [1106, 441] on input "Hình thức thanh toán" at bounding box center [1120, 453] width 160 height 25
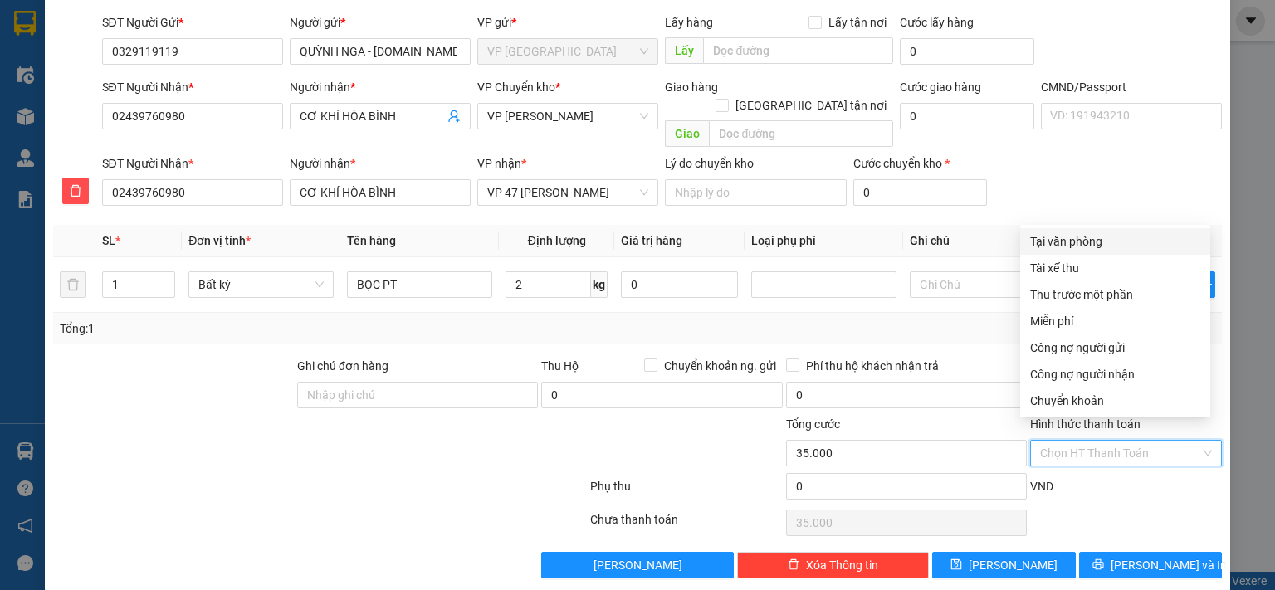
click at [1080, 238] on div "Tại văn phòng" at bounding box center [1115, 241] width 170 height 18
type input "0"
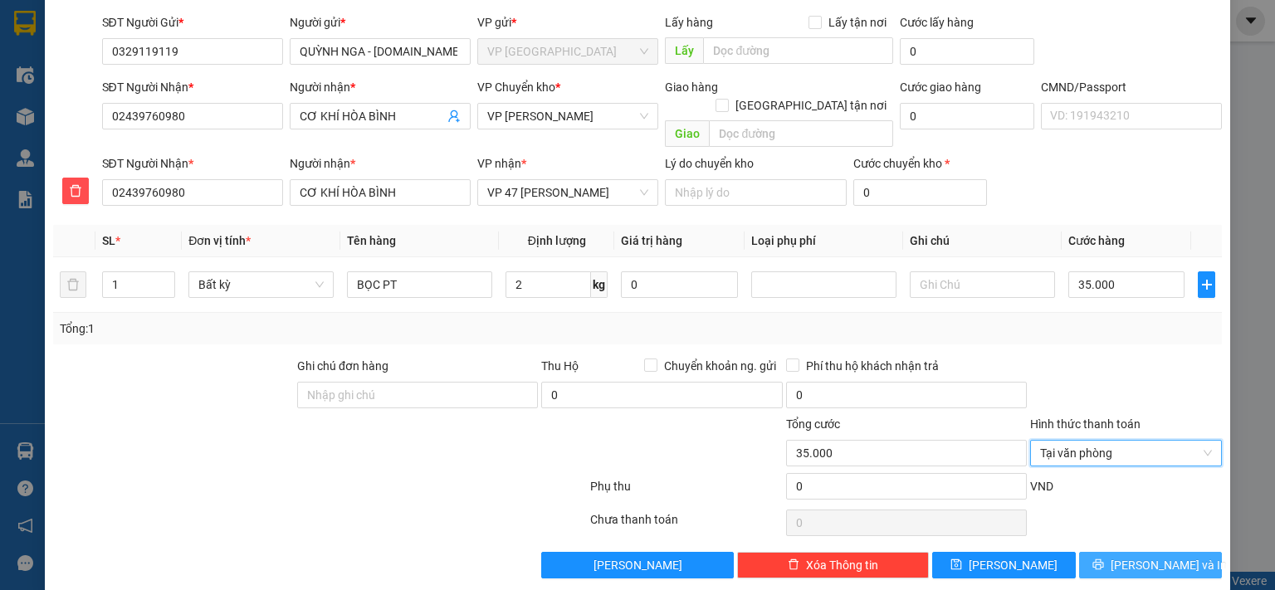
click at [1103, 559] on icon "printer" at bounding box center [1097, 564] width 11 height 11
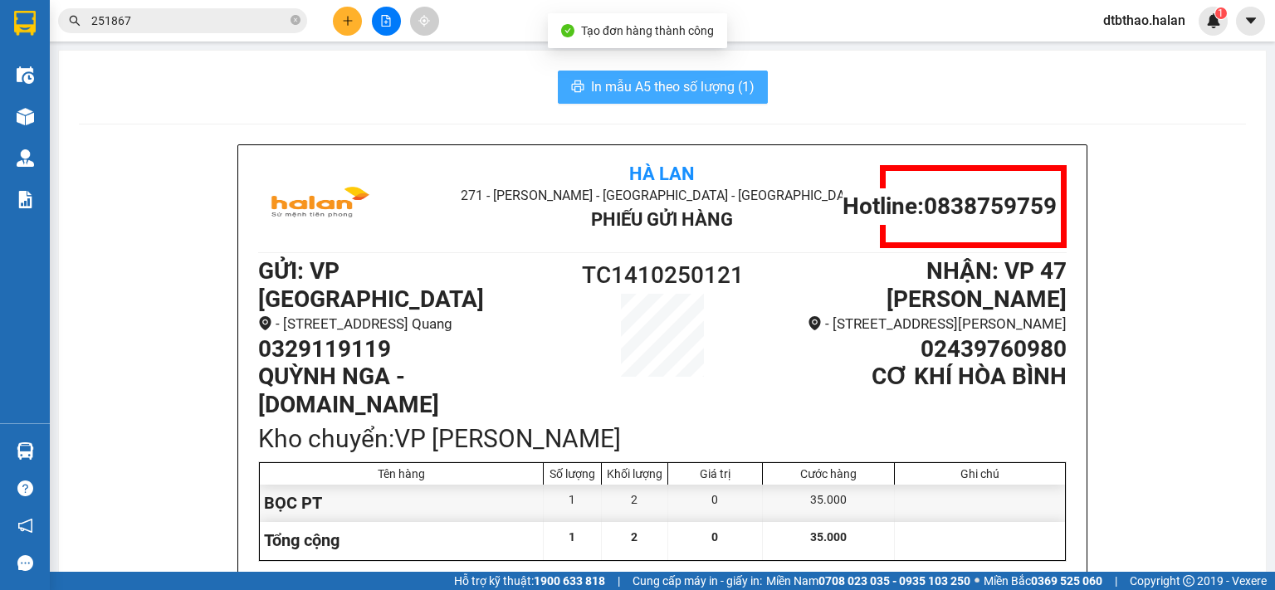
click at [695, 84] on span "In mẫu A5 theo số lượng (1)" at bounding box center [673, 86] width 164 height 21
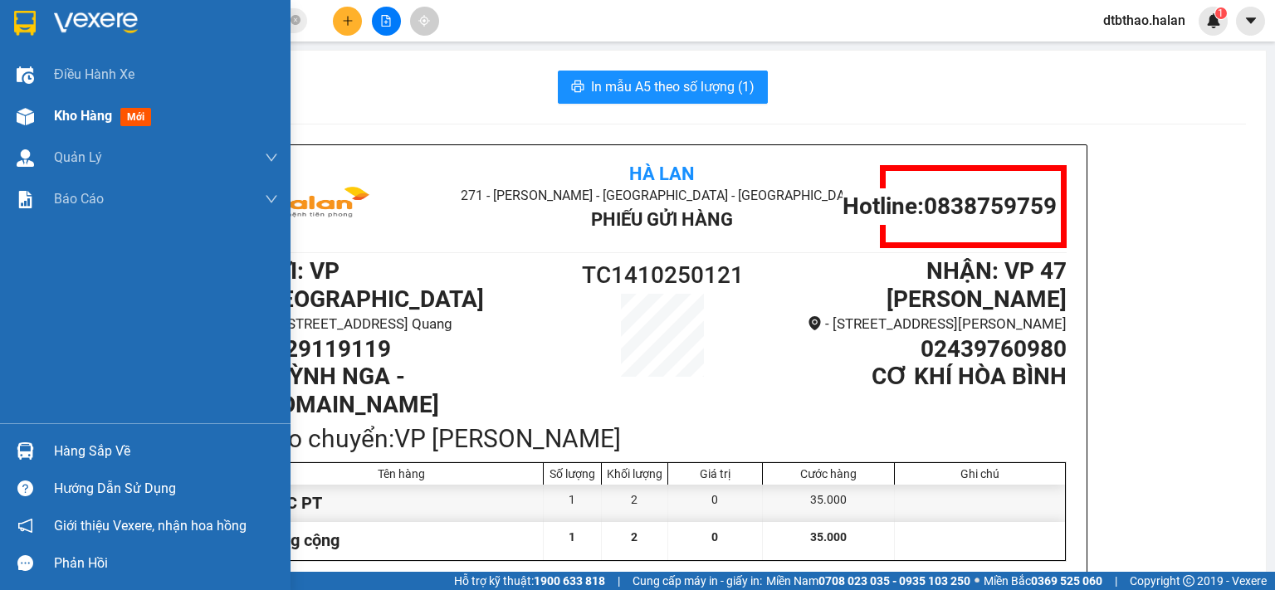
click at [58, 109] on span "Kho hàng" at bounding box center [83, 116] width 58 height 16
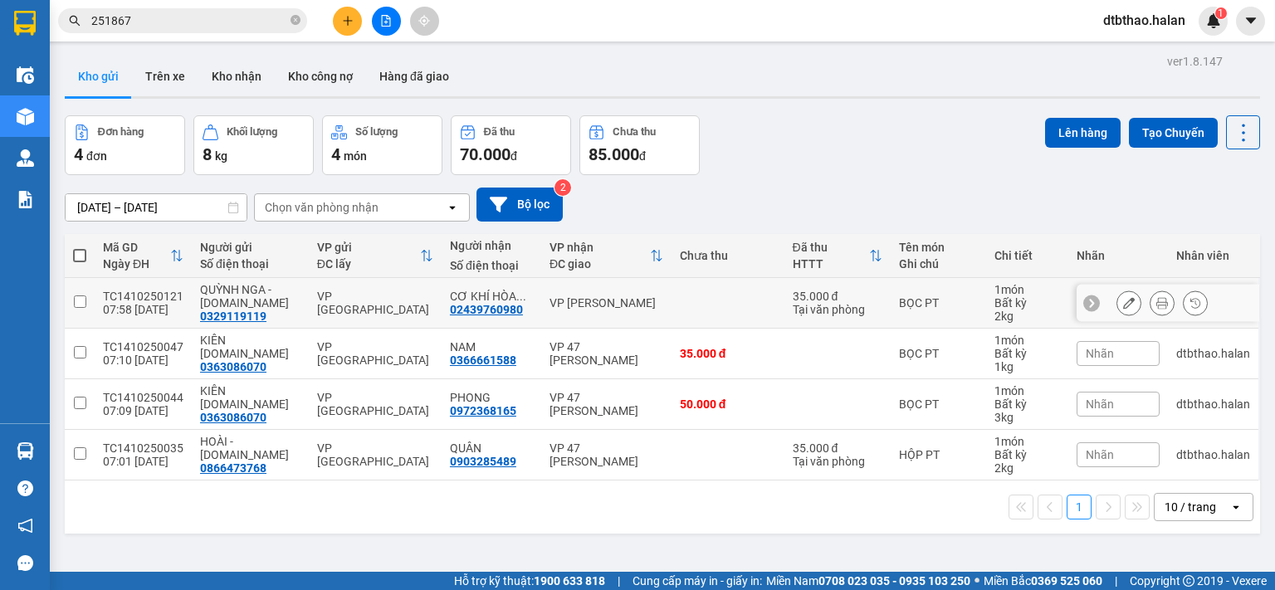
click at [82, 303] on input "checkbox" at bounding box center [80, 302] width 12 height 12
checkbox input "true"
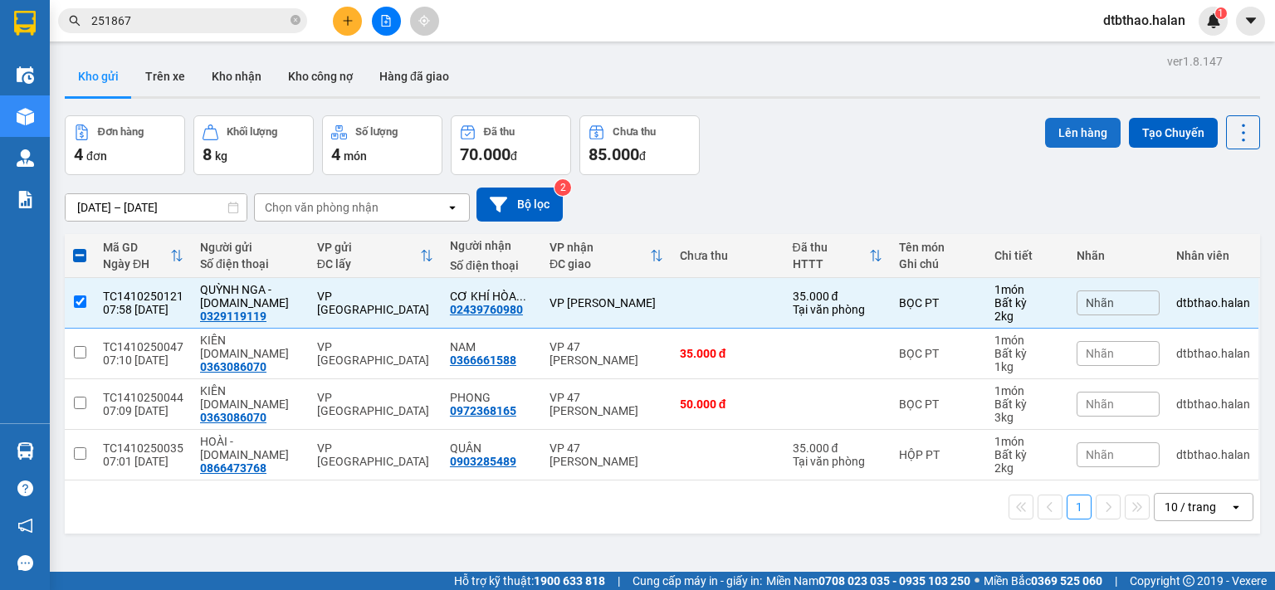
click at [1046, 139] on button "Lên hàng" at bounding box center [1083, 133] width 76 height 30
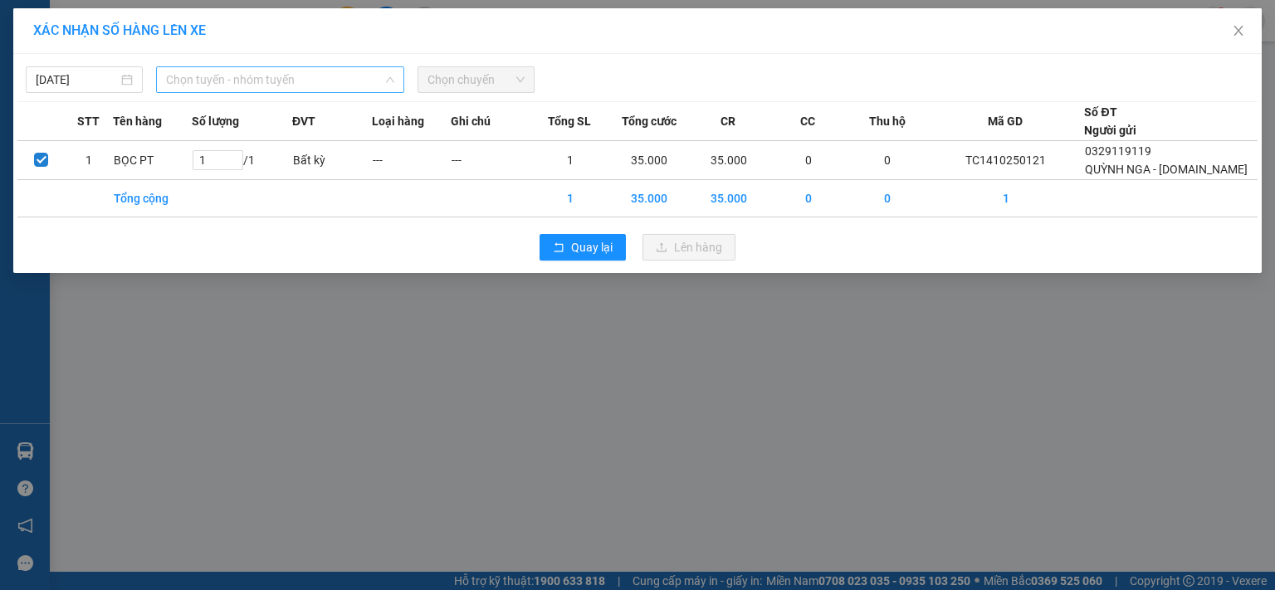
click at [300, 76] on span "Chọn tuyến - nhóm tuyến" at bounding box center [280, 79] width 228 height 25
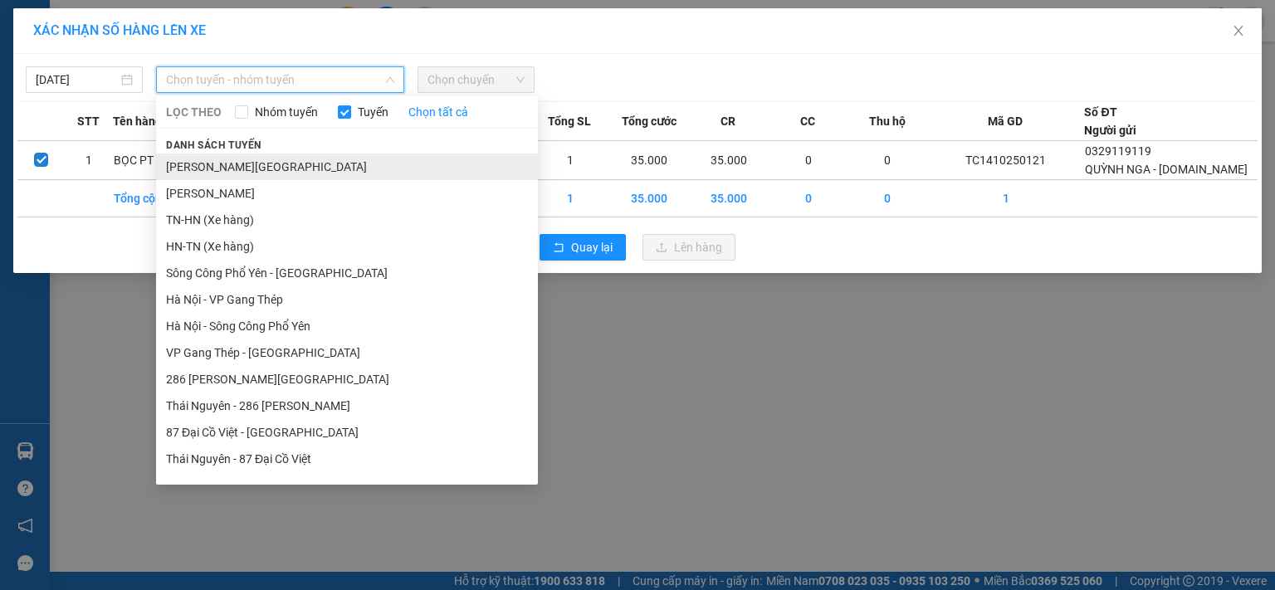
click at [283, 159] on li "[PERSON_NAME][GEOGRAPHIC_DATA]" at bounding box center [347, 167] width 382 height 27
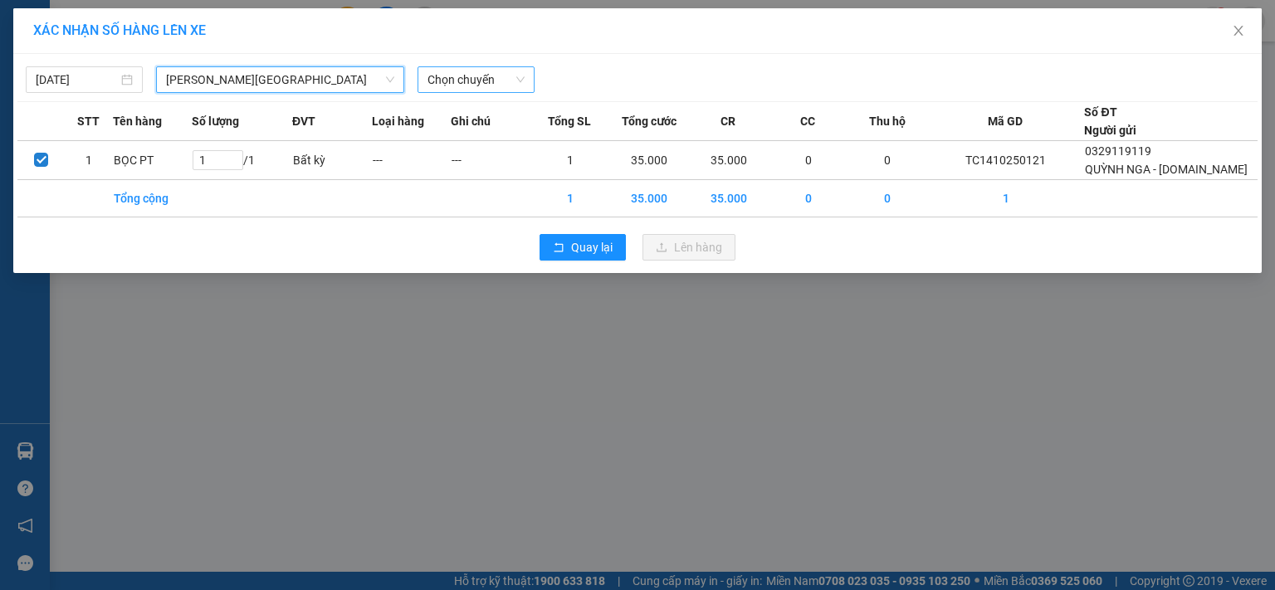
drag, startPoint x: 486, startPoint y: 77, endPoint x: 484, endPoint y: 92, distance: 15.0
click at [486, 77] on span "Chọn chuyến" at bounding box center [475, 79] width 97 height 25
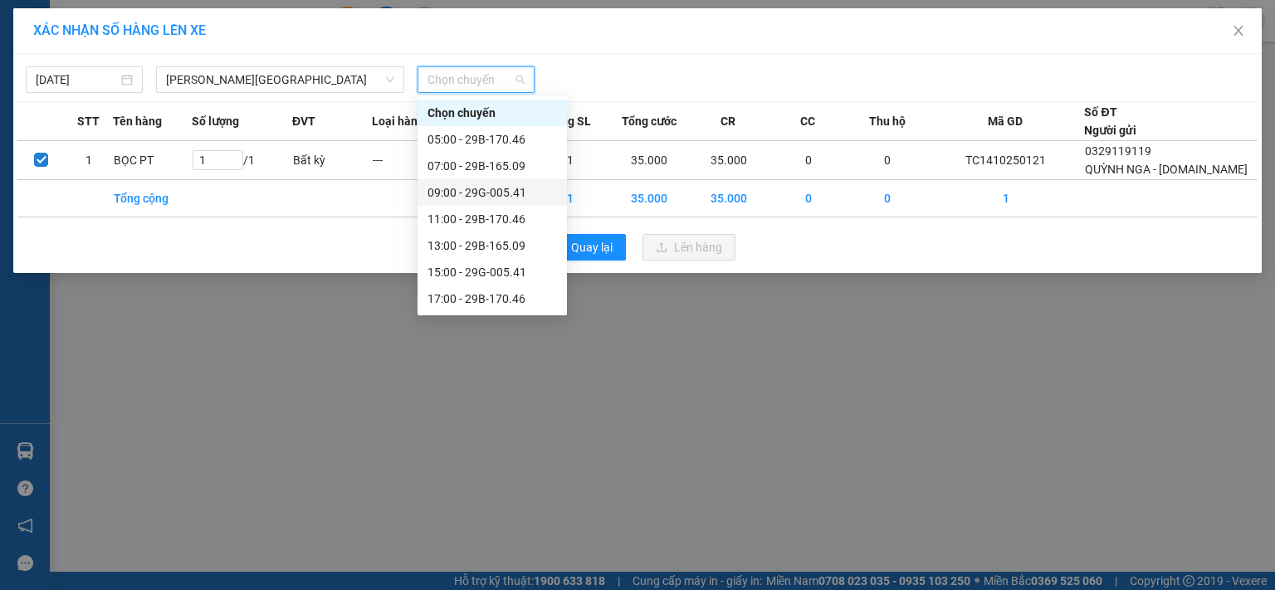
click at [507, 196] on div "09:00 - 29G-005.41" at bounding box center [491, 192] width 129 height 18
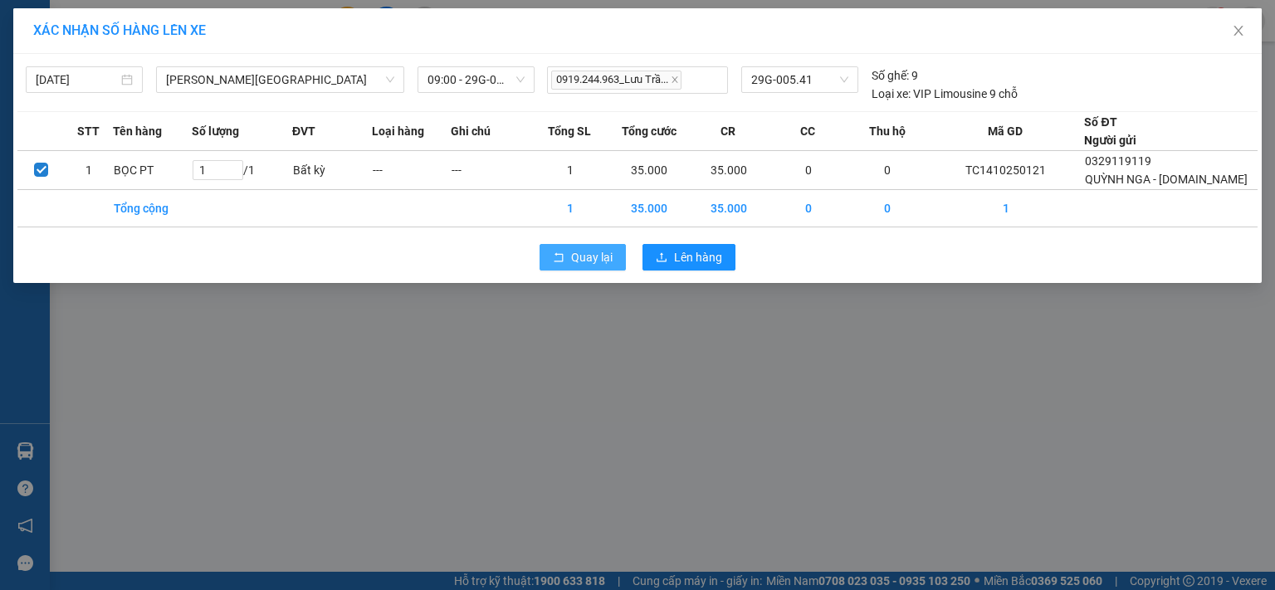
click at [604, 261] on span "Quay lại" at bounding box center [592, 257] width 42 height 18
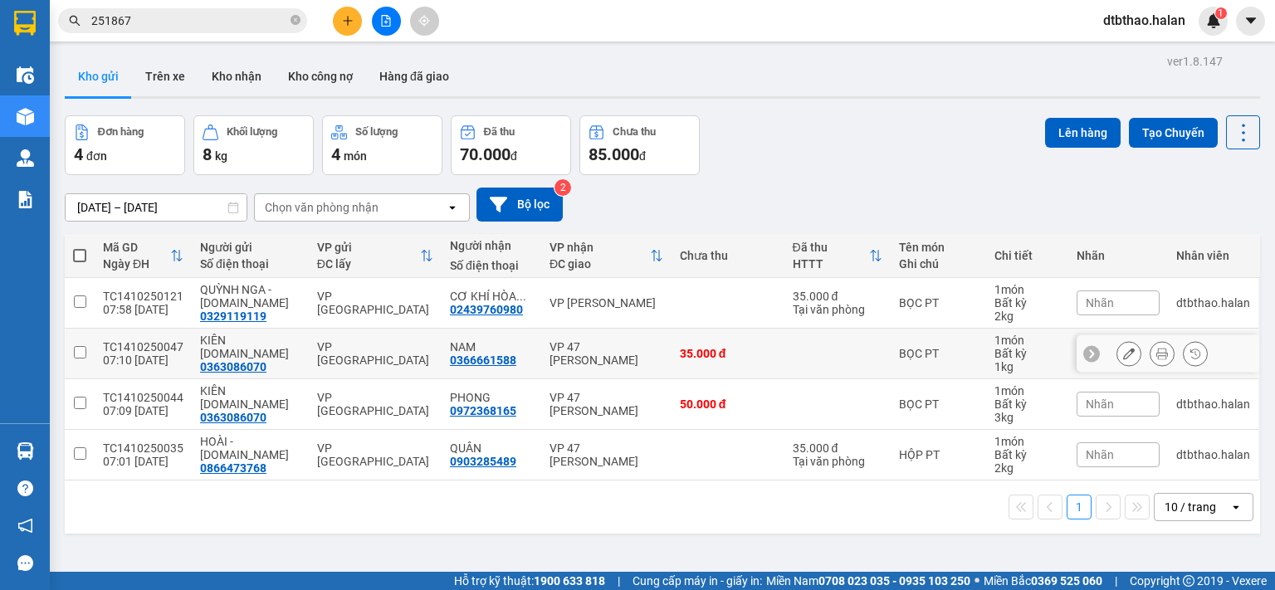
drag, startPoint x: 76, startPoint y: 355, endPoint x: 73, endPoint y: 392, distance: 36.7
click at [76, 356] on input "checkbox" at bounding box center [80, 352] width 12 height 12
checkbox input "true"
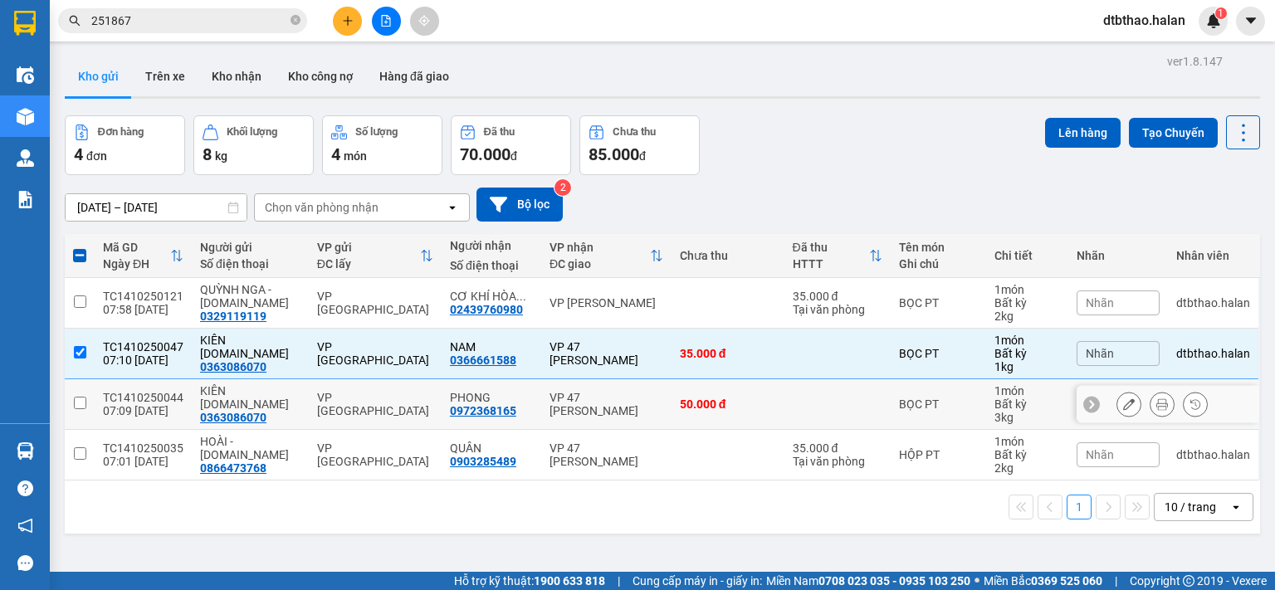
click at [78, 408] on input "checkbox" at bounding box center [80, 403] width 12 height 12
checkbox input "true"
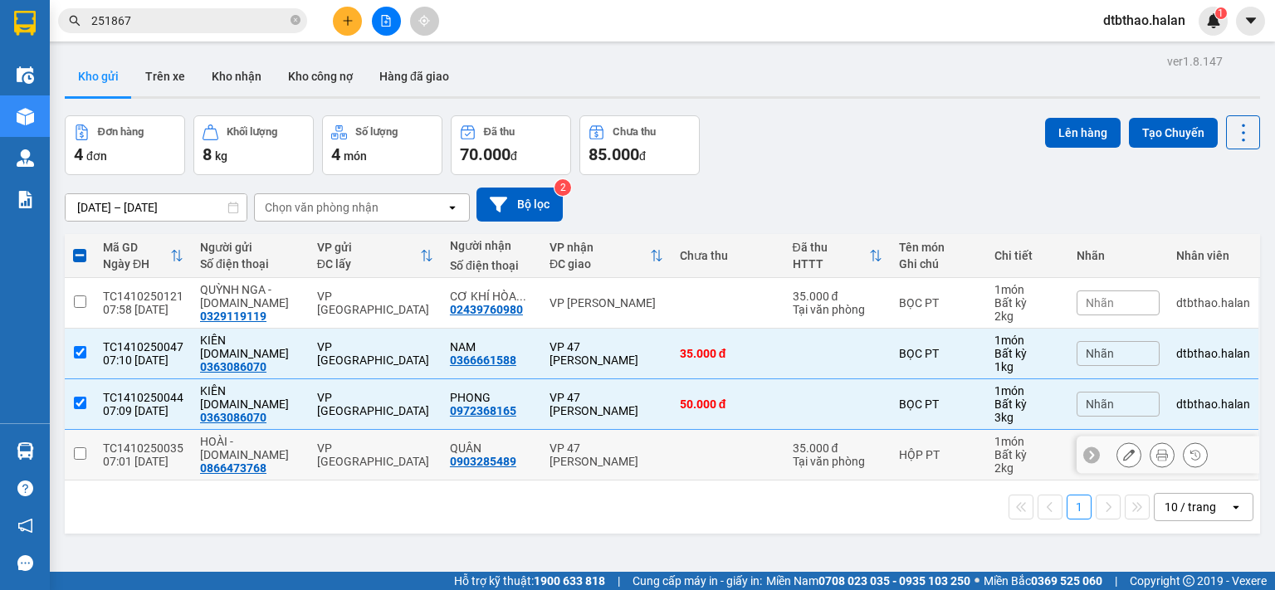
click at [76, 452] on input "checkbox" at bounding box center [80, 453] width 12 height 12
checkbox input "true"
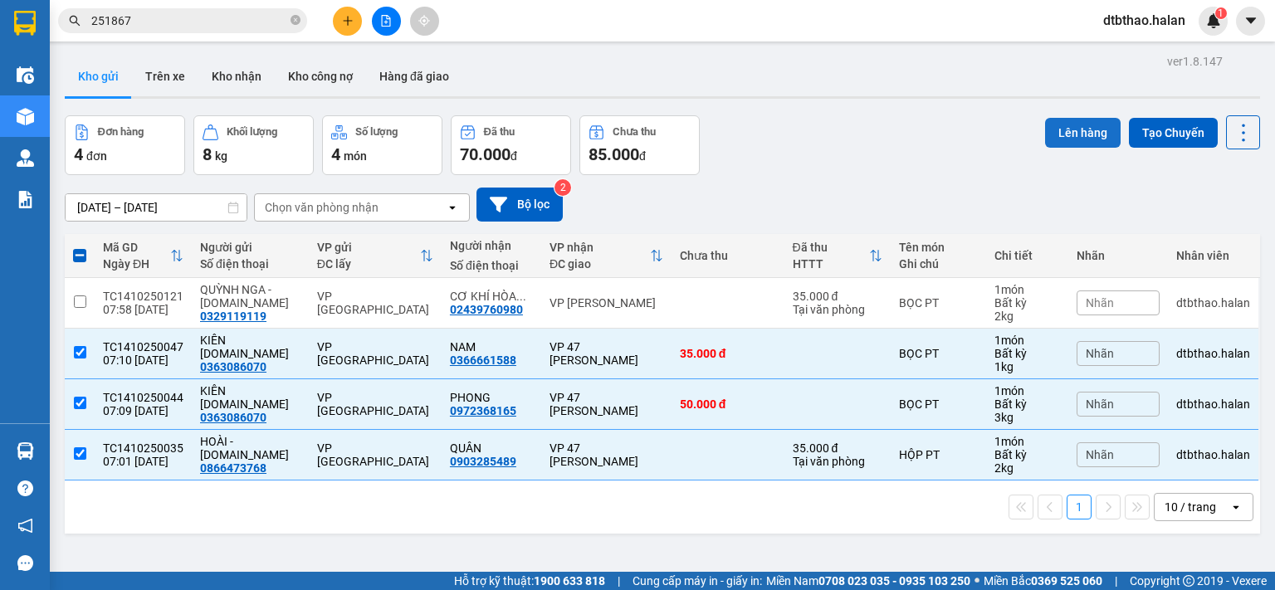
click at [1092, 134] on button "Lên hàng" at bounding box center [1083, 133] width 76 height 30
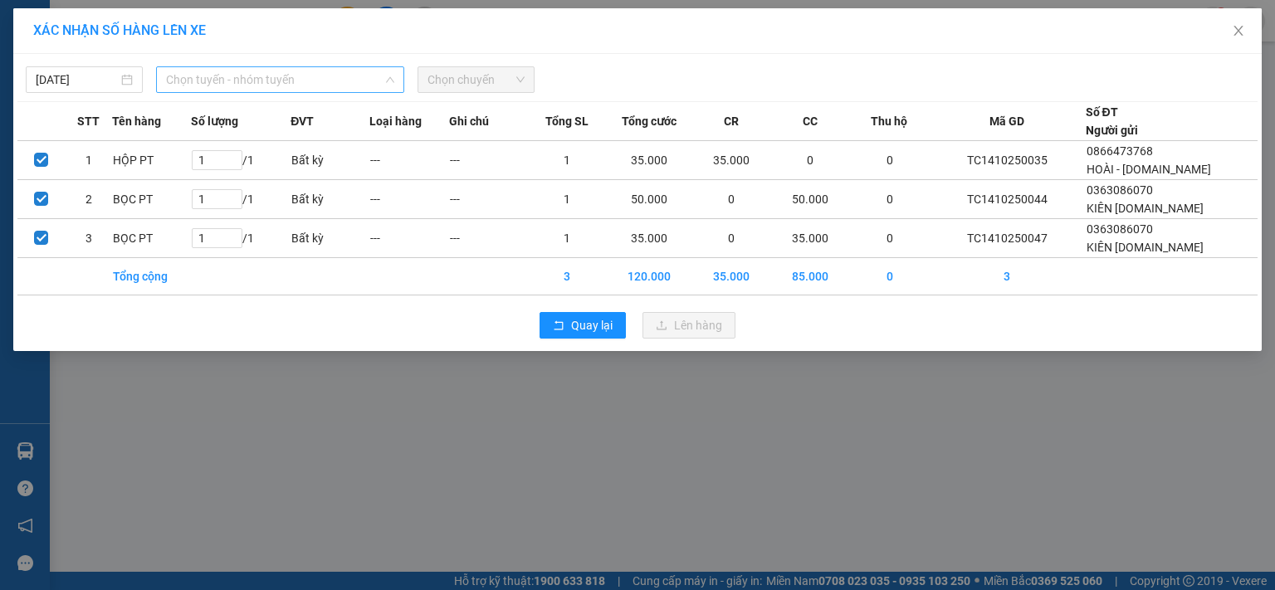
click at [202, 76] on span "Chọn tuyến - nhóm tuyến" at bounding box center [280, 79] width 228 height 25
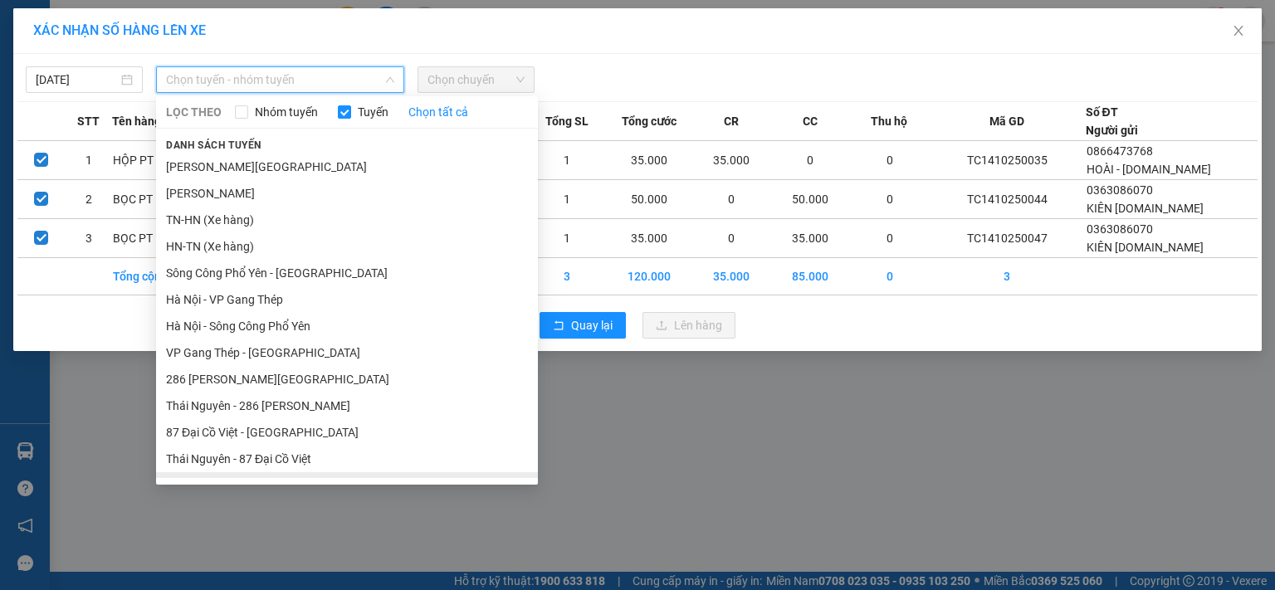
scroll to position [153, 0]
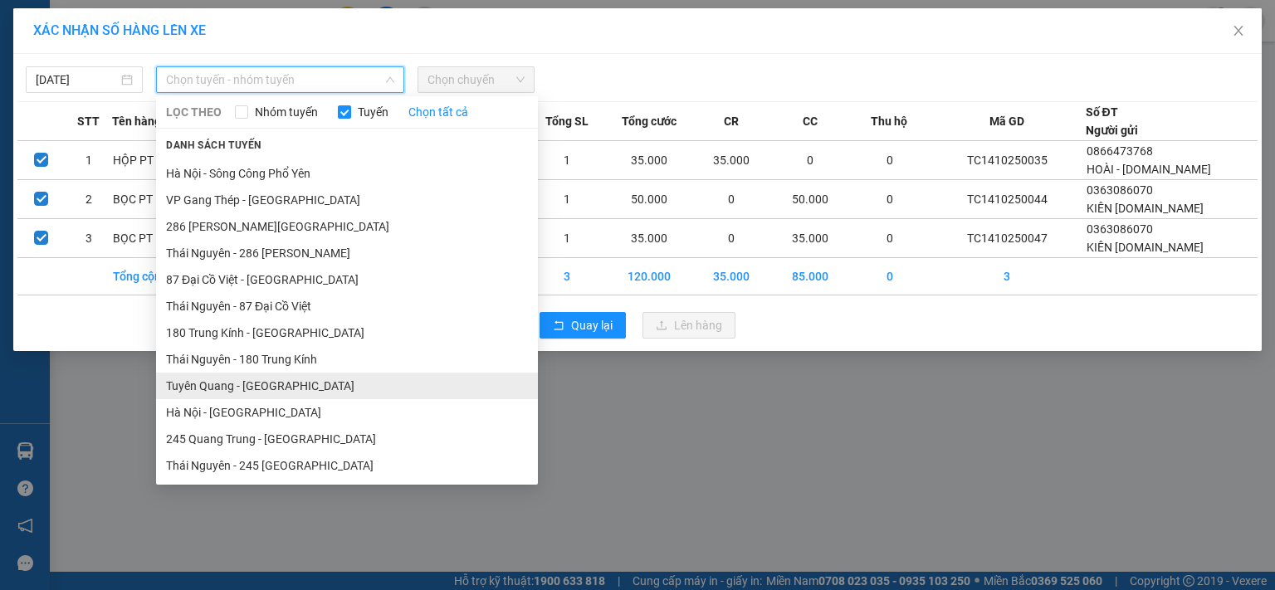
click at [262, 388] on li "Tuyên Quang - [GEOGRAPHIC_DATA]" at bounding box center [347, 386] width 382 height 27
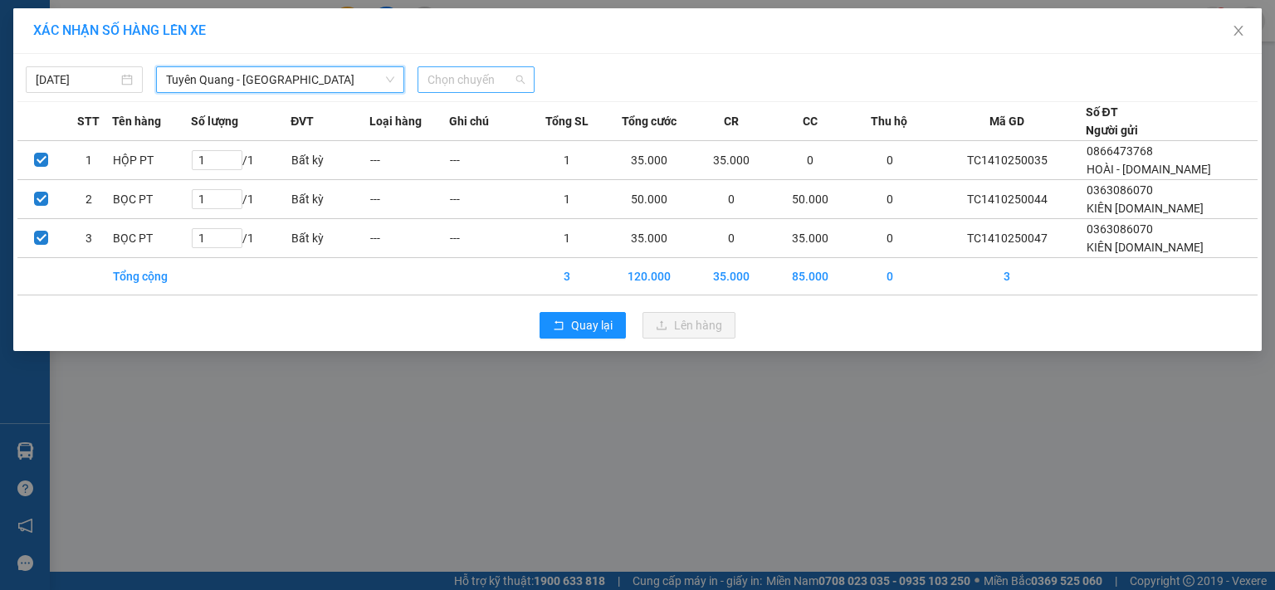
click at [506, 76] on span "Chọn chuyến" at bounding box center [475, 79] width 97 height 25
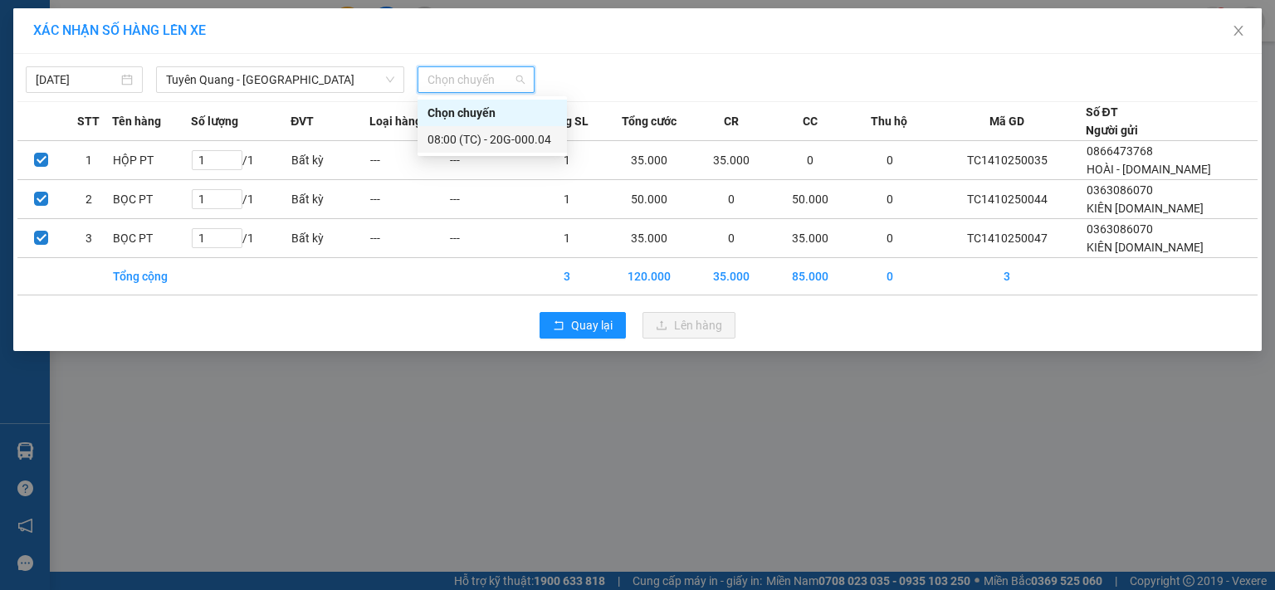
click at [501, 146] on div "08:00 (TC) - 20G-000.04" at bounding box center [491, 139] width 129 height 18
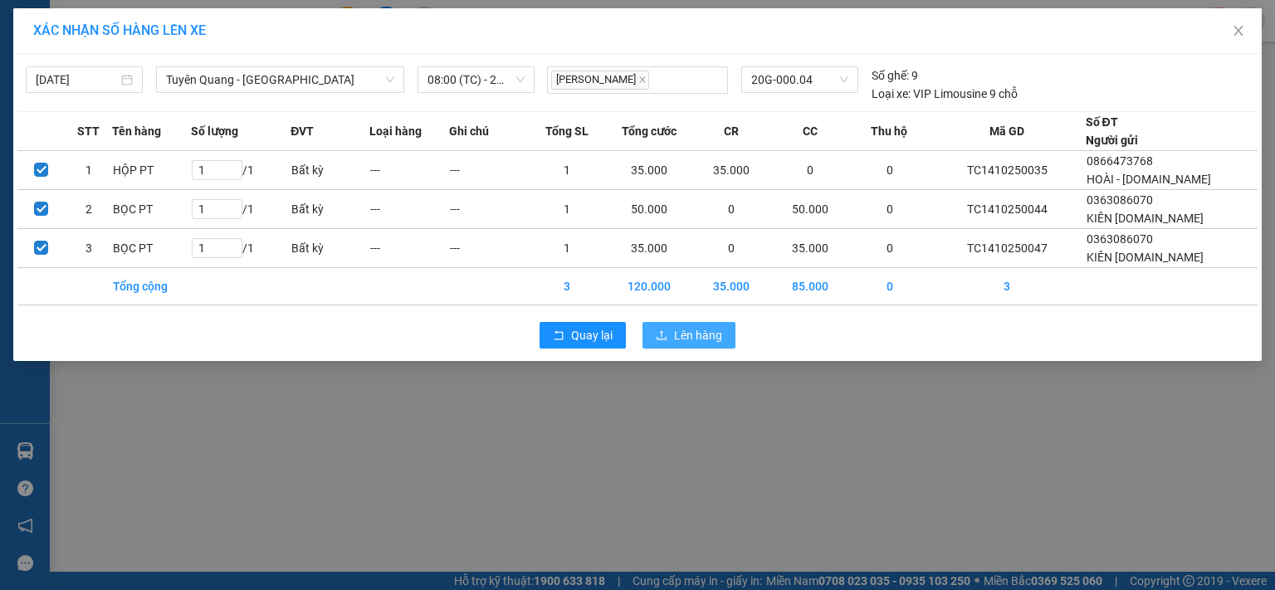
click at [711, 341] on span "Lên hàng" at bounding box center [698, 335] width 48 height 18
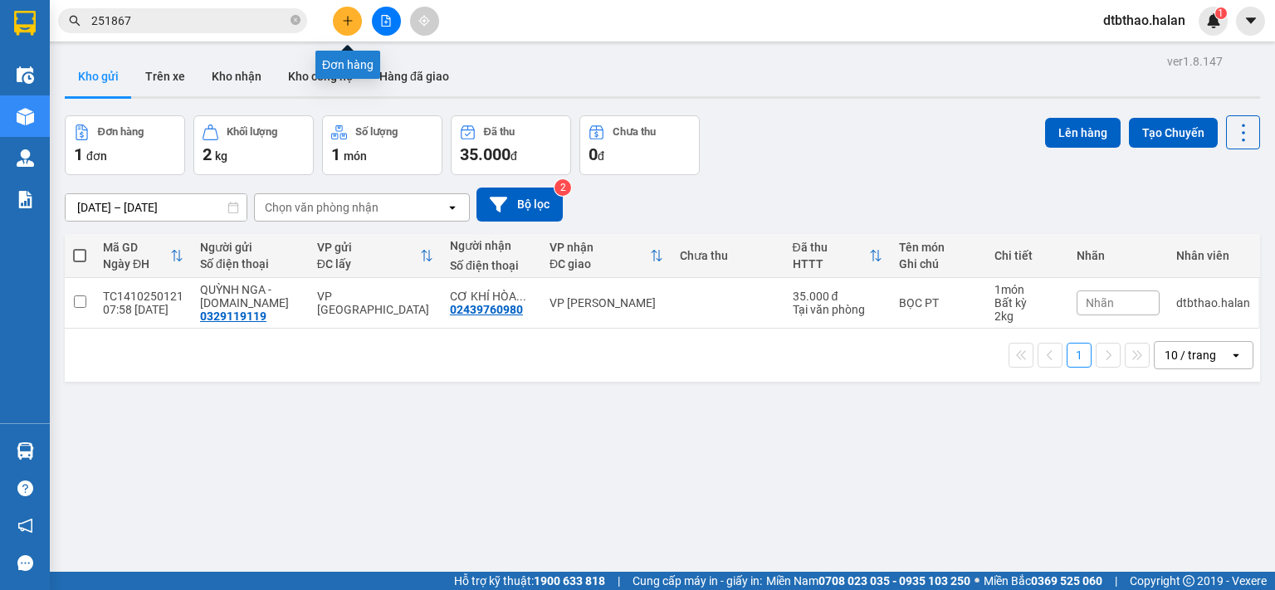
click at [348, 19] on icon "plus" at bounding box center [347, 20] width 1 height 9
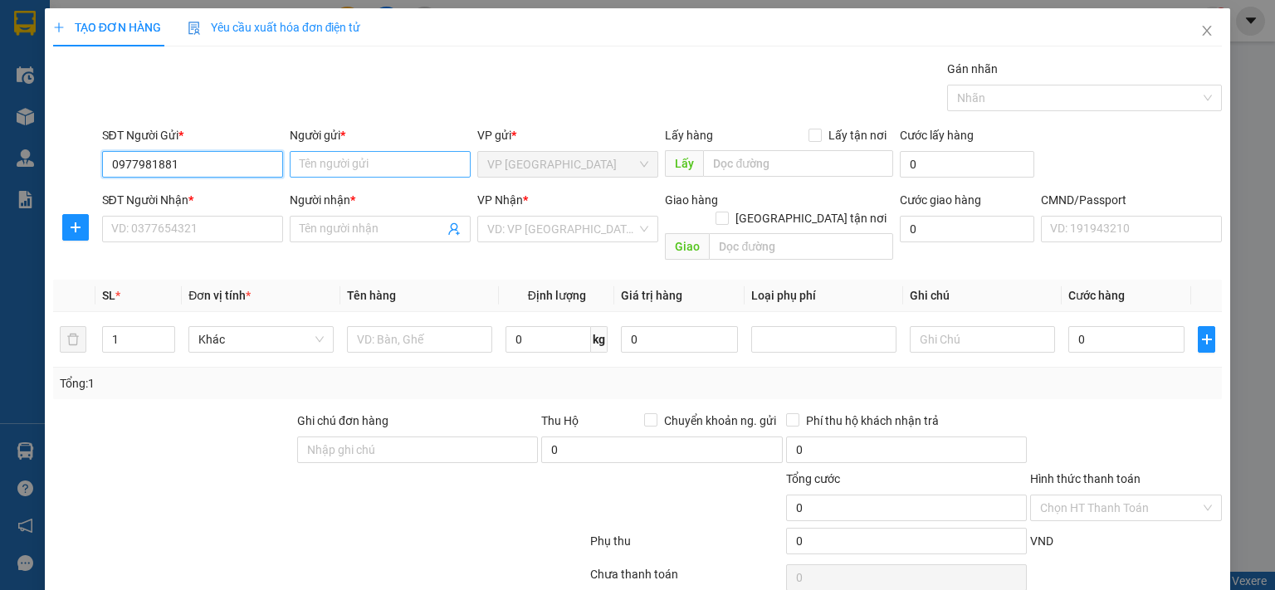
type input "0977981881"
click at [368, 172] on input "Người gửi *" at bounding box center [380, 164] width 181 height 27
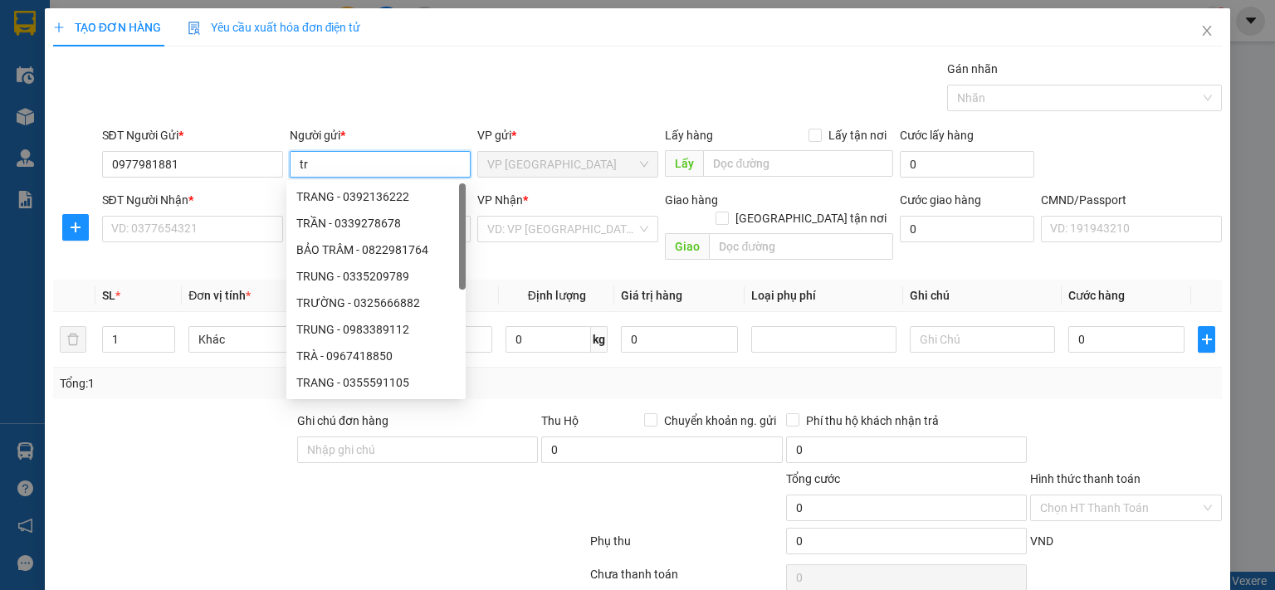
type input "t"
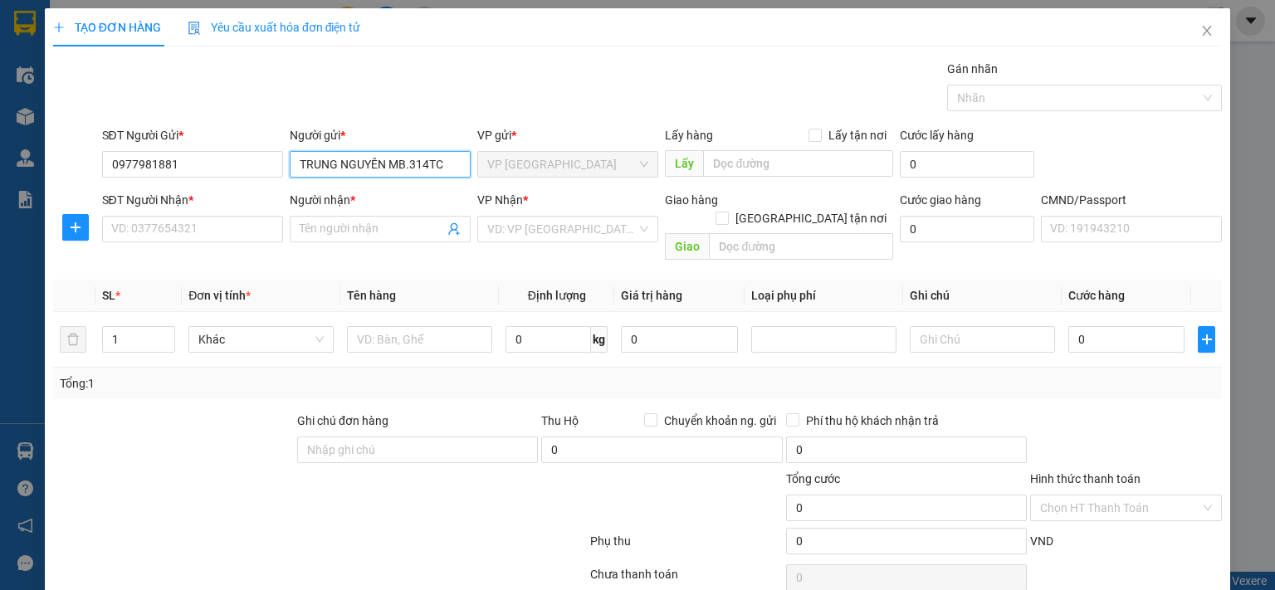
drag, startPoint x: 405, startPoint y: 163, endPoint x: 410, endPoint y: 178, distance: 16.5
click at [404, 163] on input "TRUNG NGUYÊN MB.314TC" at bounding box center [380, 164] width 181 height 27
click at [428, 164] on input "TRUNG NGUYÊN MB-314TC" at bounding box center [380, 164] width 181 height 27
type input "TRUNG NGUYÊN [DOMAIN_NAME]"
click at [225, 234] on input "SĐT Người Nhận *" at bounding box center [192, 229] width 181 height 27
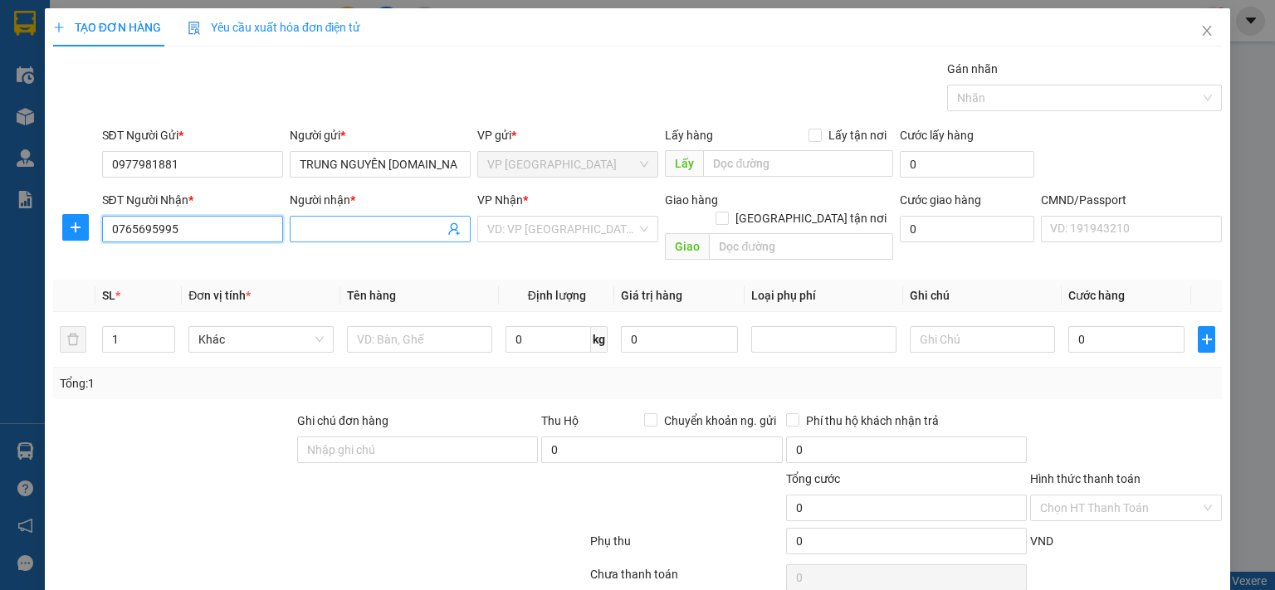
type input "0765695995"
click at [328, 226] on input "Người nhận *" at bounding box center [372, 229] width 144 height 18
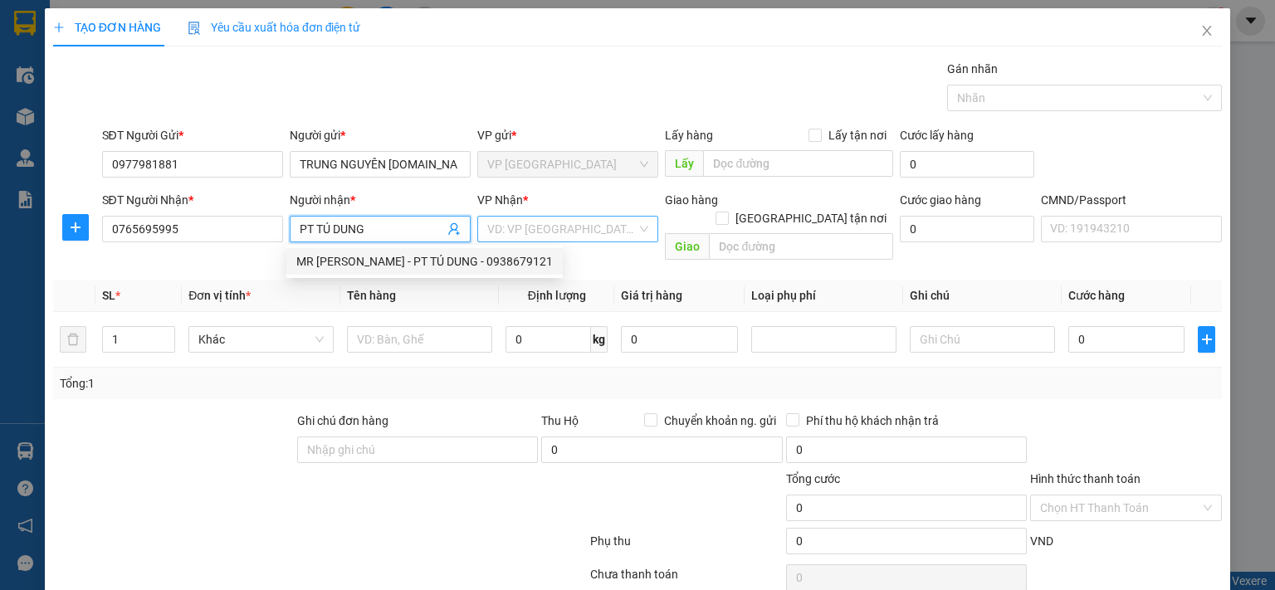
type input "PT TÚ DUNG"
click at [534, 222] on input "search" at bounding box center [561, 229] width 149 height 25
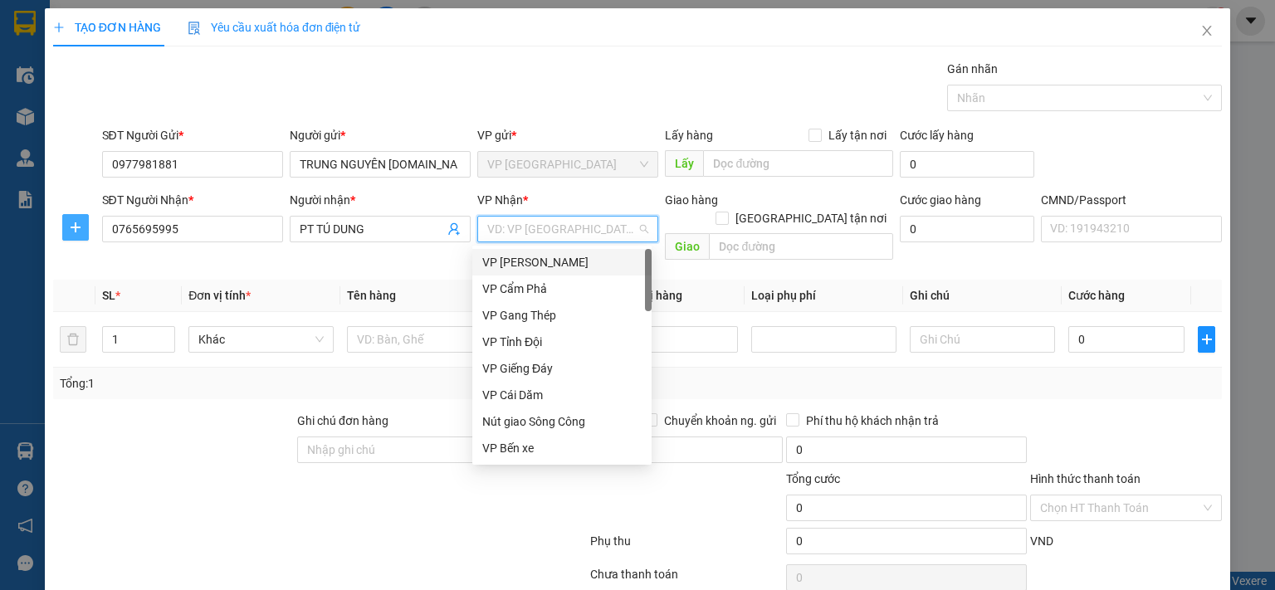
click at [70, 222] on icon "plus" at bounding box center [75, 227] width 13 height 13
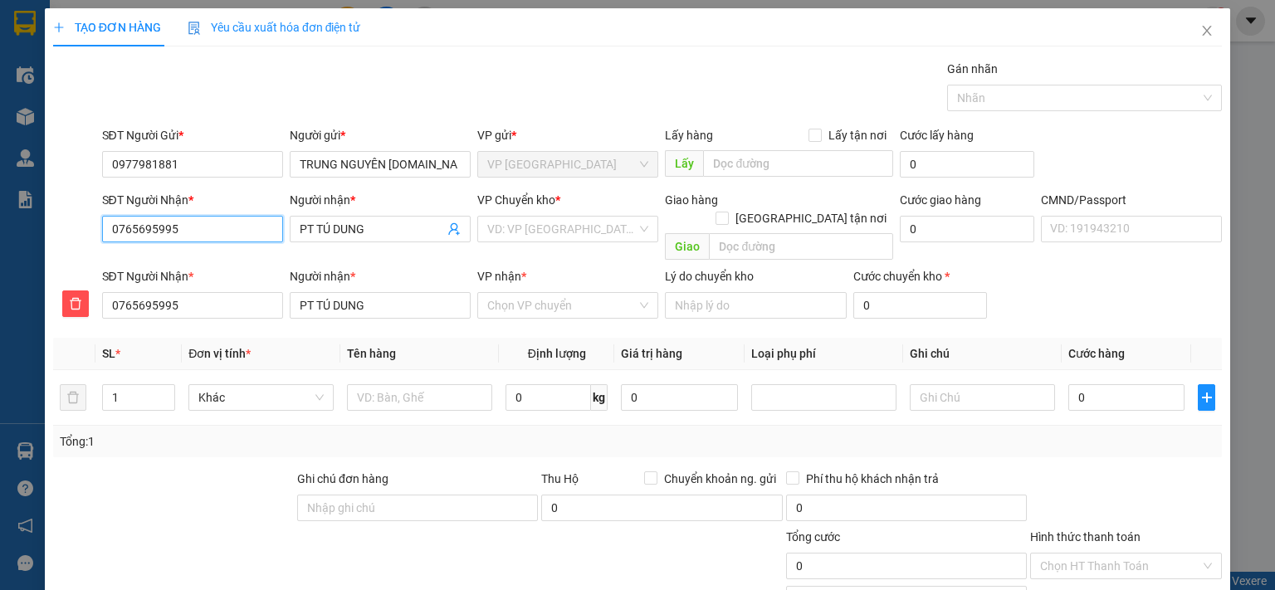
drag, startPoint x: 196, startPoint y: 232, endPoint x: 86, endPoint y: 234, distance: 109.6
click at [86, 234] on div "SĐT Người Nhận * 0765695995 0765695995 Người nhận * PT TÚ DUNG VP Chuyển kho * …" at bounding box center [637, 229] width 1172 height 76
click at [1200, 29] on icon "close" at bounding box center [1206, 30] width 13 height 13
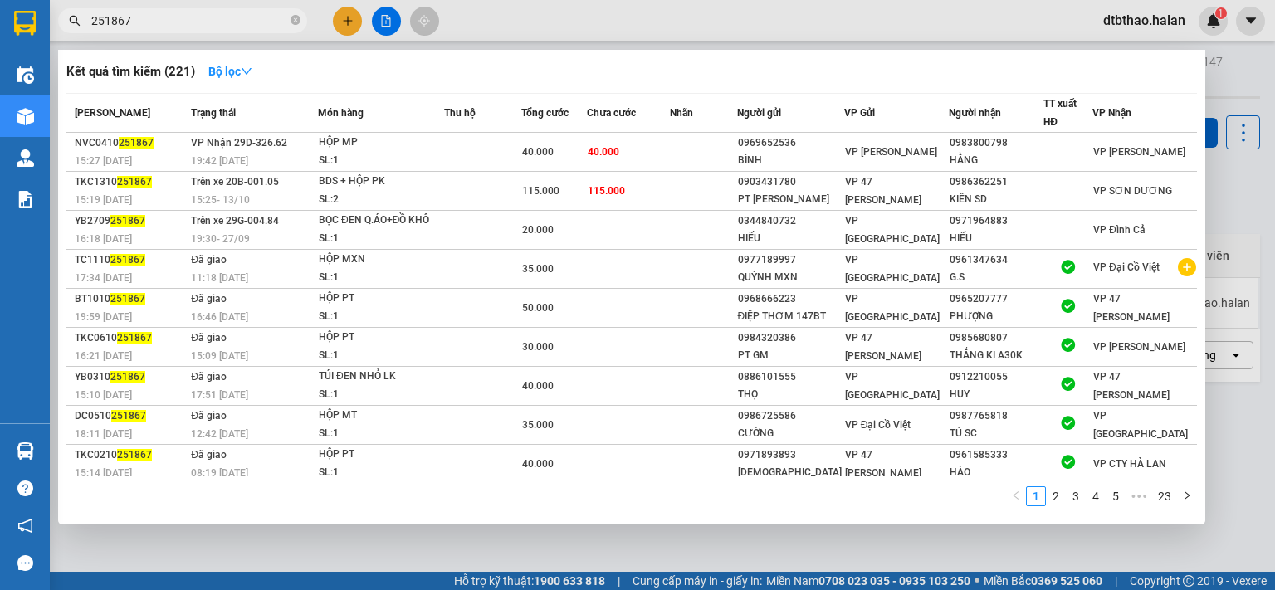
drag, startPoint x: 154, startPoint y: 12, endPoint x: 77, endPoint y: 17, distance: 76.5
click at [77, 17] on div "251867" at bounding box center [162, 20] width 324 height 25
paste input "0765695995"
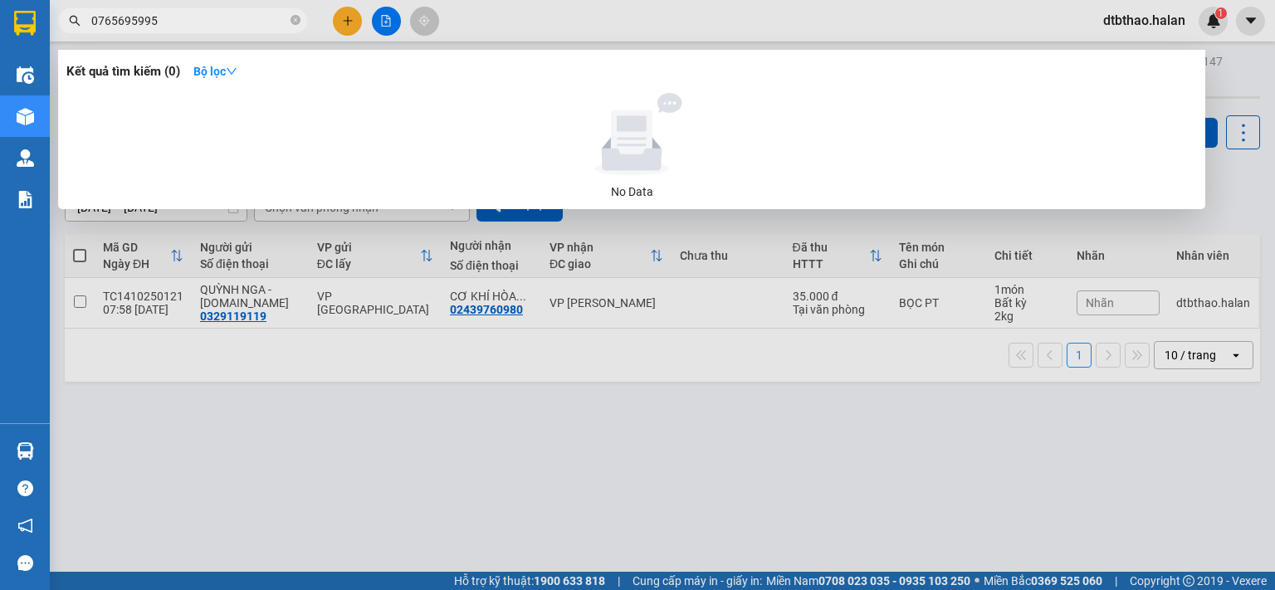
type input "0765695995"
click at [416, 488] on div at bounding box center [637, 295] width 1275 height 590
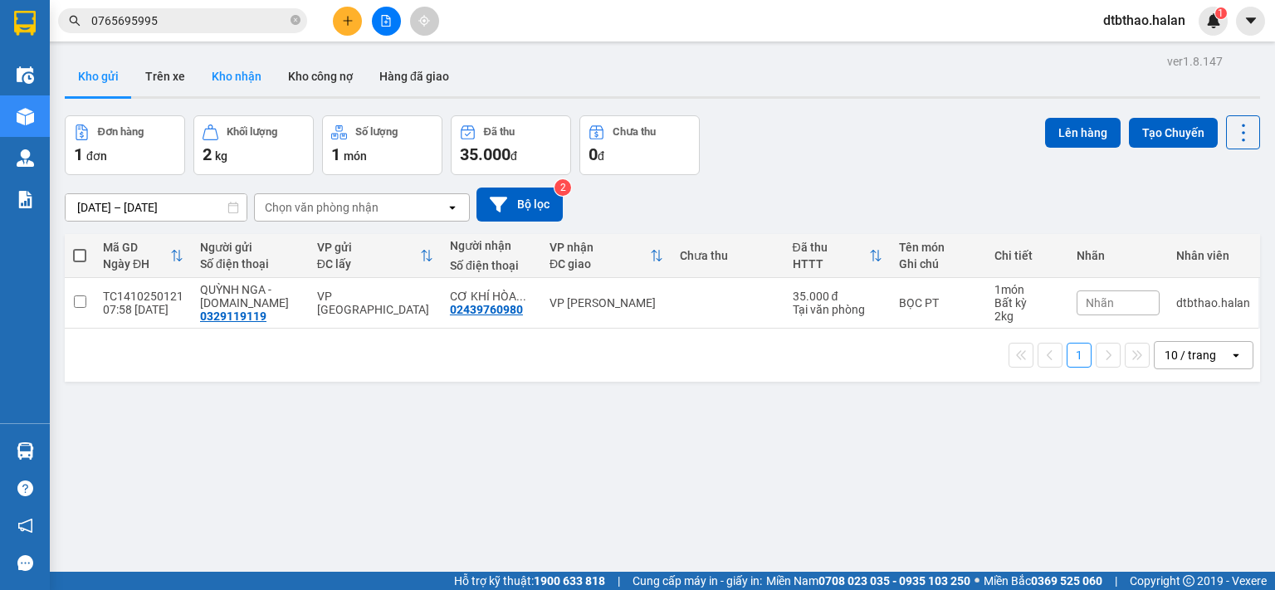
click at [242, 72] on button "Kho nhận" at bounding box center [236, 76] width 76 height 40
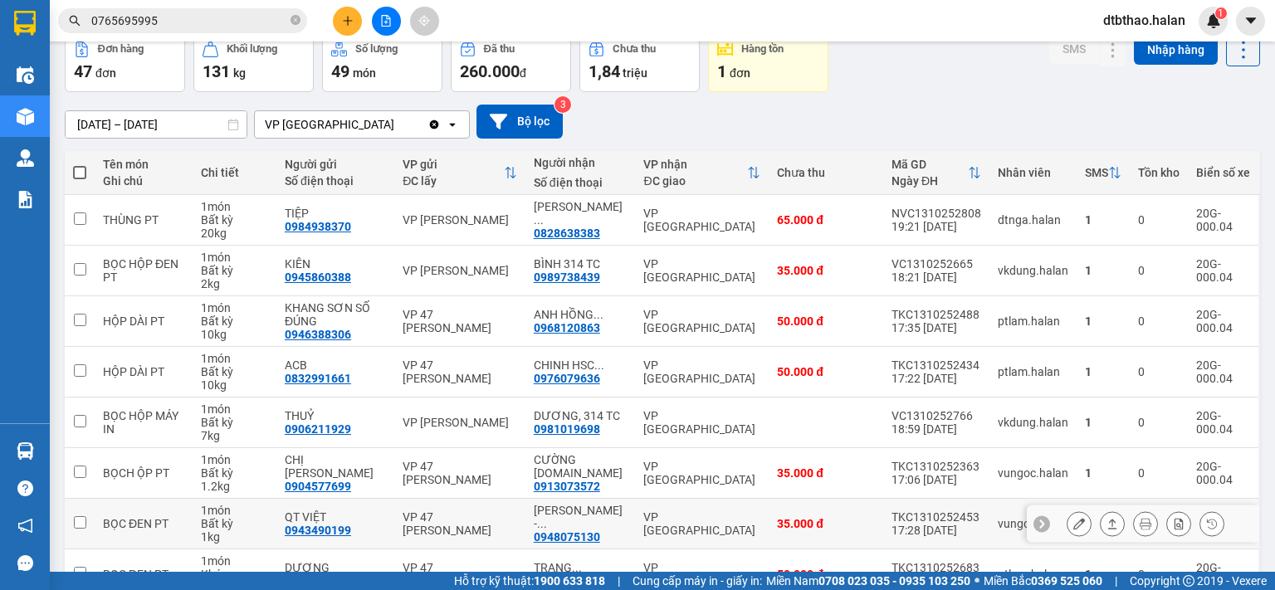
scroll to position [277, 0]
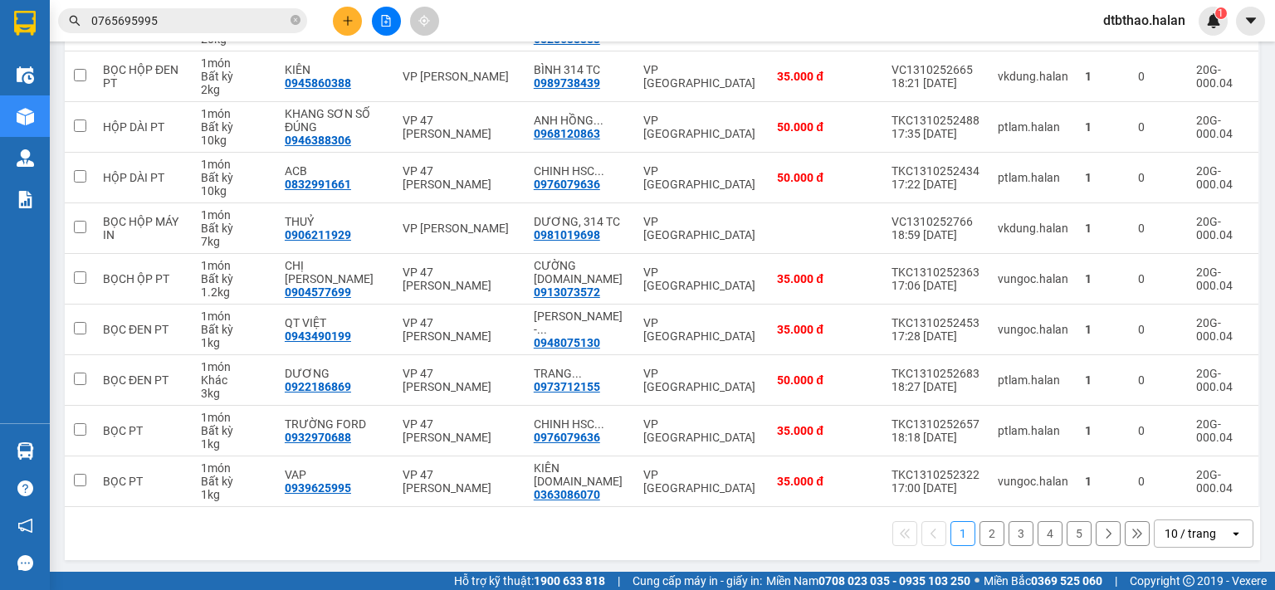
click at [979, 531] on button "2" at bounding box center [991, 533] width 25 height 25
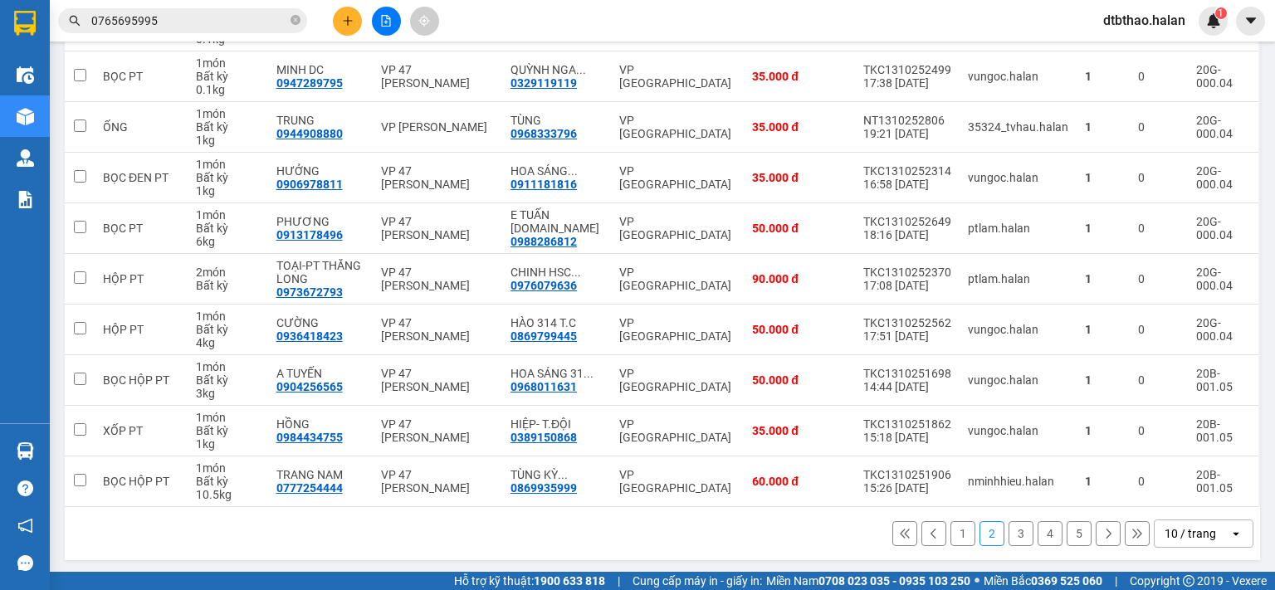
click at [1009, 527] on button "3" at bounding box center [1021, 533] width 25 height 25
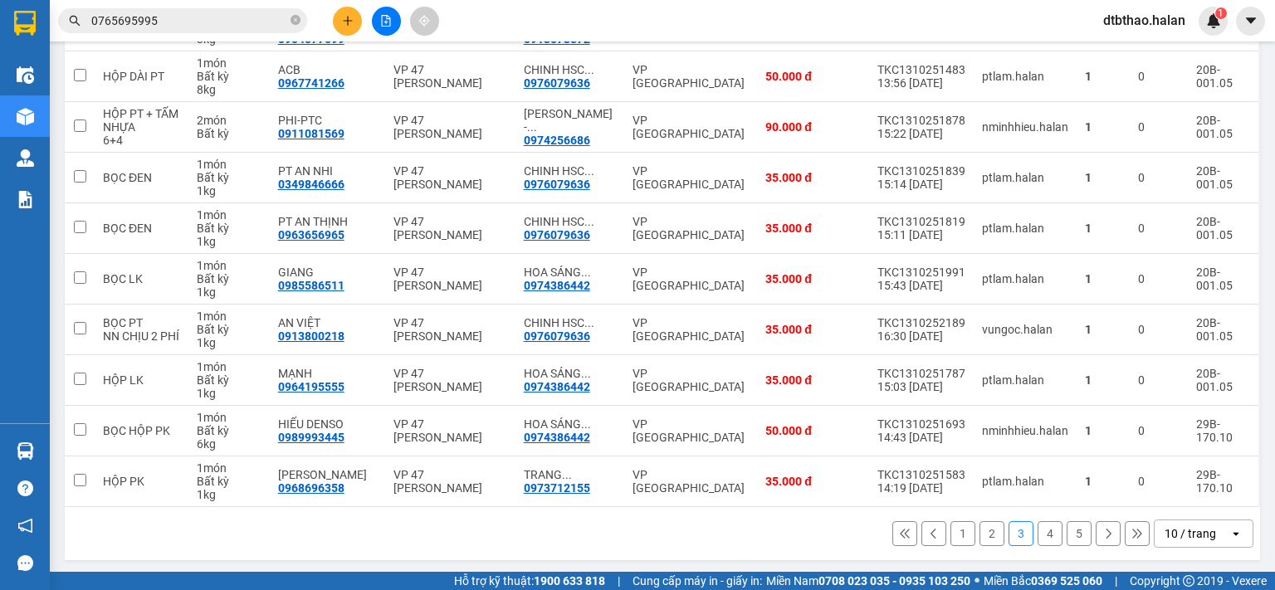
click at [1039, 534] on button "4" at bounding box center [1050, 533] width 25 height 25
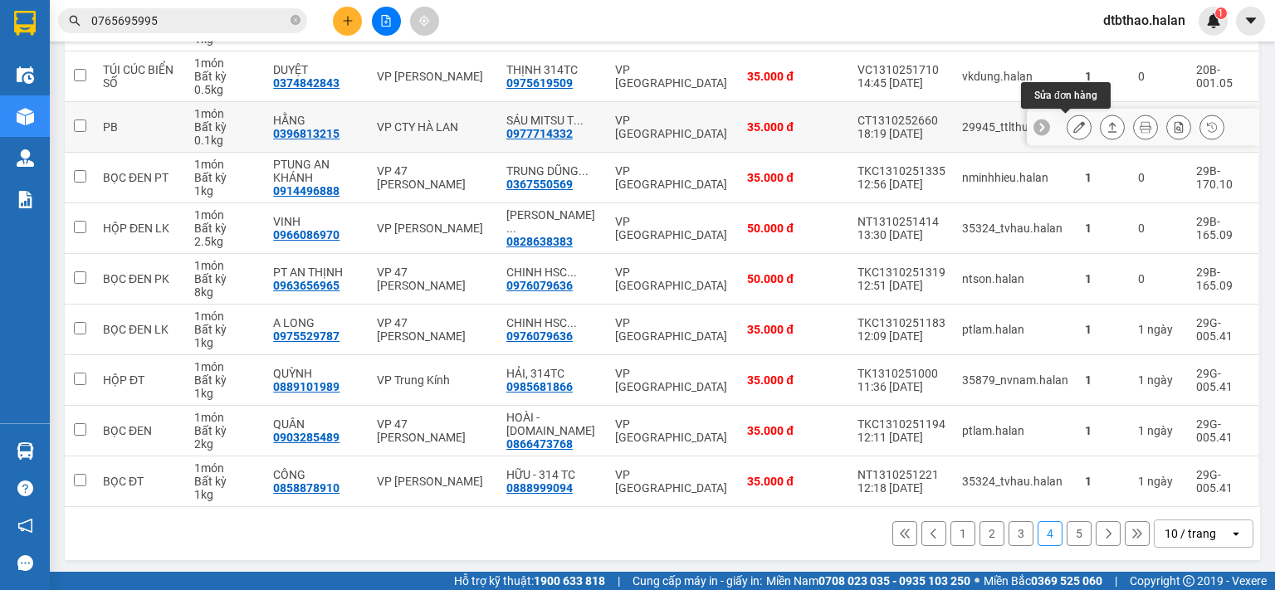
click at [1067, 126] on button at bounding box center [1078, 127] width 23 height 29
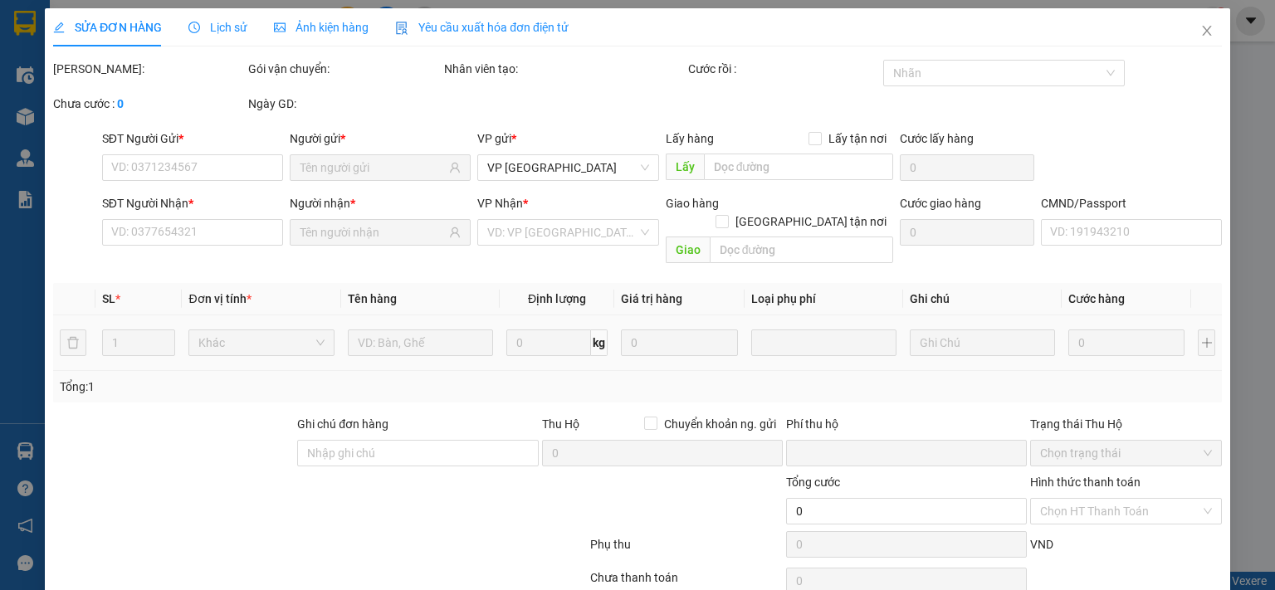
type input "0396813215"
type input "HẰNG"
type input "0977714332"
type input "SÁU MITSU TQ - [DOMAIN_NAME]"
type input "0"
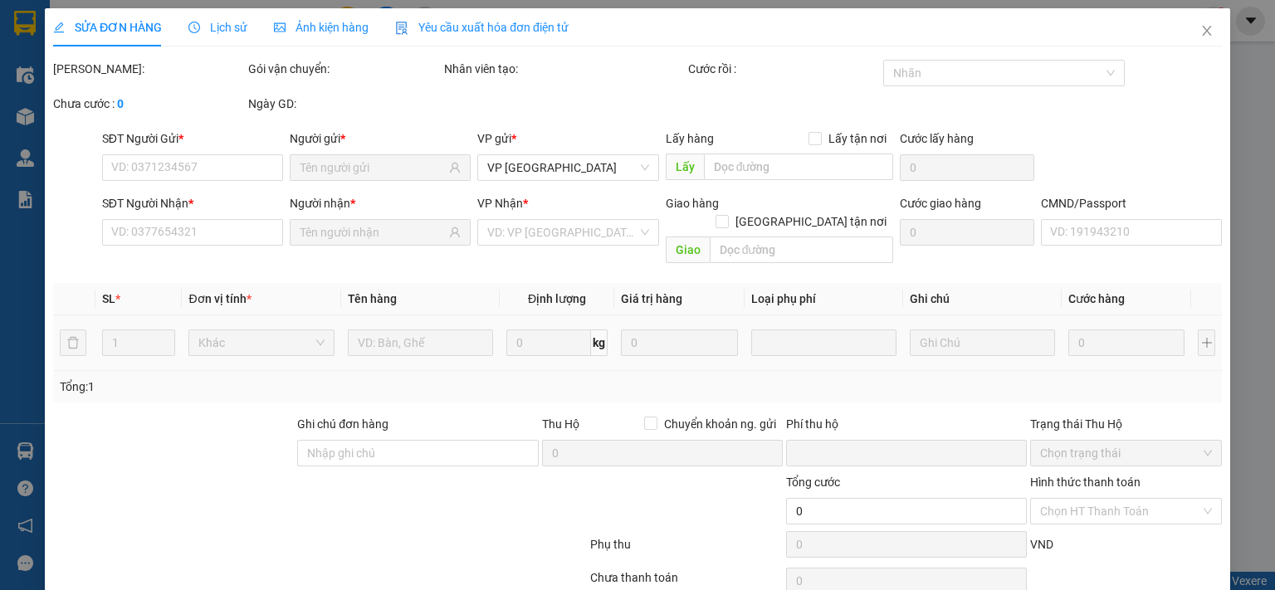
type input "35.000"
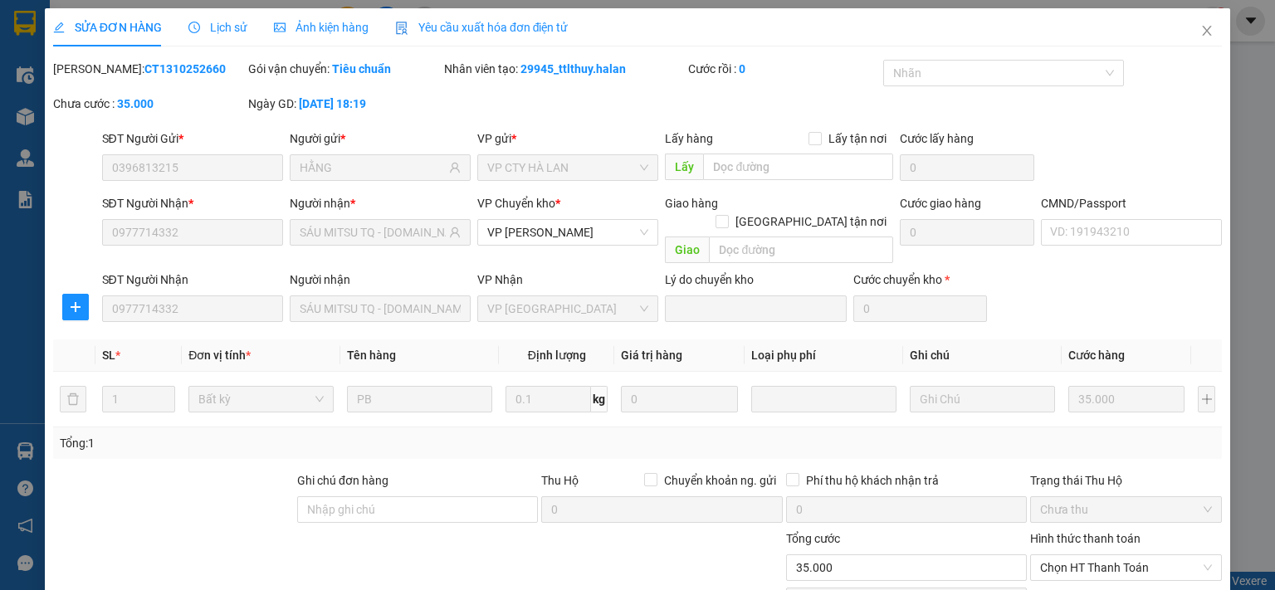
scroll to position [115, 0]
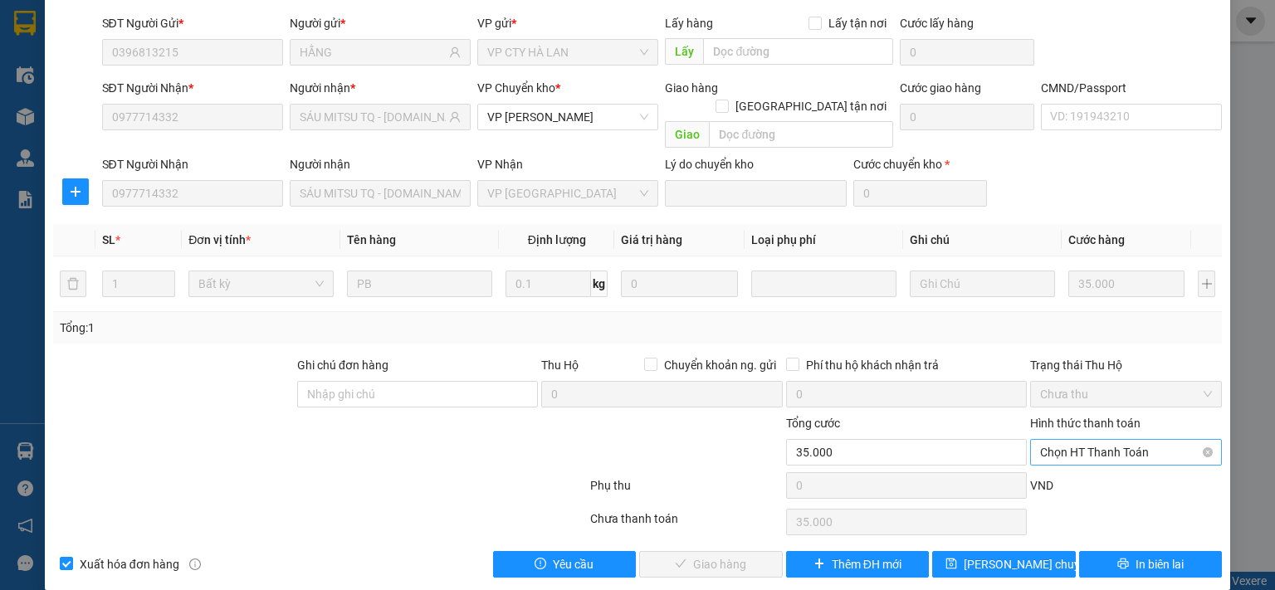
click at [1065, 440] on span "Chọn HT Thanh Toán" at bounding box center [1126, 452] width 172 height 25
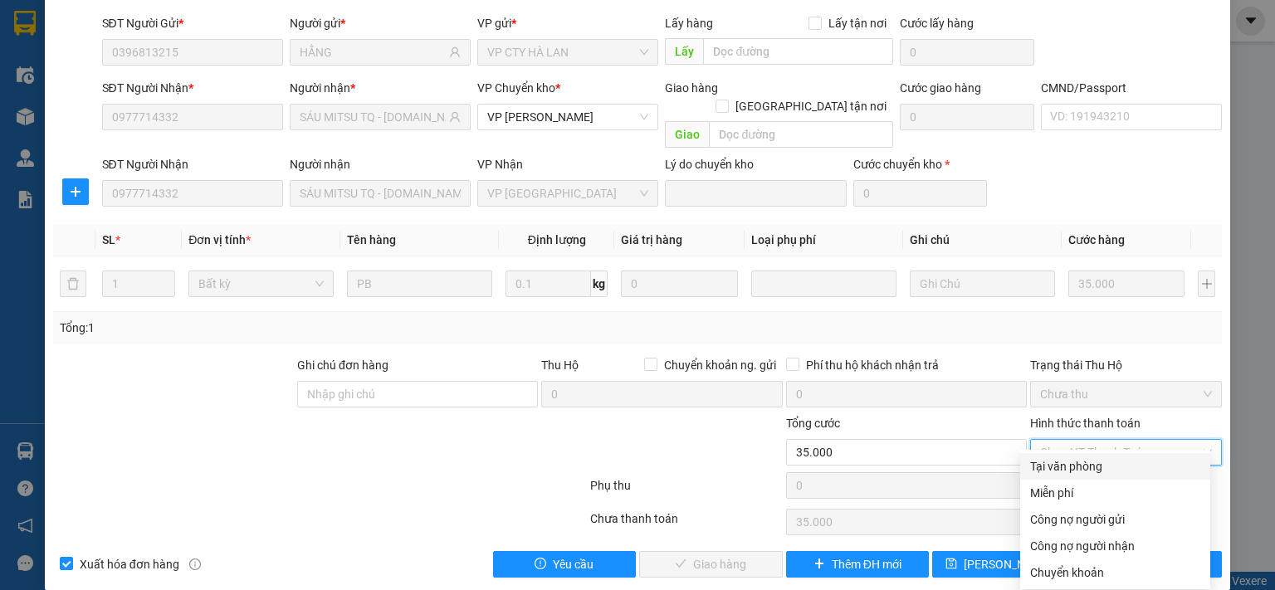
click at [1066, 467] on div "Tại văn phòng" at bounding box center [1115, 466] width 170 height 18
type input "0"
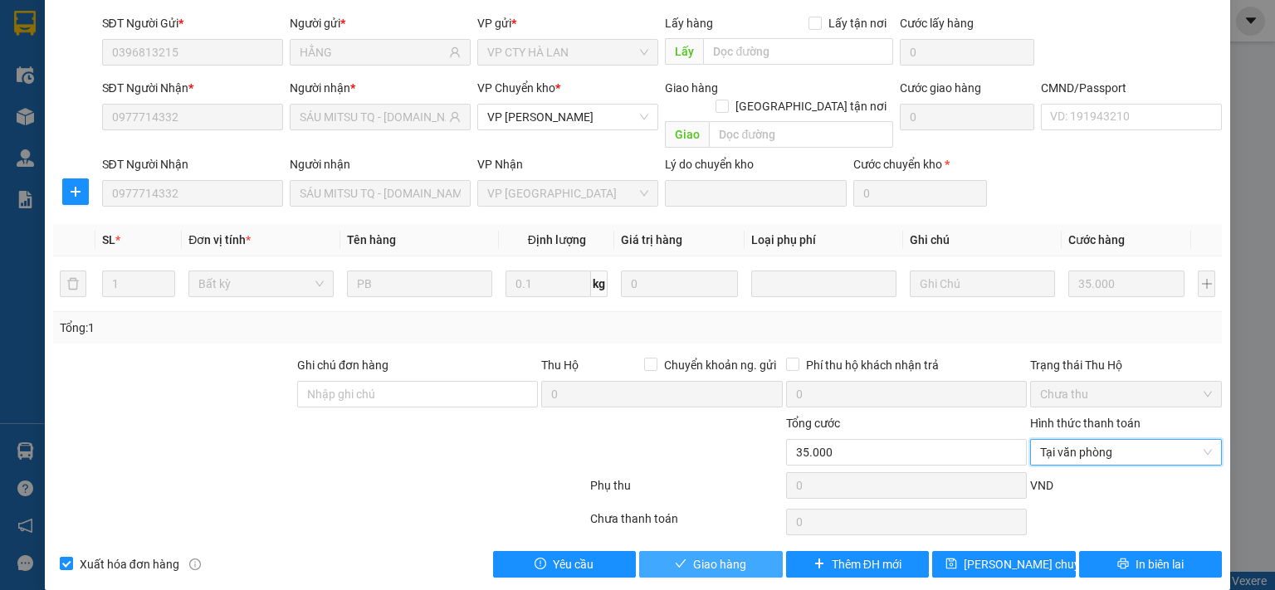
click at [755, 551] on button "Giao hàng" at bounding box center [711, 564] width 144 height 27
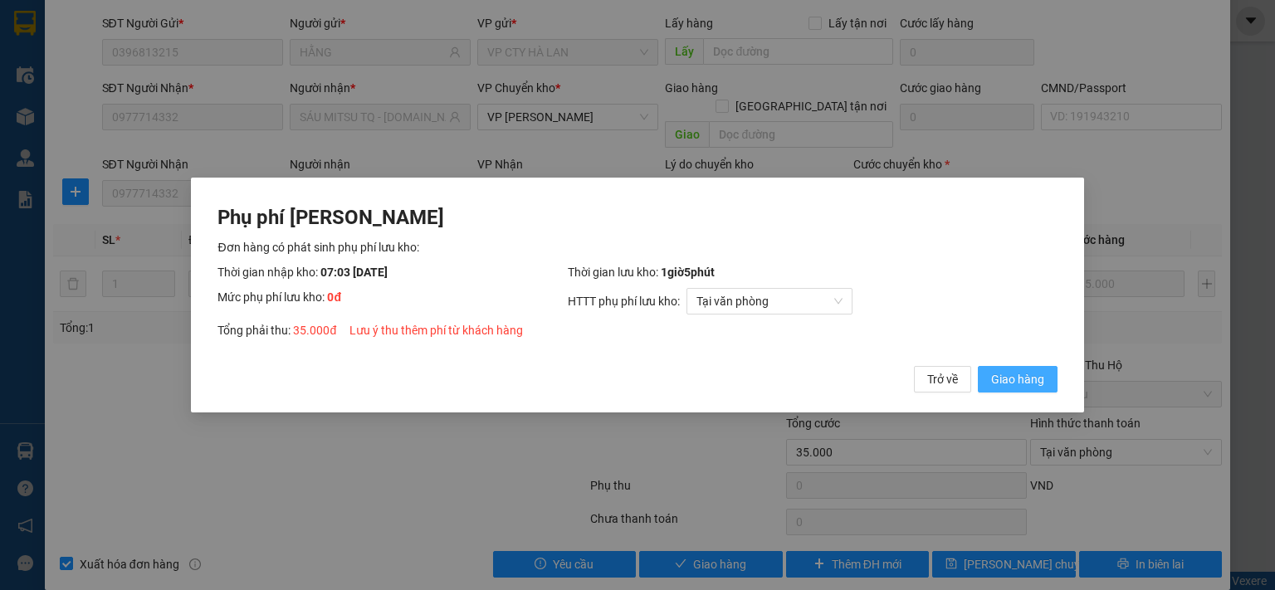
click at [1011, 378] on span "Giao hàng" at bounding box center [1017, 379] width 53 height 18
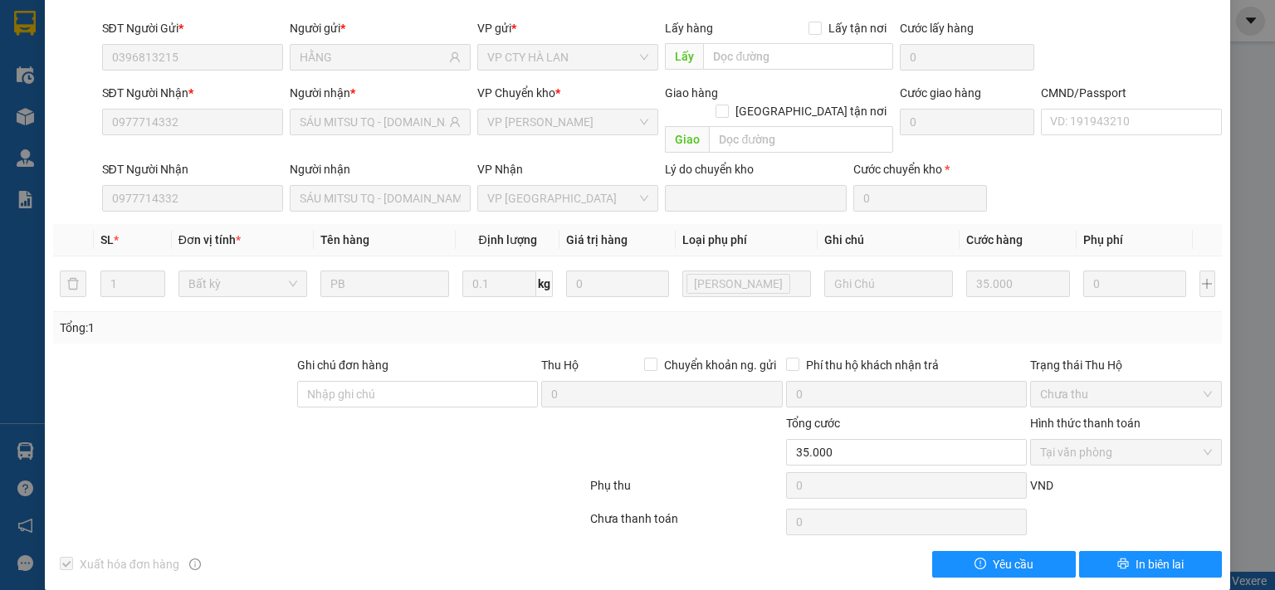
scroll to position [0, 0]
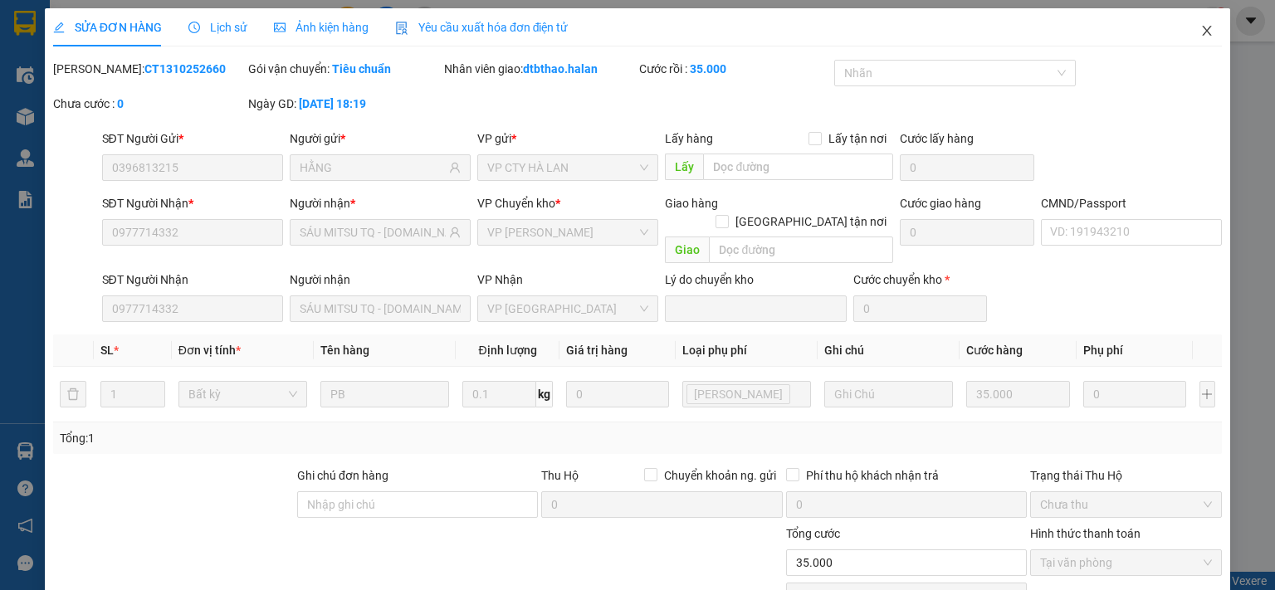
click at [1200, 31] on icon "close" at bounding box center [1206, 30] width 13 height 13
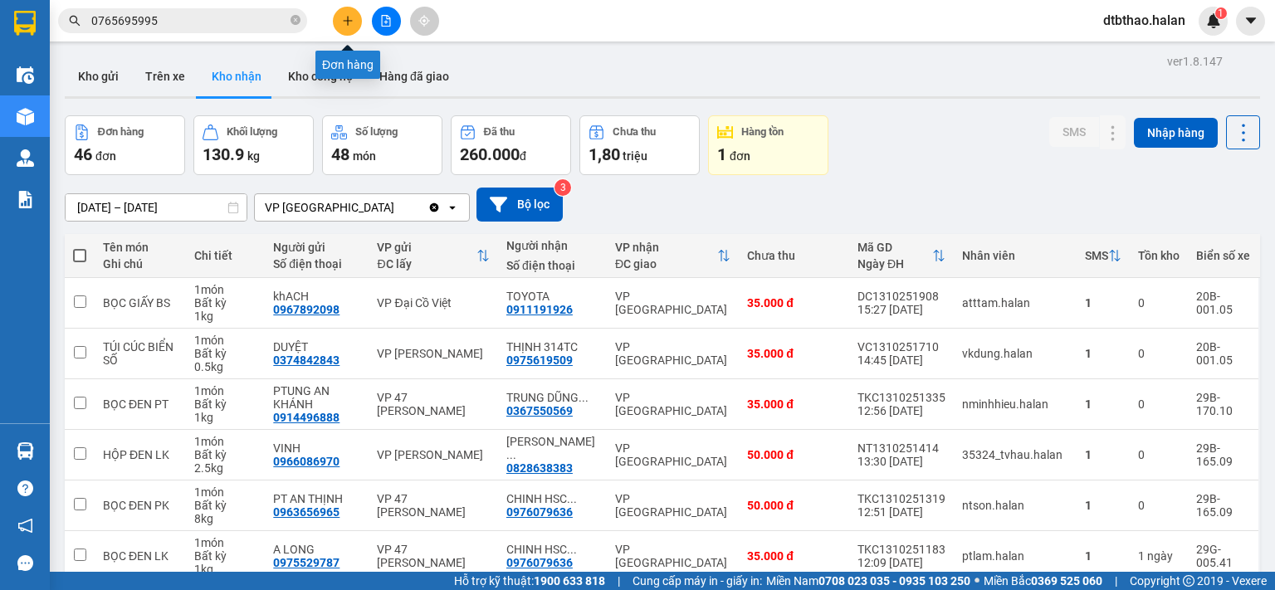
click at [345, 22] on icon "plus" at bounding box center [348, 21] width 12 height 12
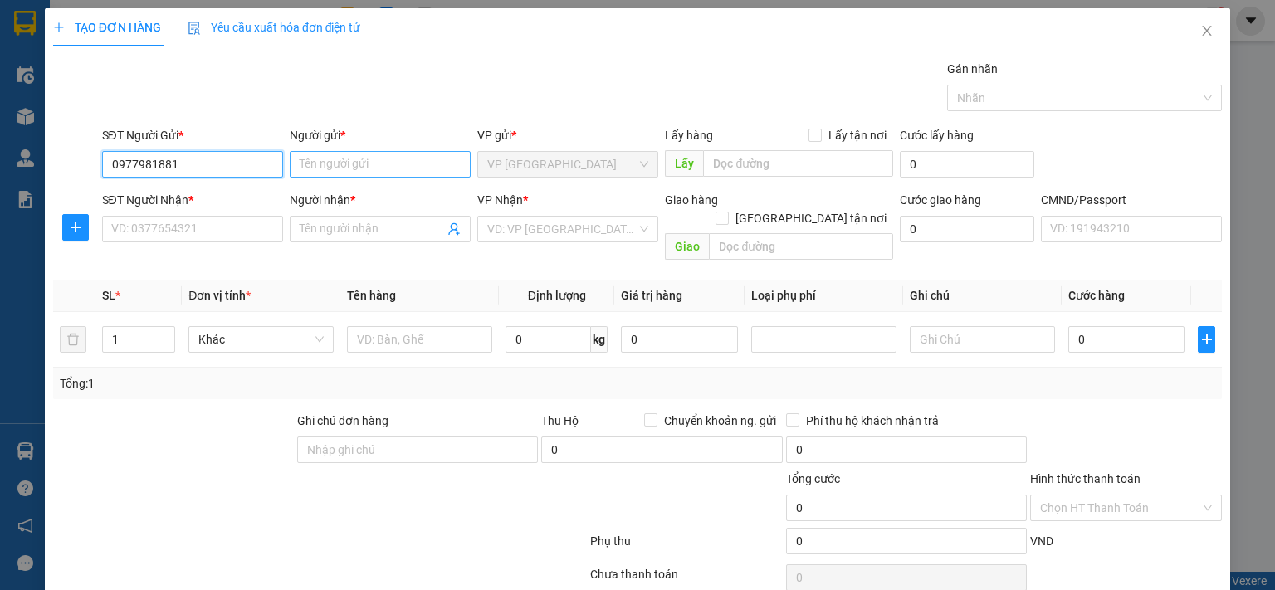
type input "0977981881"
click at [368, 163] on input "Người gửi *" at bounding box center [380, 164] width 181 height 27
type input "TRUNG NGUYÊN MB - [DOMAIN_NAME]"
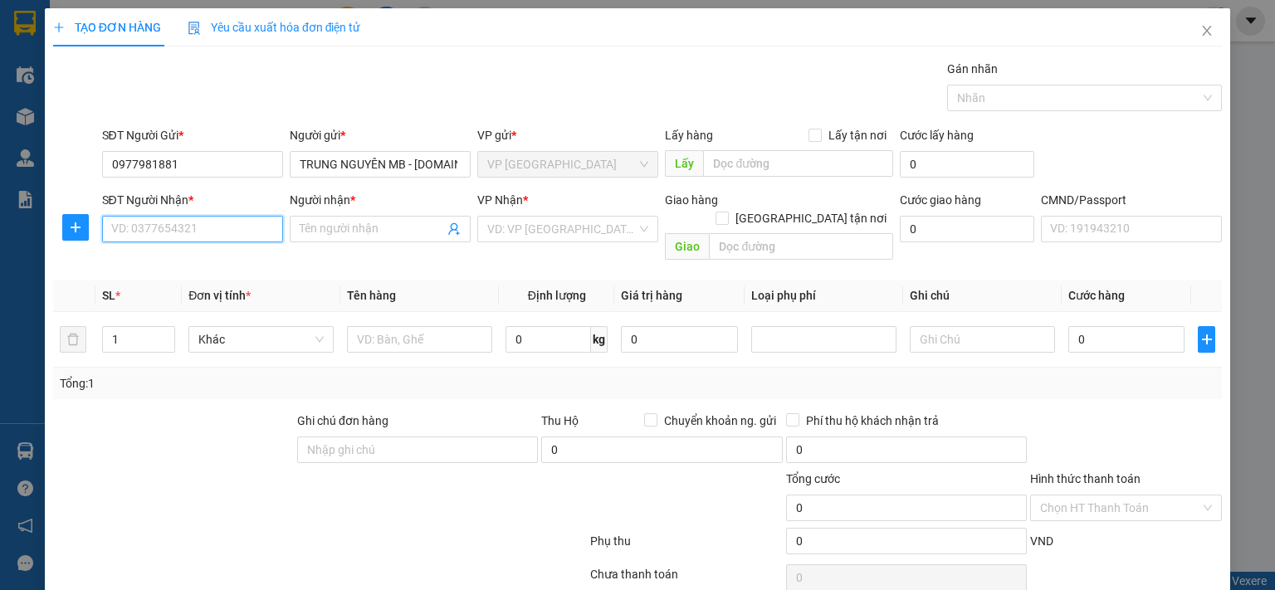
click at [154, 231] on input "SĐT Người Nhận *" at bounding box center [192, 229] width 181 height 27
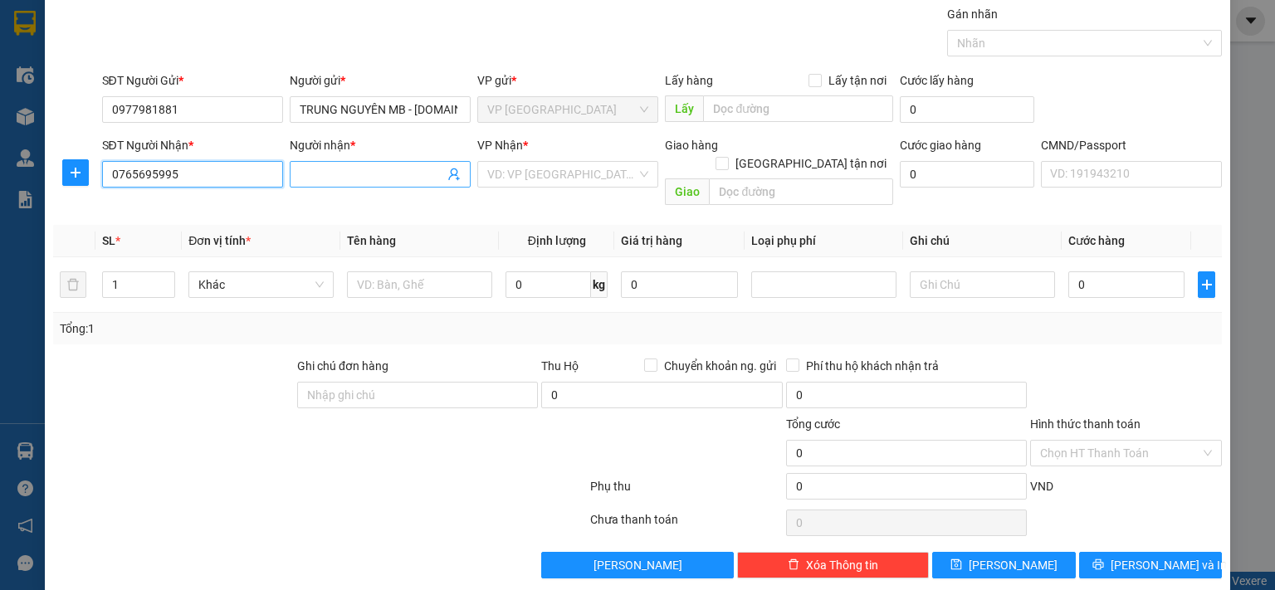
type input "0765695995"
click at [329, 167] on input "Người nhận *" at bounding box center [372, 174] width 144 height 18
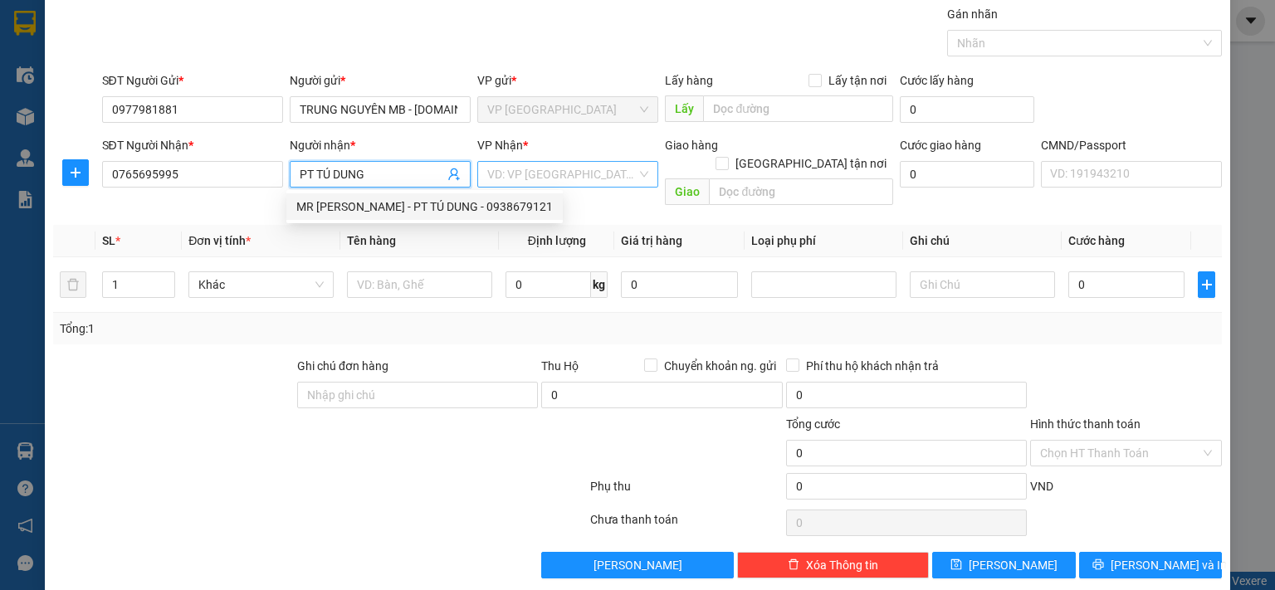
type input "PT TÚ DUNG"
click at [548, 173] on input "search" at bounding box center [561, 174] width 149 height 25
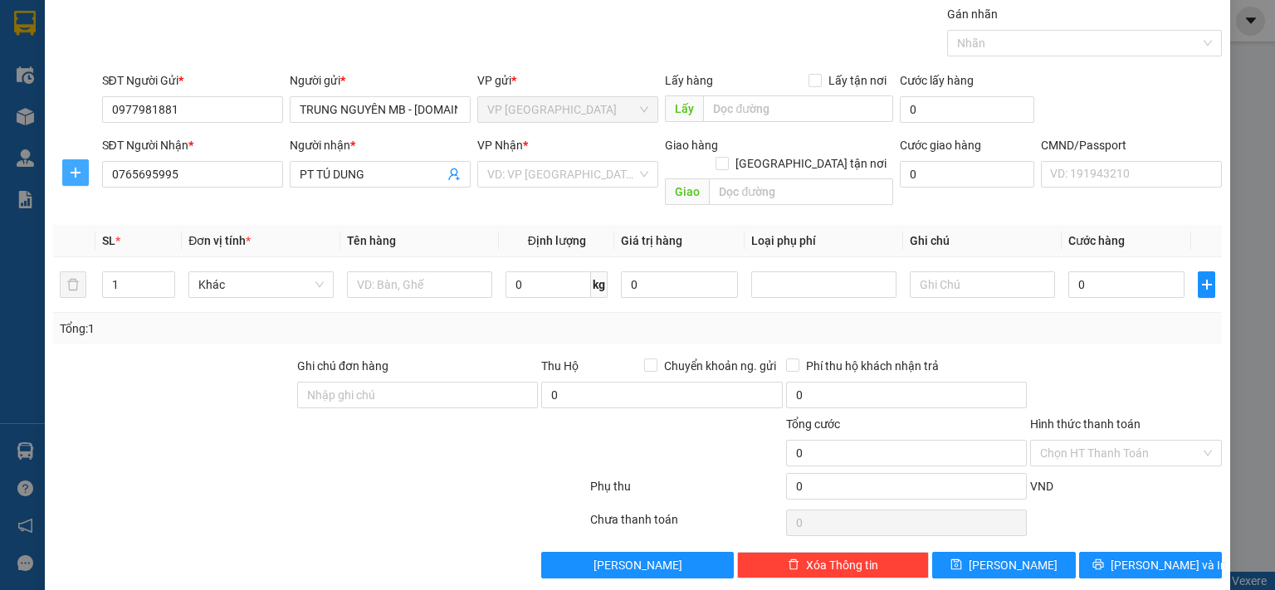
drag, startPoint x: 70, startPoint y: 175, endPoint x: 169, endPoint y: 180, distance: 99.7
click at [71, 175] on icon "plus" at bounding box center [75, 172] width 13 height 13
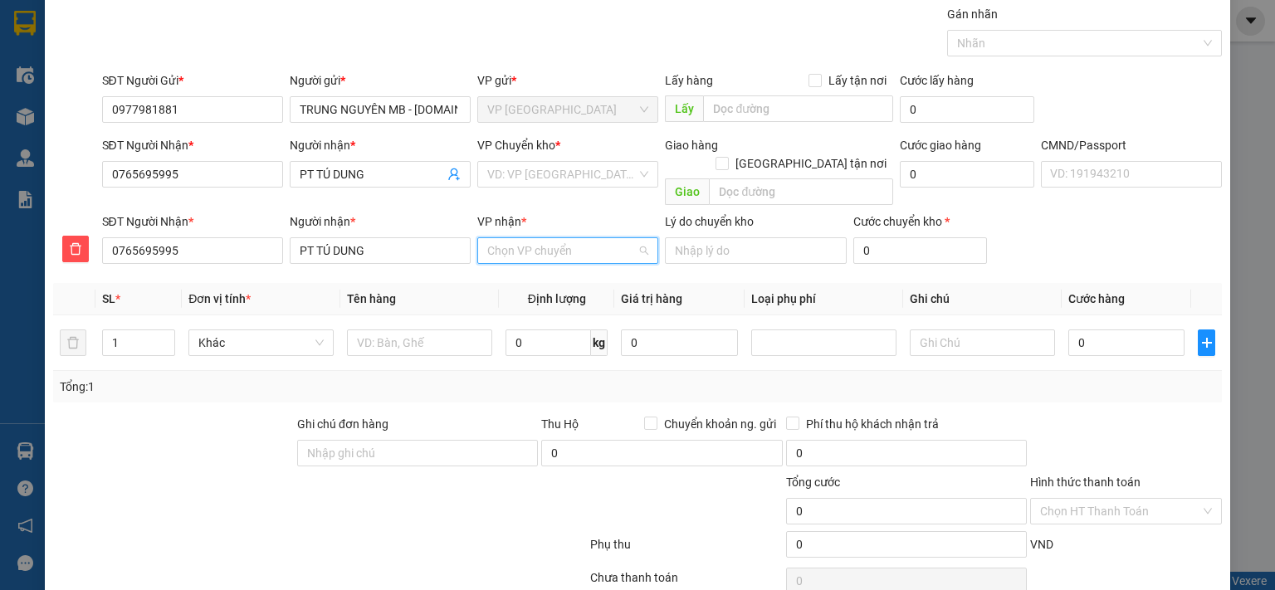
click at [548, 238] on input "VP nhận *" at bounding box center [561, 250] width 149 height 25
type input "47"
click at [571, 265] on div "VP 47 [PERSON_NAME]" at bounding box center [561, 265] width 159 height 18
click at [552, 176] on input "search" at bounding box center [561, 174] width 149 height 25
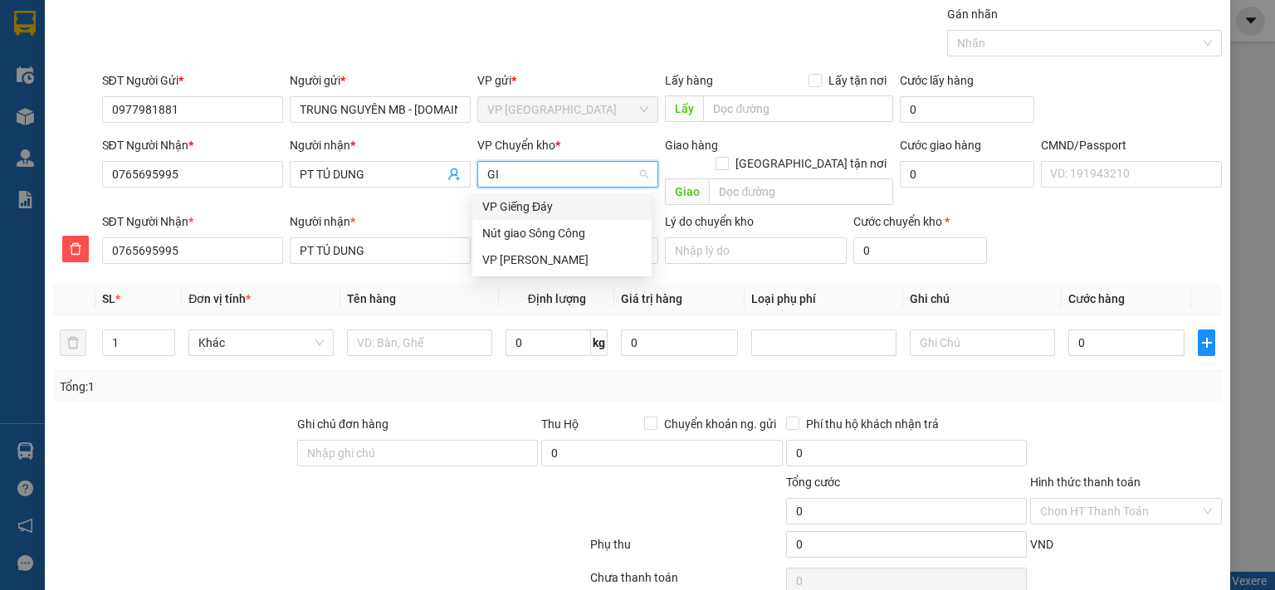
type input "GIA"
click at [548, 232] on div "VP [PERSON_NAME]" at bounding box center [561, 233] width 159 height 18
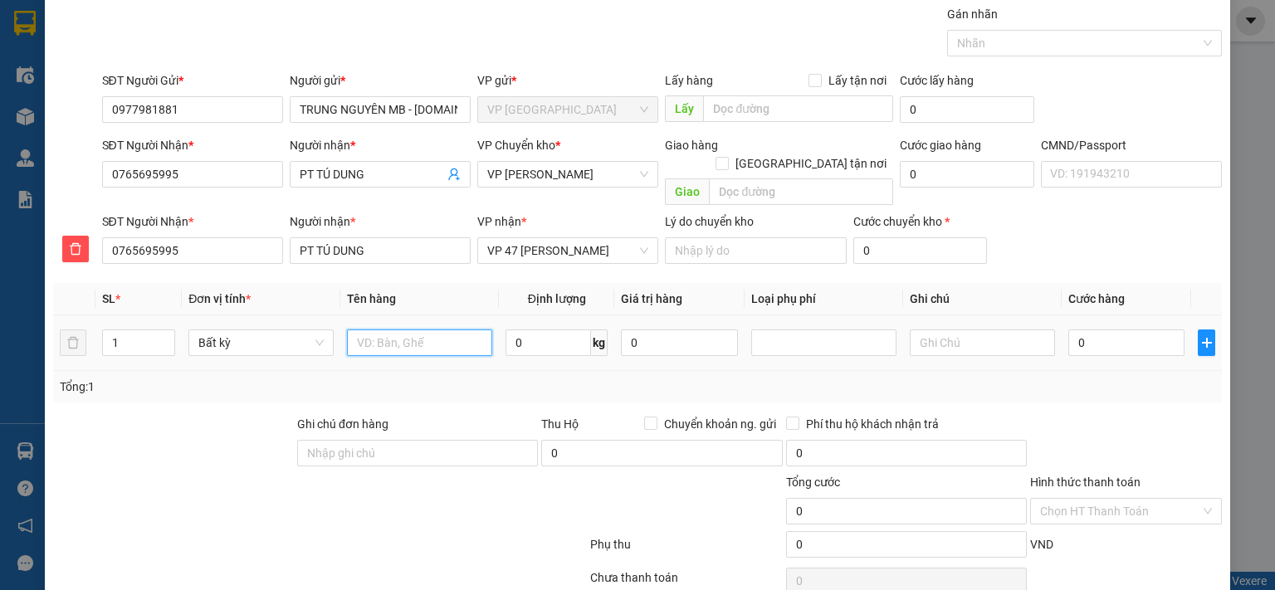
click at [435, 330] on input "text" at bounding box center [419, 343] width 145 height 27
type input "BỌC HỘP PT"
click at [533, 330] on input "0" at bounding box center [548, 343] width 85 height 27
type input "0.2"
click at [1146, 330] on input "0" at bounding box center [1126, 343] width 116 height 27
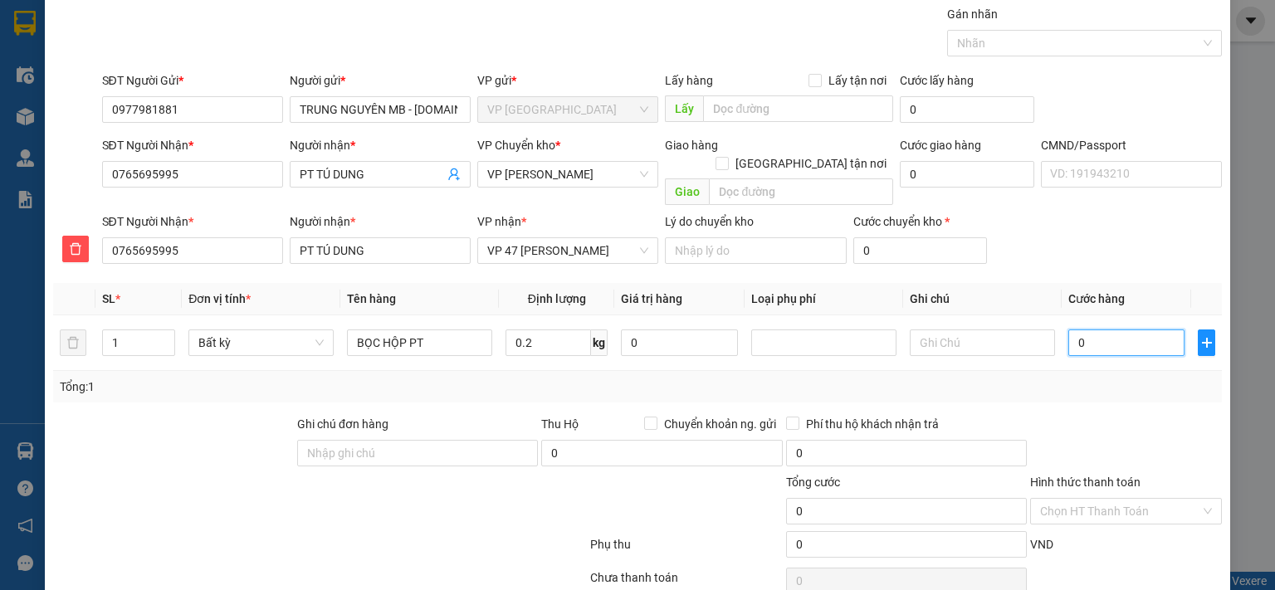
type input "35.000"
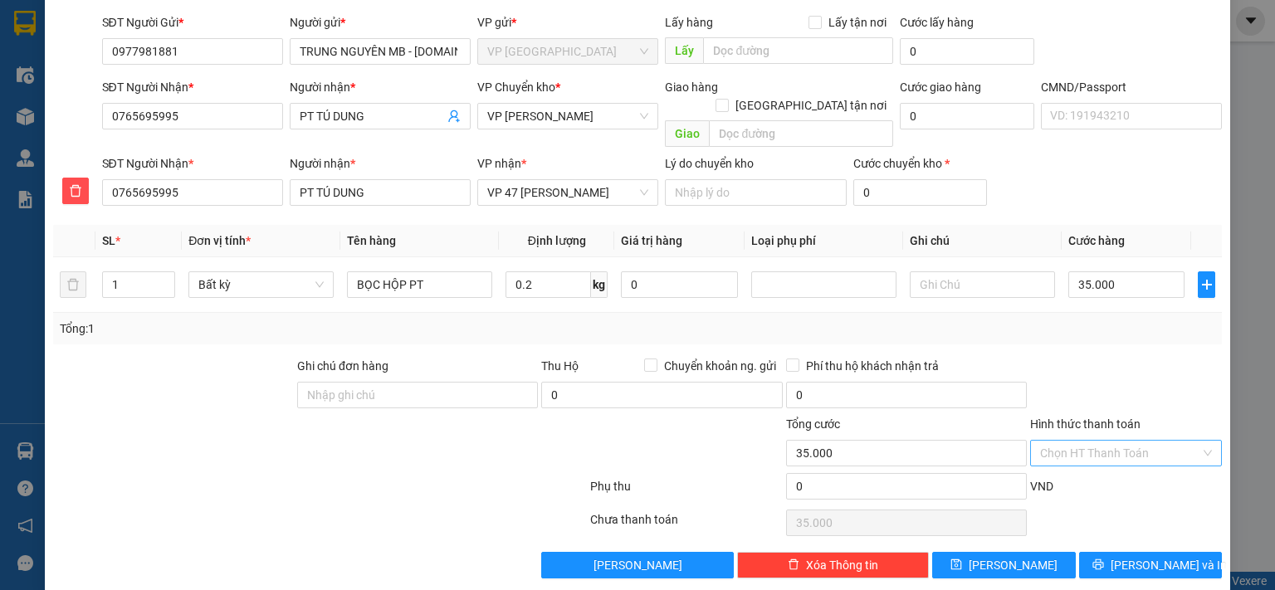
click at [1108, 441] on input "Hình thức thanh toán" at bounding box center [1120, 453] width 160 height 25
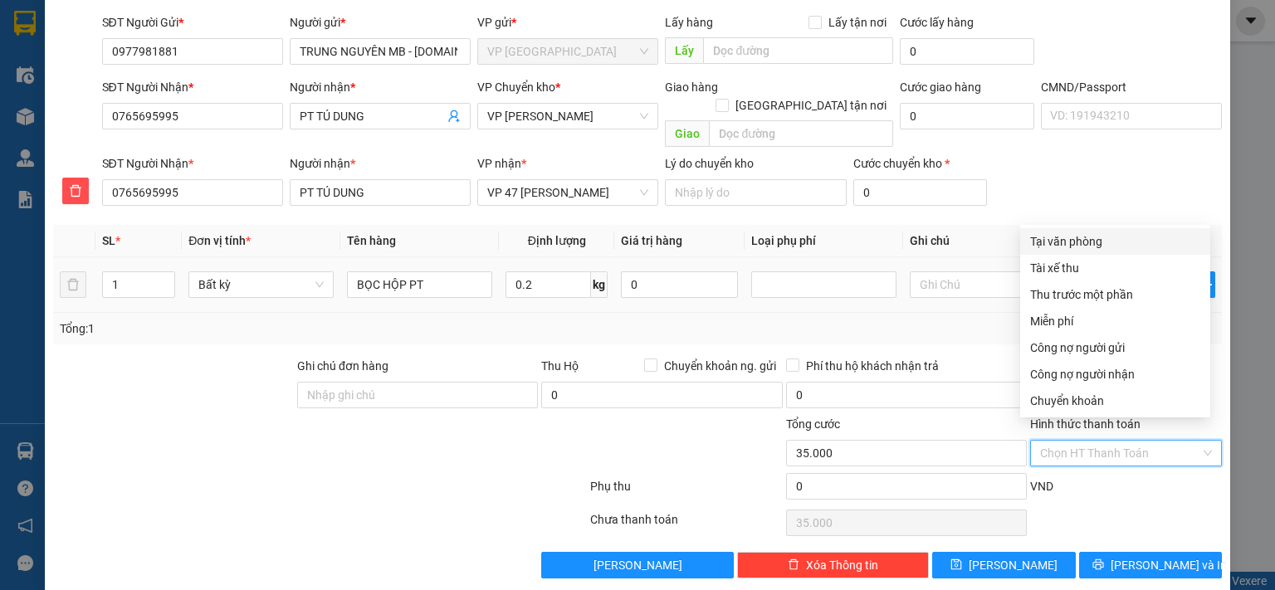
click at [1107, 235] on div "Tại văn phòng" at bounding box center [1115, 241] width 170 height 18
type input "0"
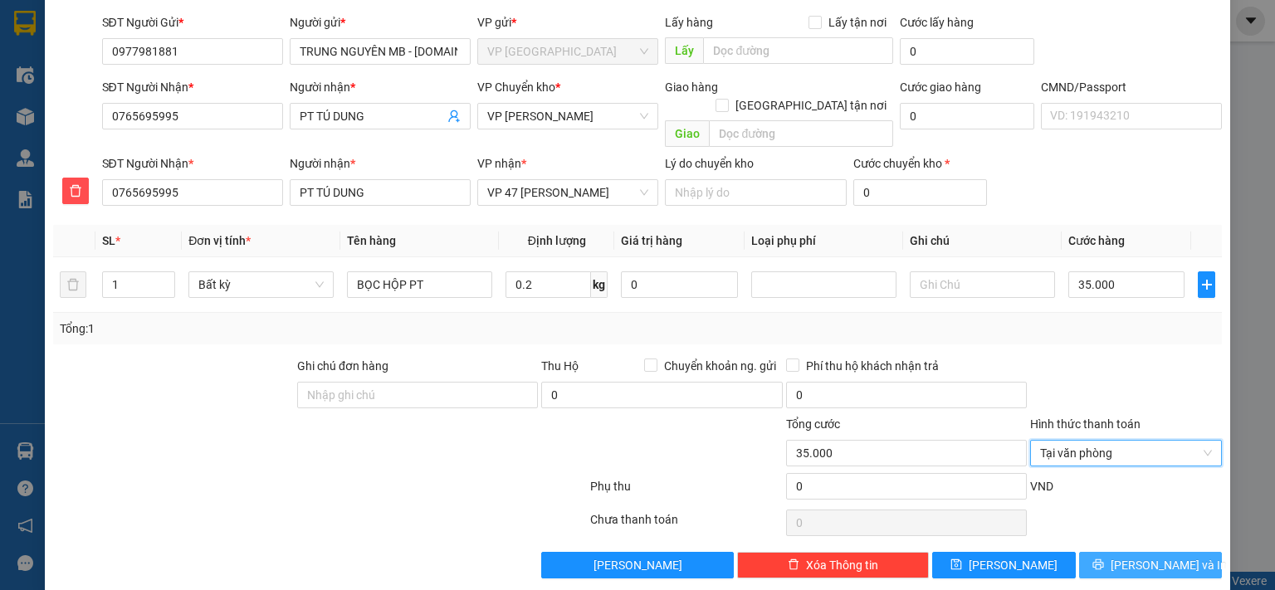
click at [1140, 556] on span "[PERSON_NAME] và In" at bounding box center [1169, 565] width 116 height 18
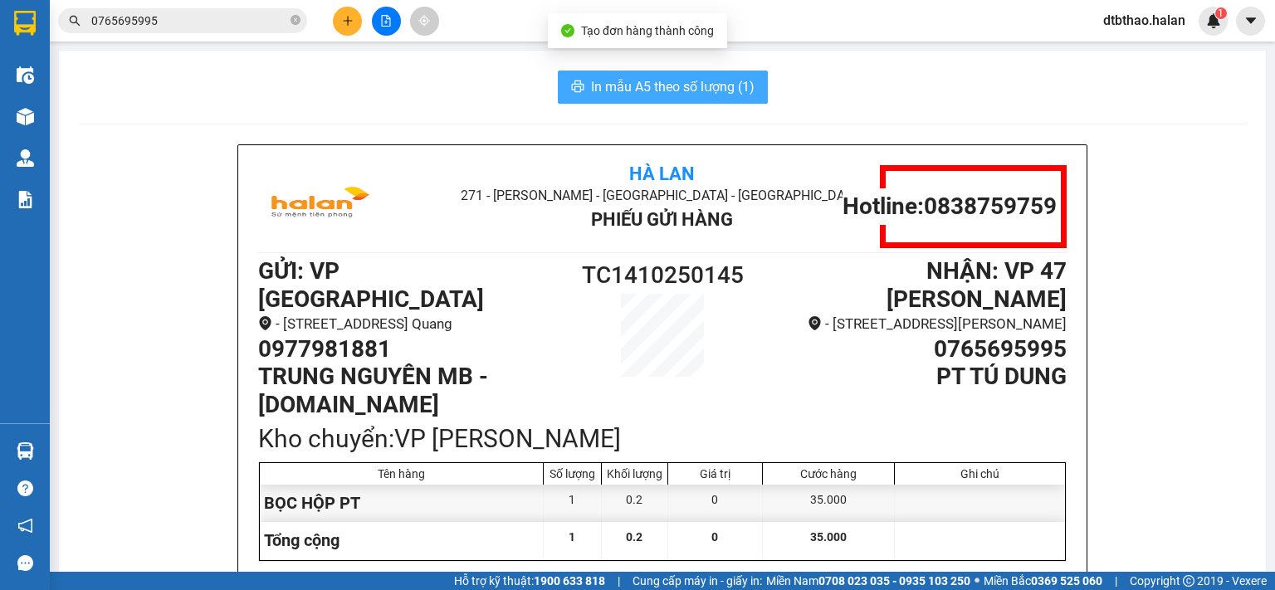
click at [642, 80] on span "In mẫu A5 theo số lượng (1)" at bounding box center [673, 86] width 164 height 21
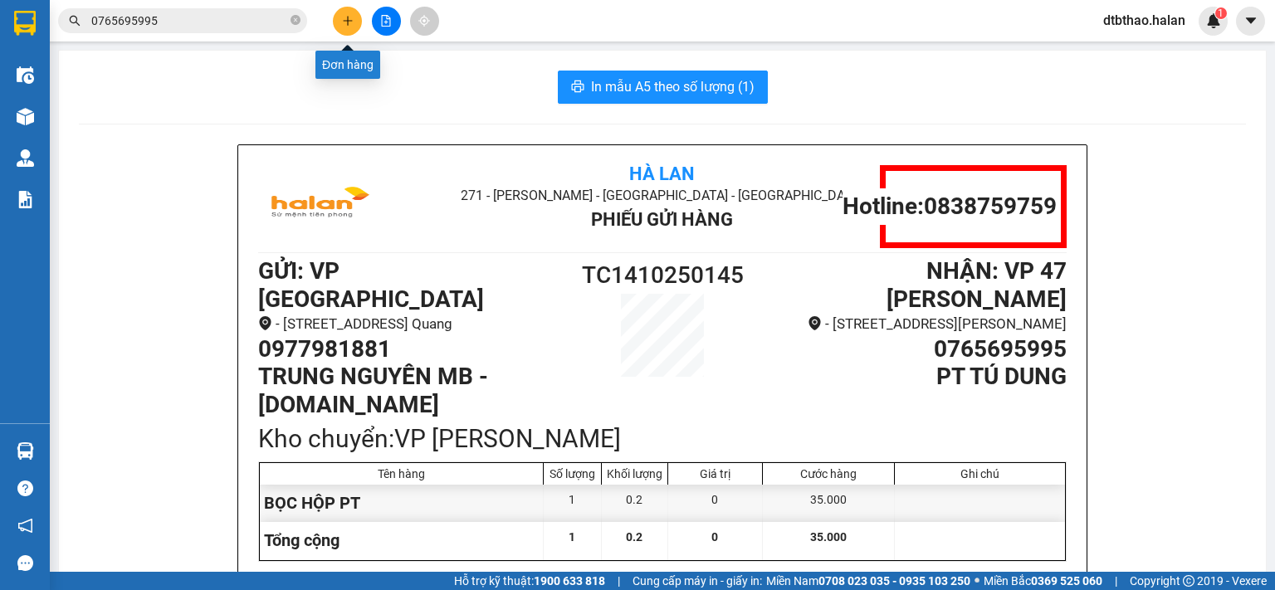
click at [340, 21] on button at bounding box center [347, 21] width 29 height 29
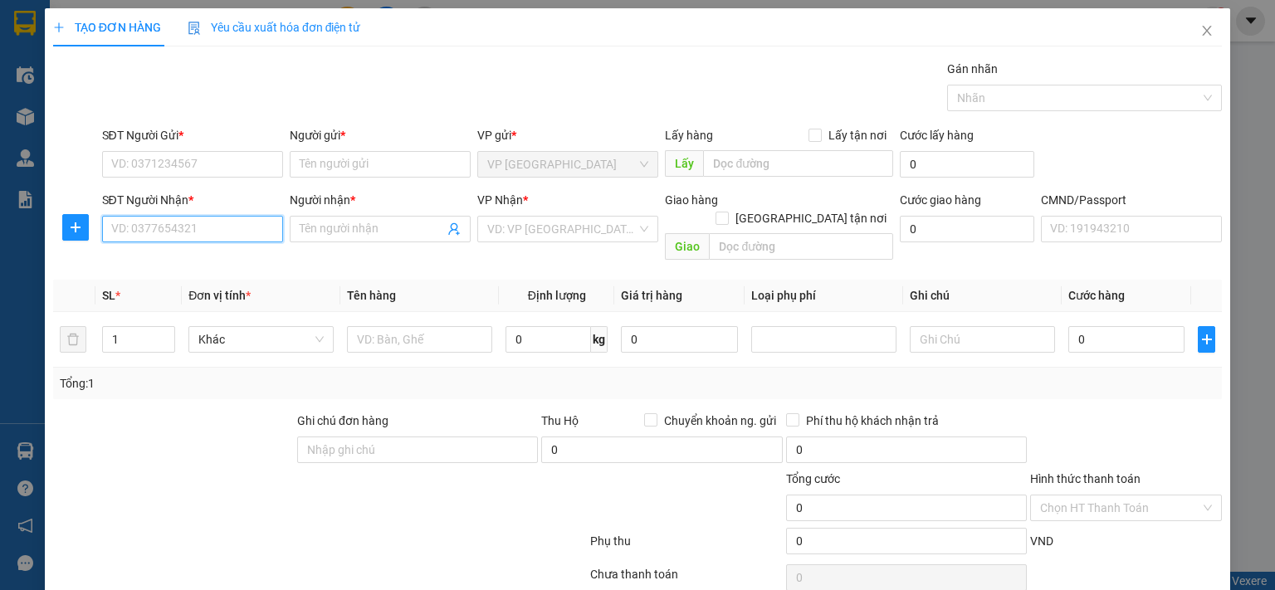
click at [171, 233] on input "SĐT Người Nhận *" at bounding box center [192, 229] width 181 height 27
type input "0912570946"
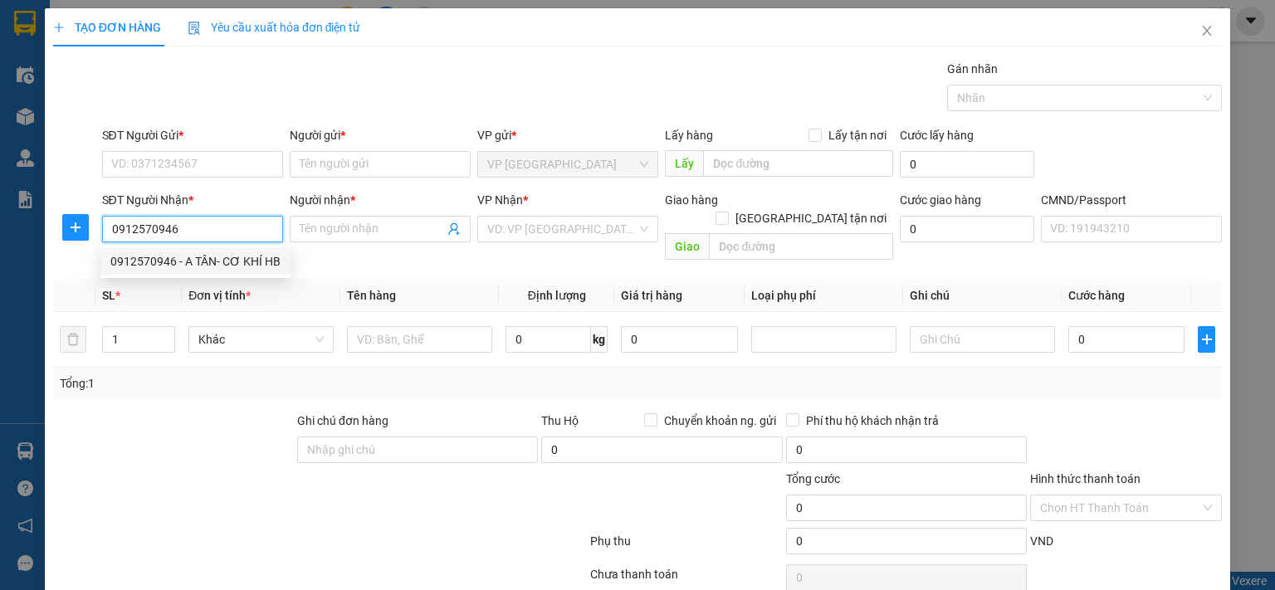
click at [263, 258] on div "0912570946 - A TÂN- CƠ KHÍ HB" at bounding box center [195, 261] width 170 height 18
type input "A TÂN- CƠ KHÍ HB"
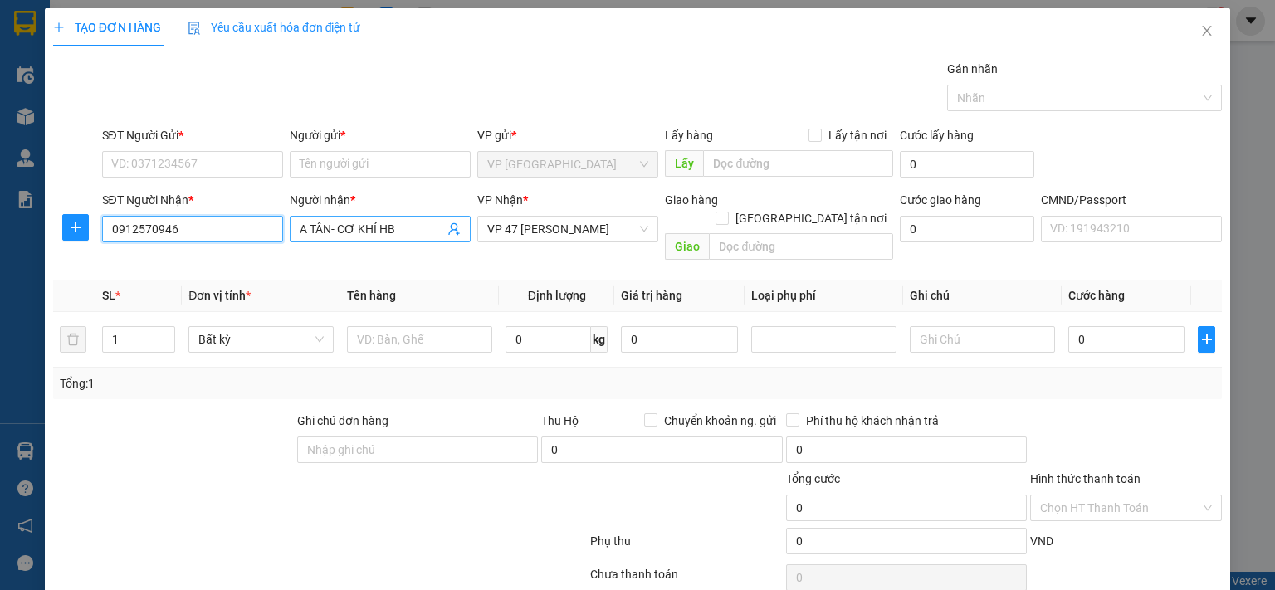
type input "0912570946"
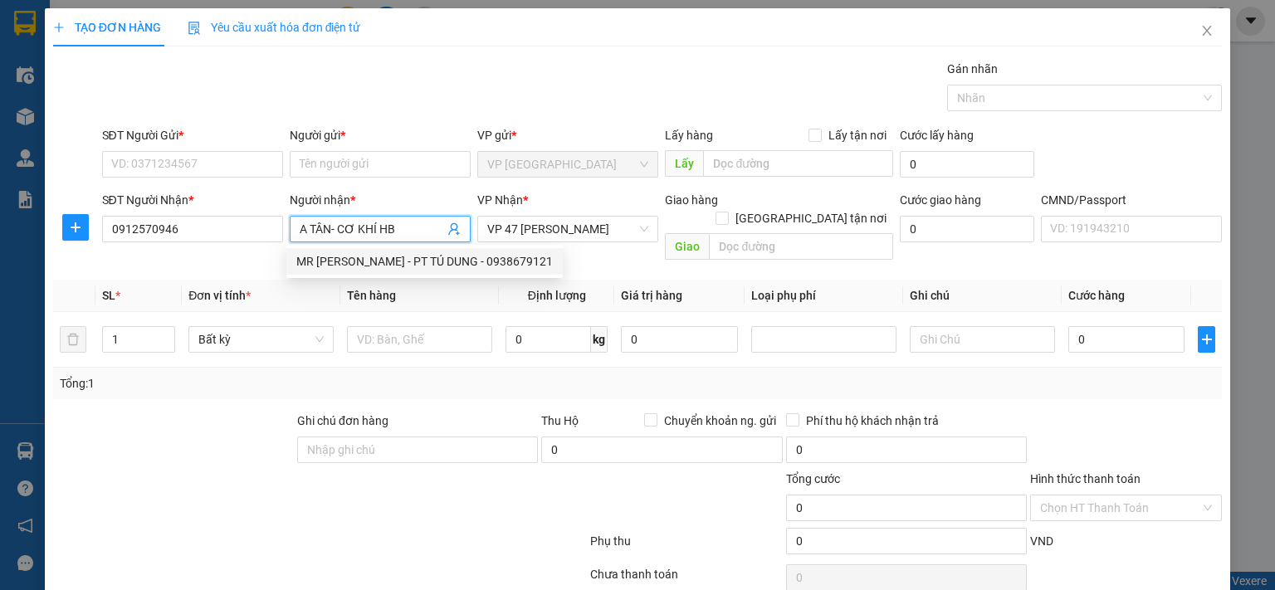
drag, startPoint x: 296, startPoint y: 227, endPoint x: 412, endPoint y: 251, distance: 117.9
click at [412, 251] on body "Kết quả tìm kiếm ( 0 ) Bộ lọc No Data 0765695995 dtbthao.halan 1 Điều hành xe K…" at bounding box center [637, 295] width 1275 height 590
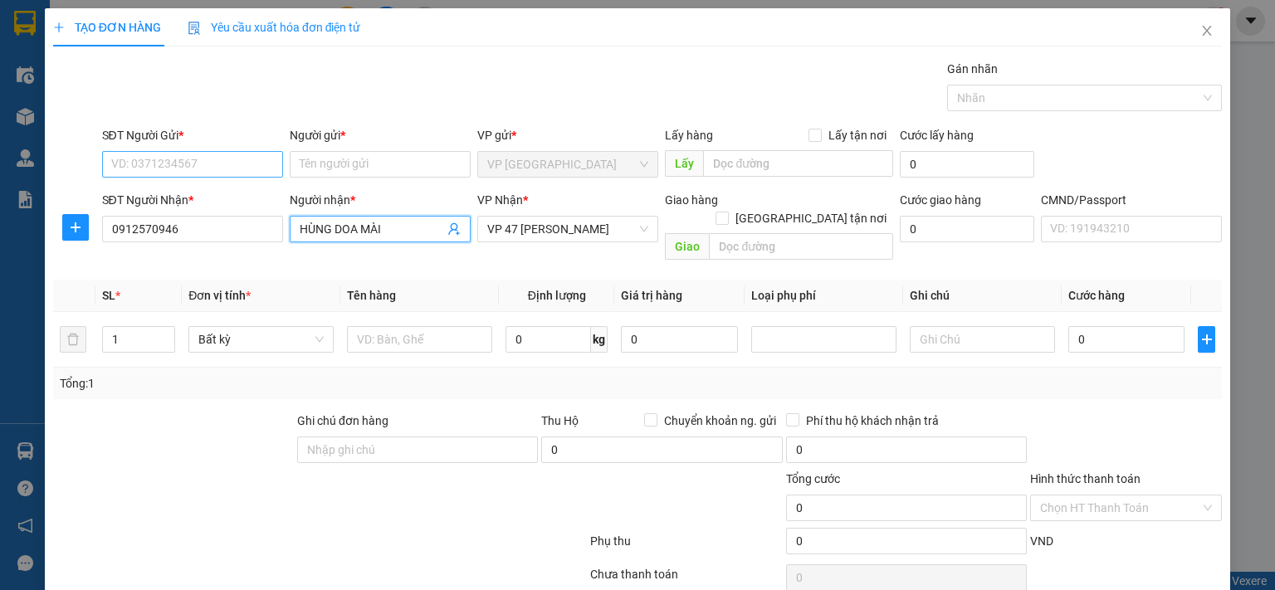
type input "HÙNG DOA MÀI"
click at [165, 159] on input "SĐT Người Gửi *" at bounding box center [192, 164] width 181 height 27
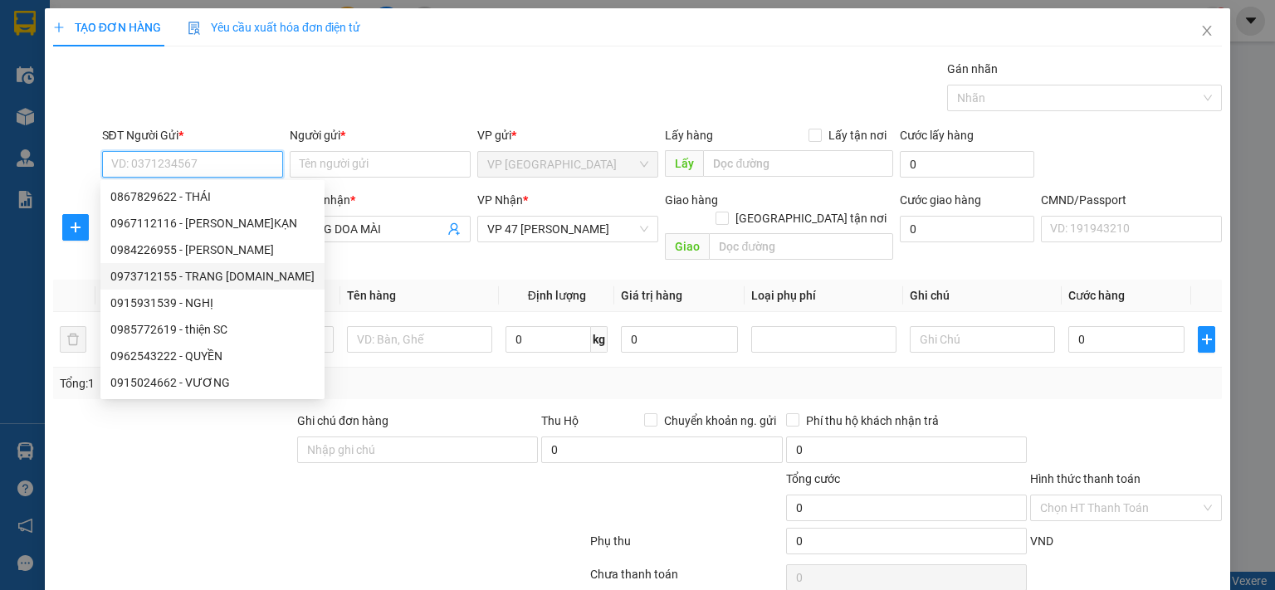
click at [266, 281] on div "0973712155 - TRANG [DOMAIN_NAME]" at bounding box center [212, 276] width 204 height 18
type input "0973712155"
type input "TRANG [DOMAIN_NAME]"
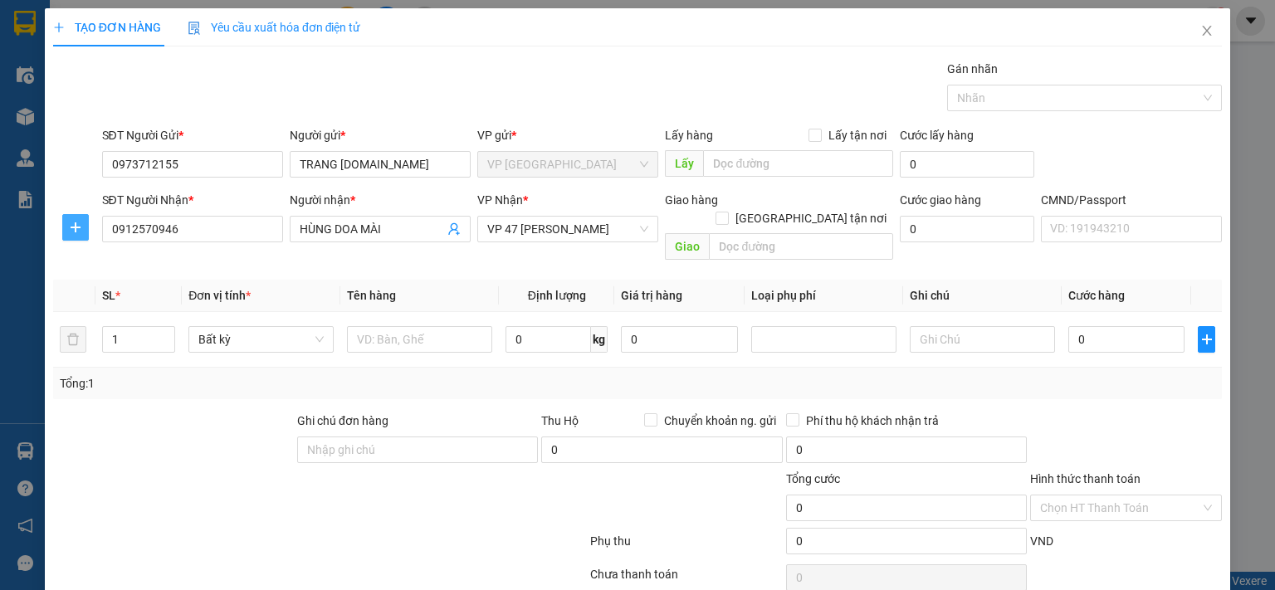
click at [76, 225] on icon "plus" at bounding box center [75, 227] width 13 height 13
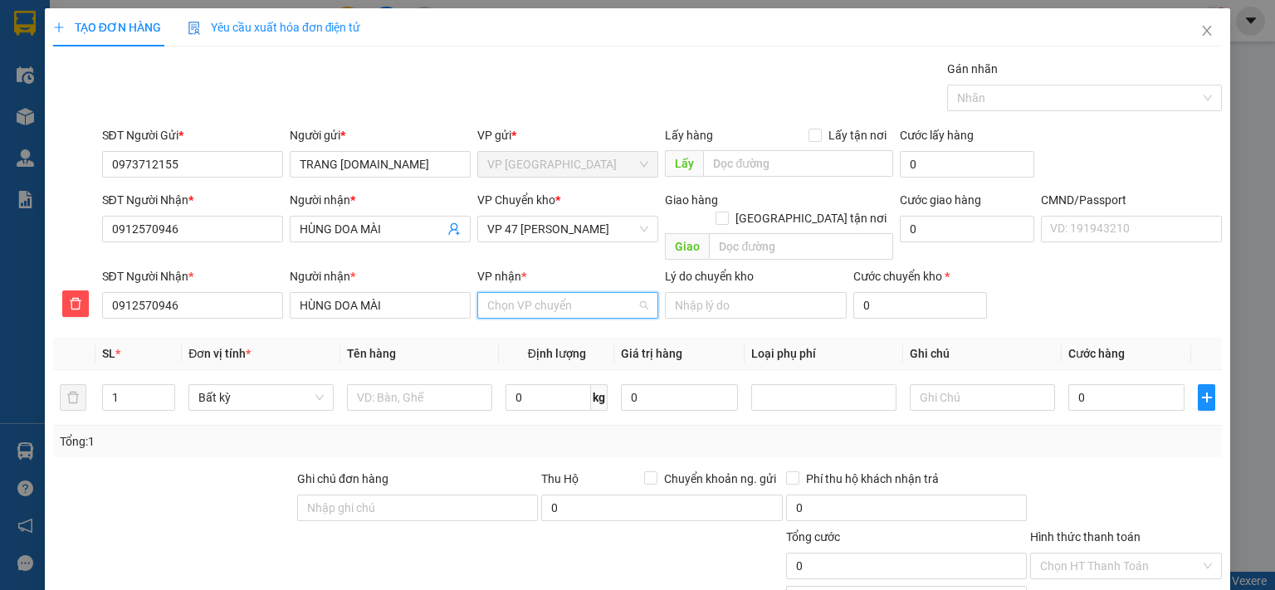
click at [603, 293] on input "VP nhận *" at bounding box center [561, 305] width 149 height 25
type input "47"
click at [585, 324] on div "VP 47 [PERSON_NAME]" at bounding box center [561, 320] width 159 height 18
click at [563, 230] on span "VP 47 [PERSON_NAME]" at bounding box center [567, 229] width 161 height 25
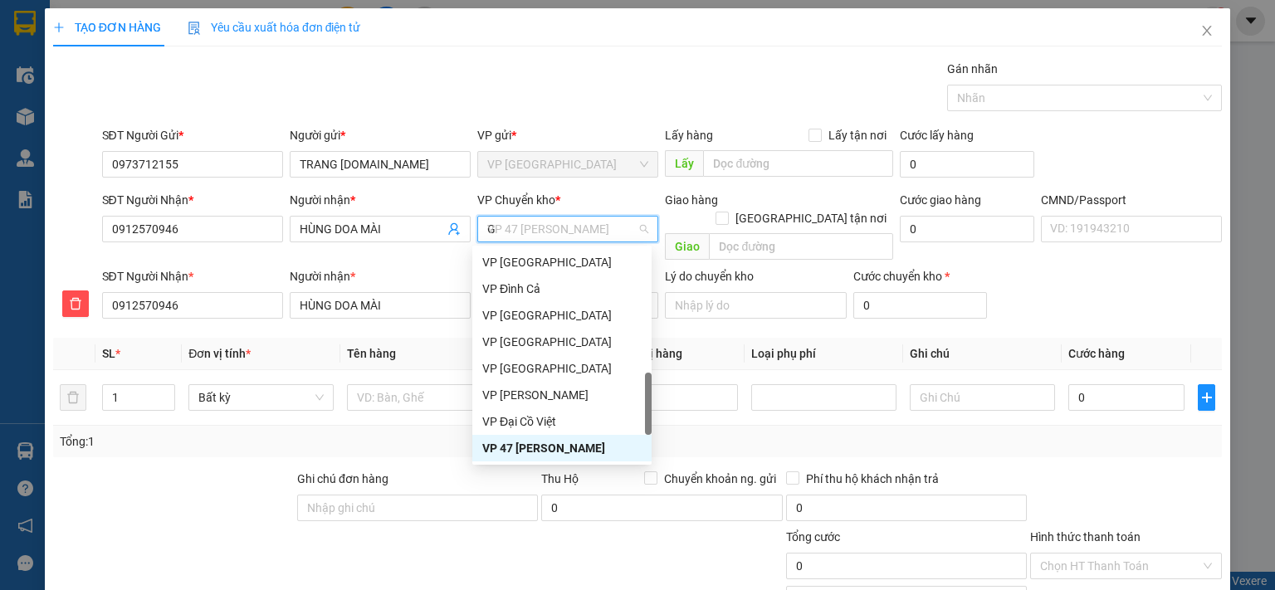
scroll to position [153, 0]
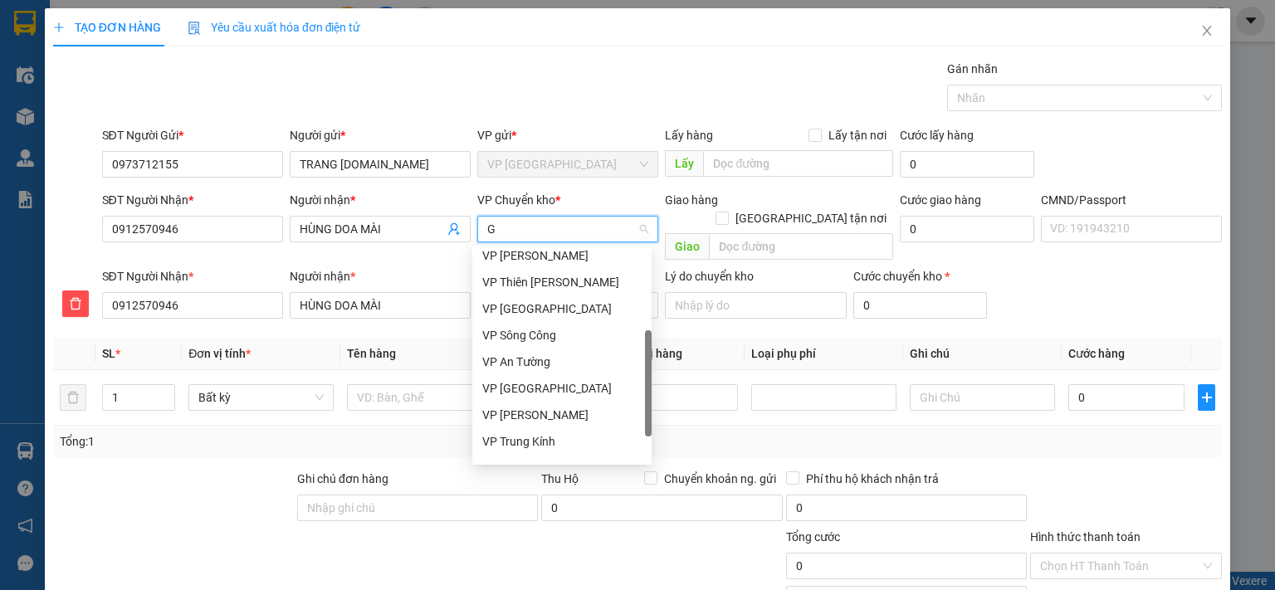
type input "GI"
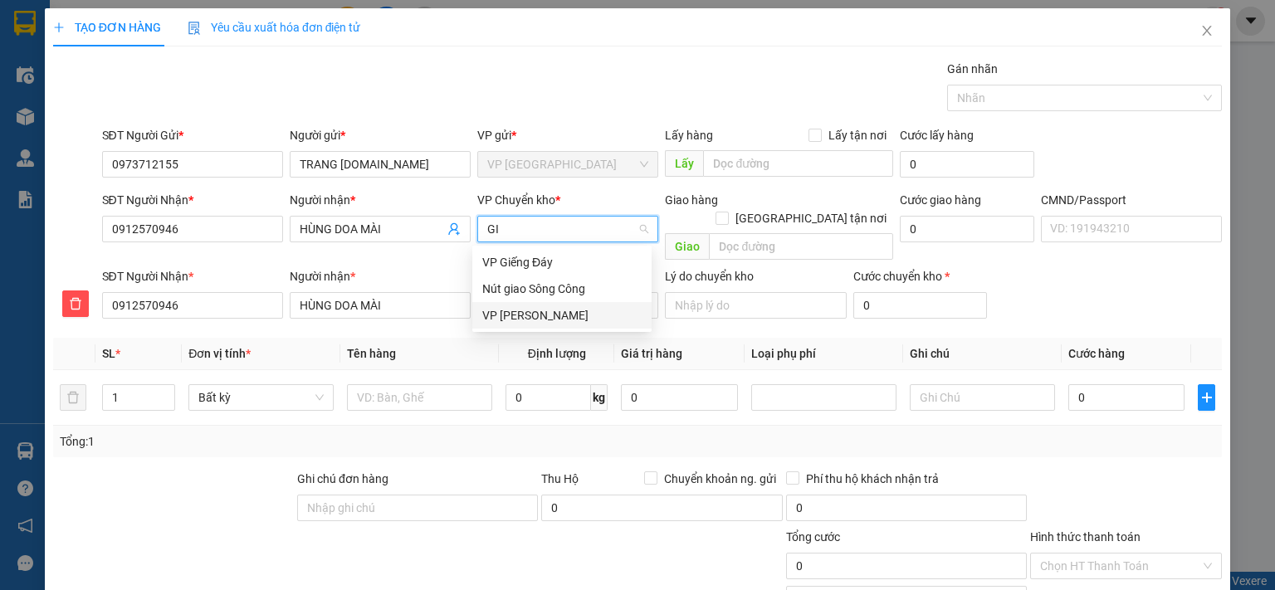
drag, startPoint x: 545, startPoint y: 311, endPoint x: 426, endPoint y: 343, distance: 122.8
click at [543, 312] on div "VP [PERSON_NAME]" at bounding box center [561, 315] width 159 height 18
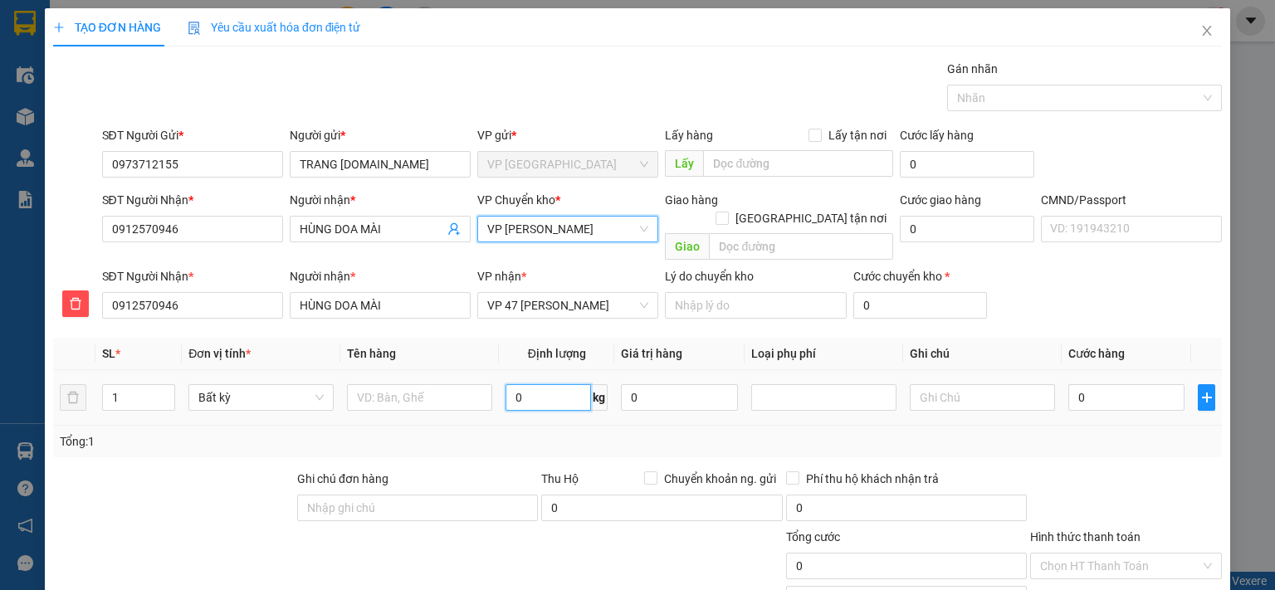
click at [559, 384] on input "0" at bounding box center [548, 397] width 85 height 27
type input "24"
click at [403, 384] on input "text" at bounding box center [419, 397] width 145 height 27
type input "70.000"
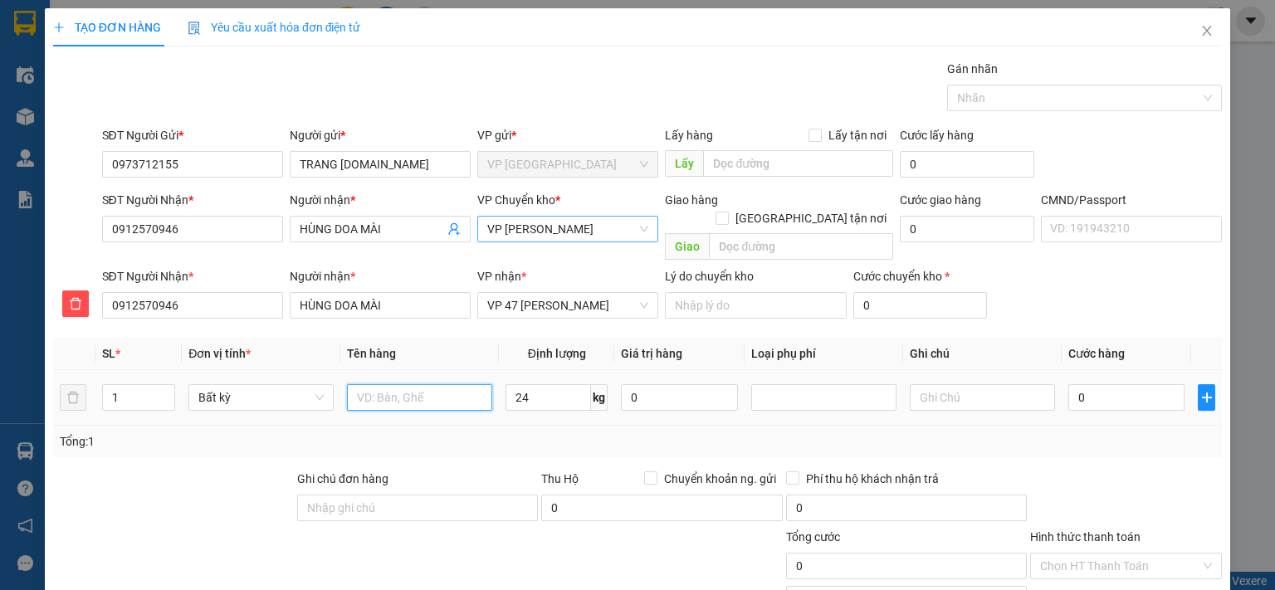
type input "70.000"
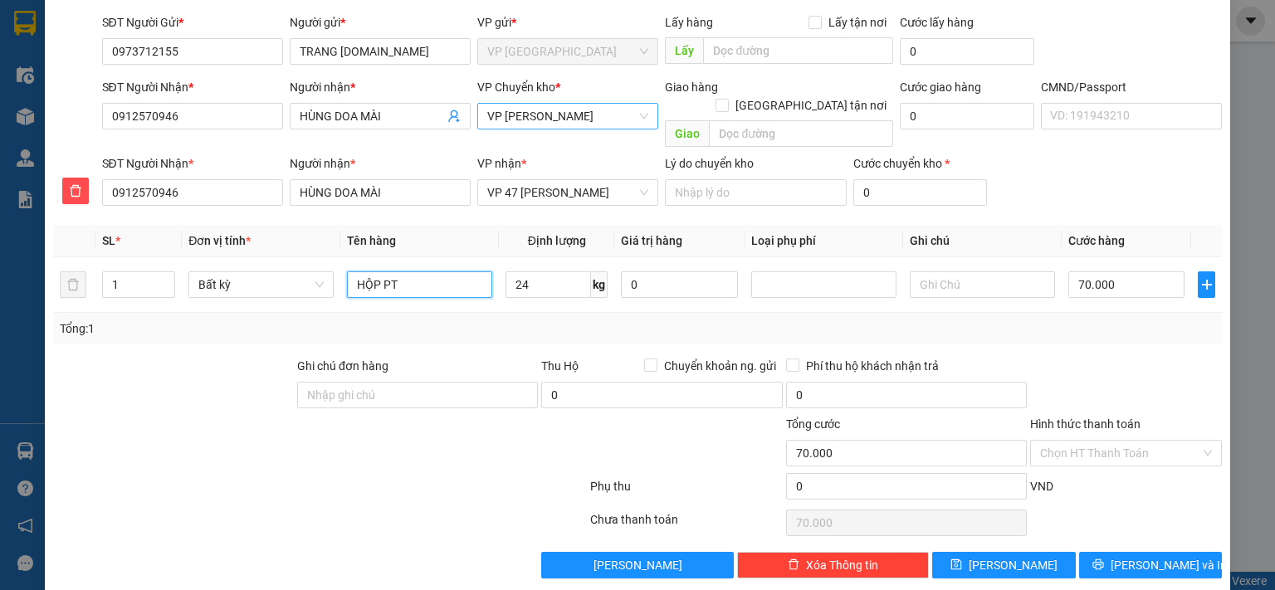
type input "HỘP PT"
click at [1146, 556] on span "[PERSON_NAME] và In" at bounding box center [1169, 565] width 116 height 18
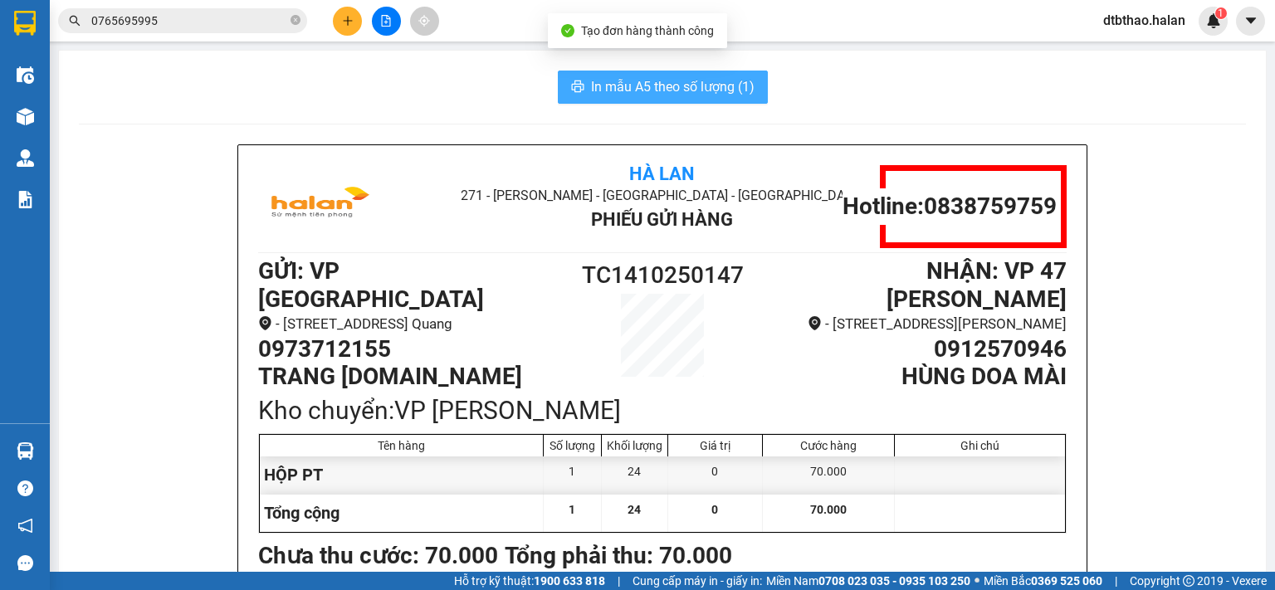
click at [653, 79] on span "In mẫu A5 theo số lượng (1)" at bounding box center [673, 86] width 164 height 21
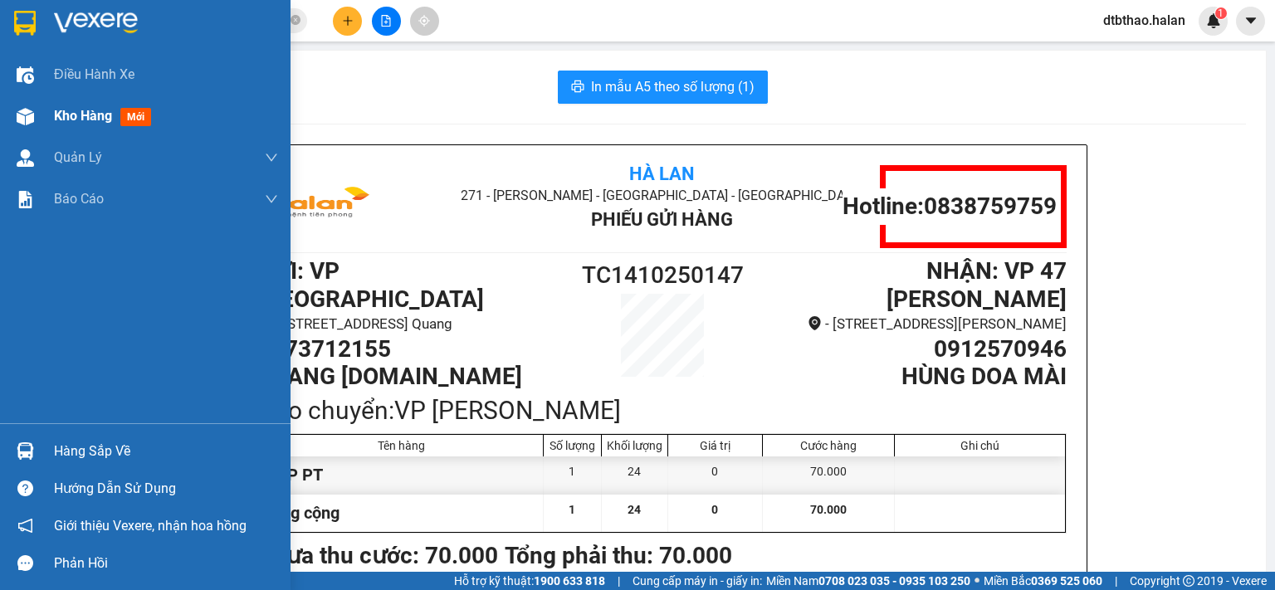
click at [103, 108] on span "Kho hàng" at bounding box center [83, 116] width 58 height 16
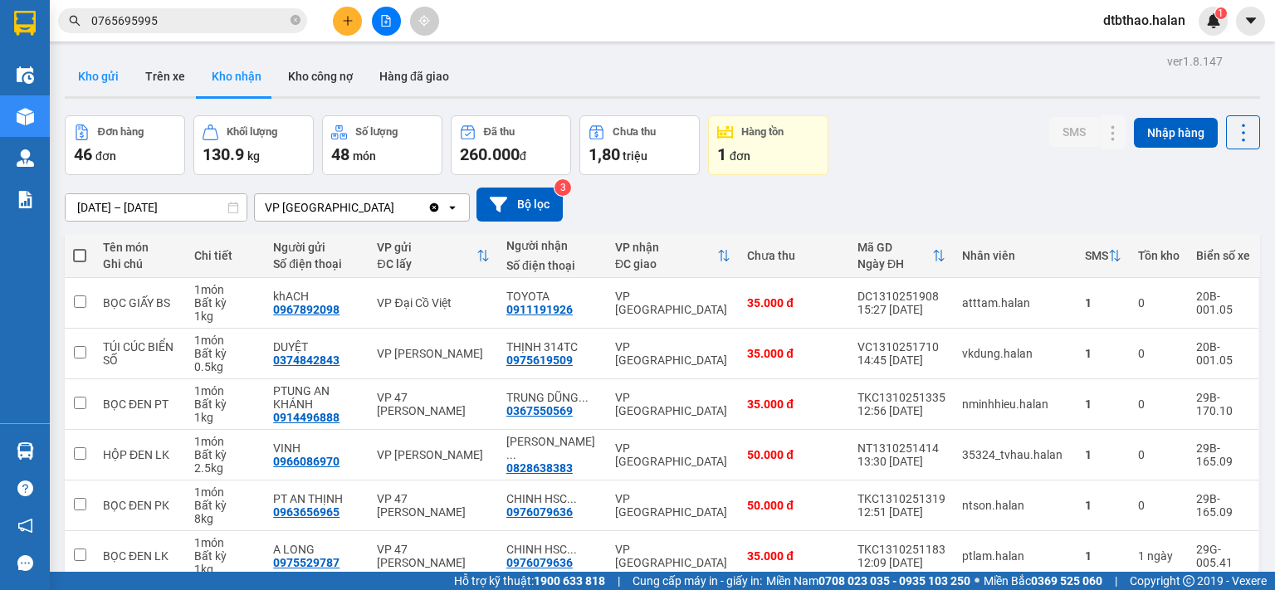
click at [113, 81] on button "Kho gửi" at bounding box center [98, 76] width 67 height 40
